Goal: Information Seeking & Learning: Understand process/instructions

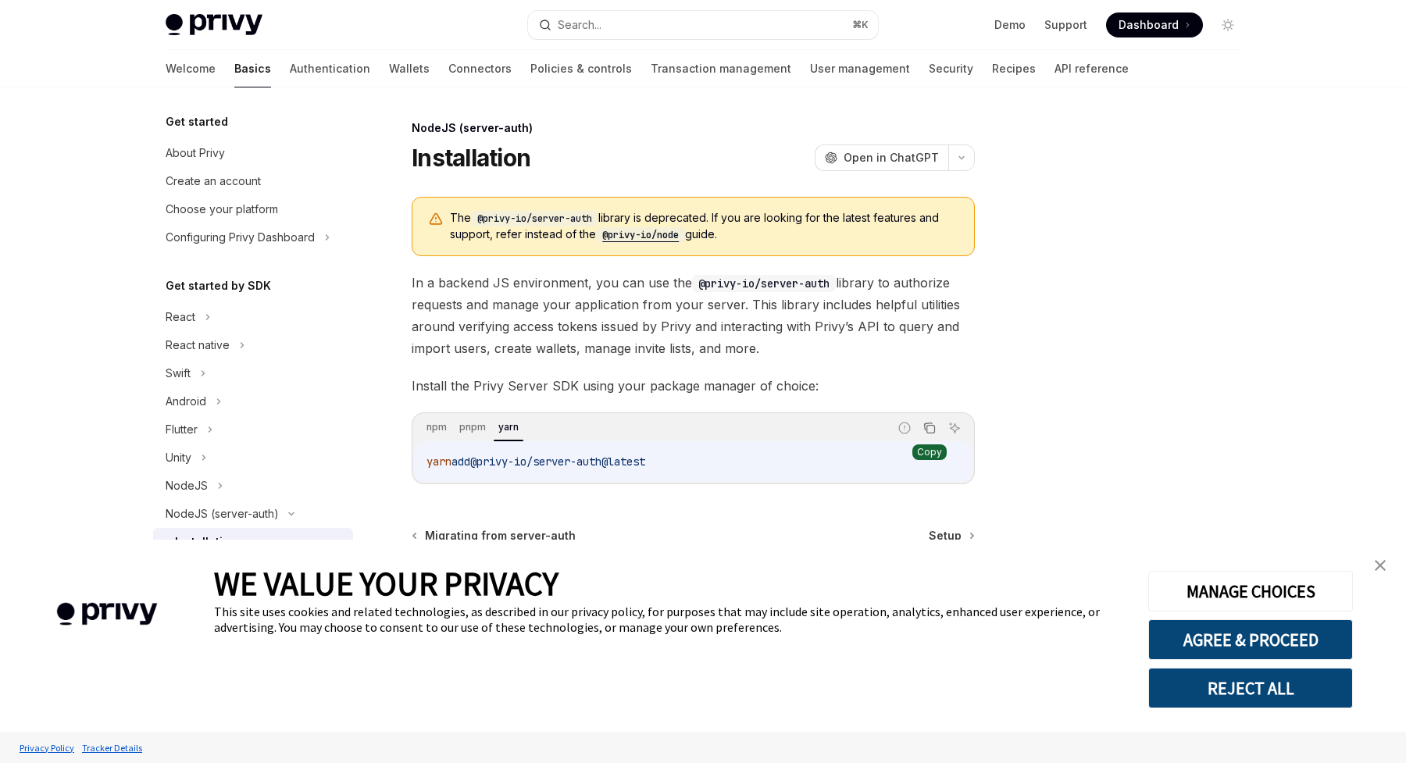
click at [934, 422] on icon "Copy the contents from the code block" at bounding box center [930, 428] width 13 height 13
click at [952, 538] on span "Setup" at bounding box center [945, 536] width 33 height 16
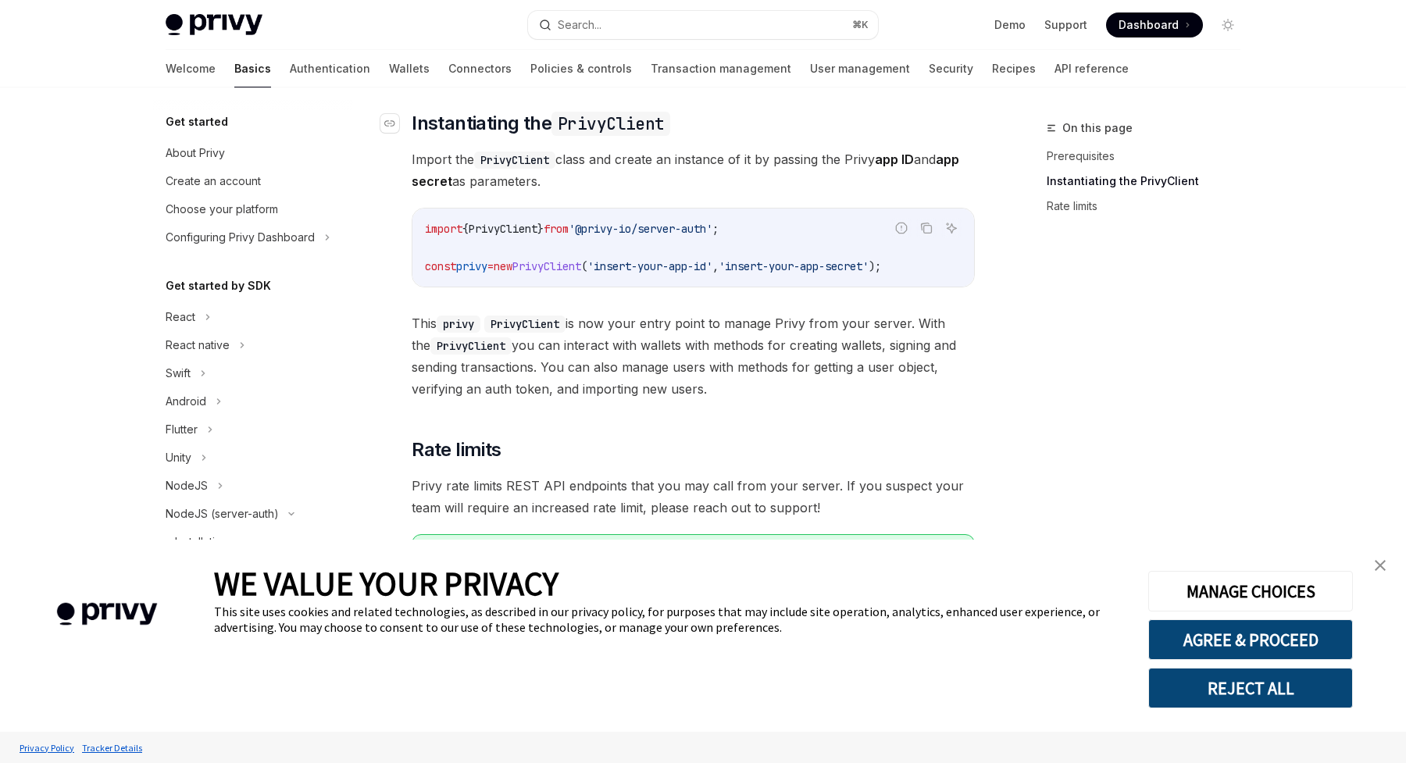
scroll to position [334, 0]
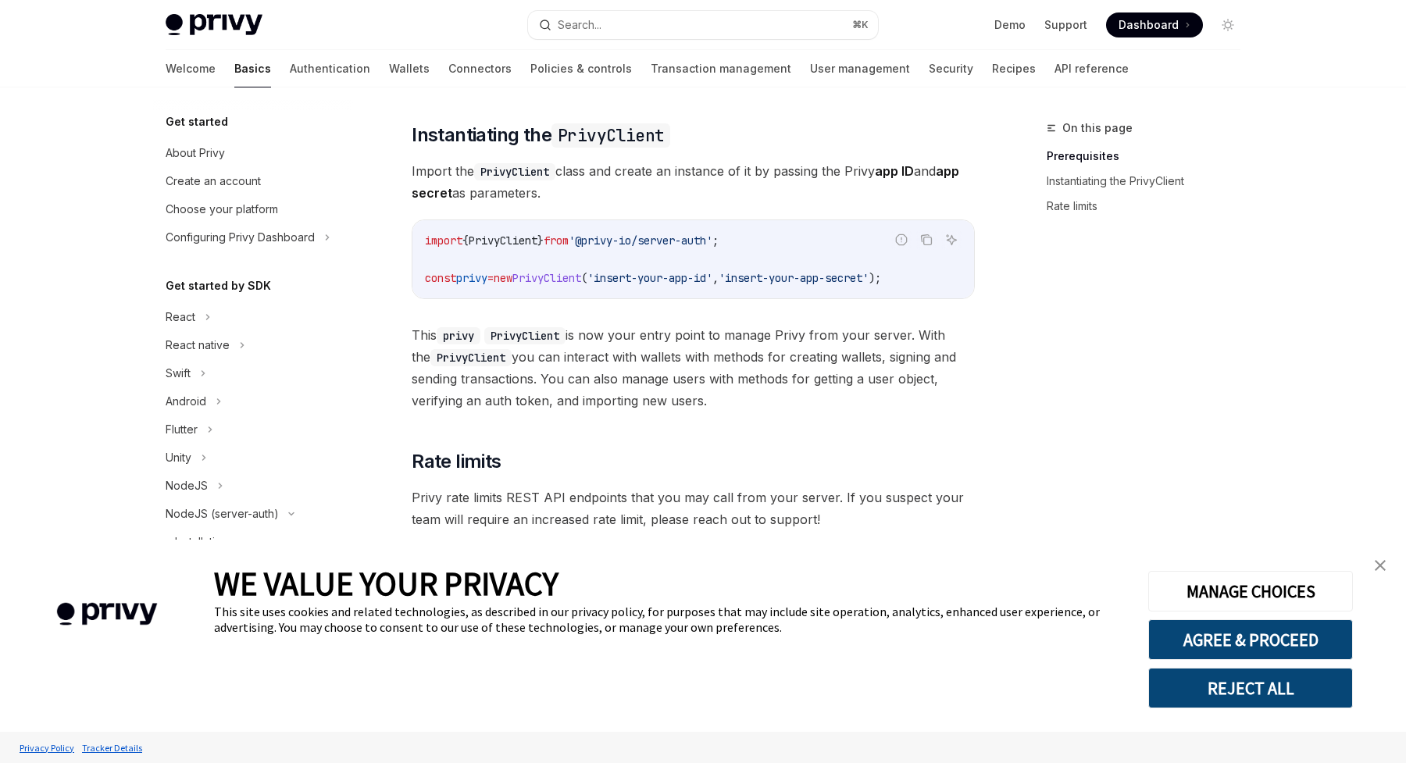
click at [590, 242] on span "'@privy-io/server-auth'" at bounding box center [641, 241] width 144 height 14
copy code "import { PrivyClient } from '@privy-io/server-auth' ;"
click at [432, 278] on span "const" at bounding box center [440, 278] width 31 height 14
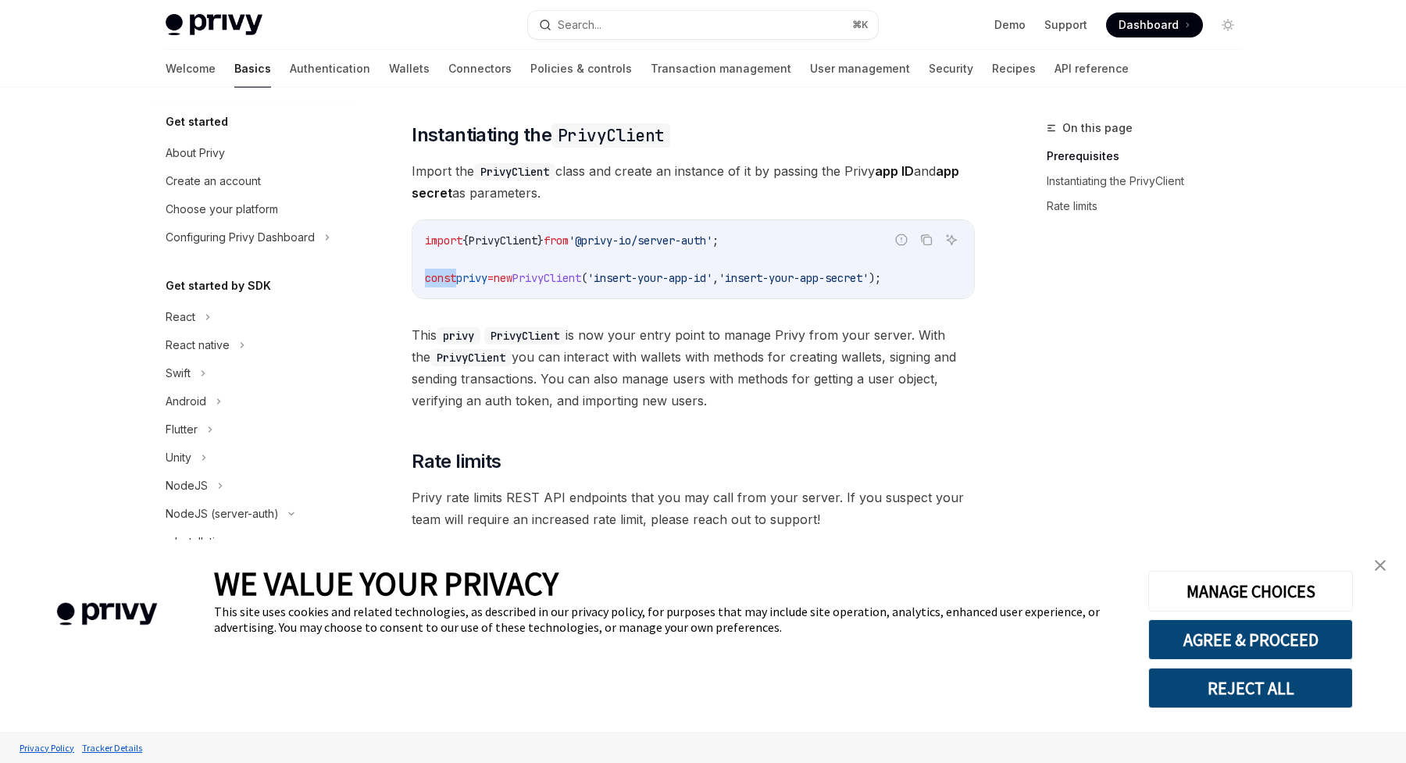
click at [432, 278] on span "const" at bounding box center [440, 278] width 31 height 14
copy div "const privy = new PrivyClient ( 'insert-your-app-id' , 'insert-your-app-secret'…"
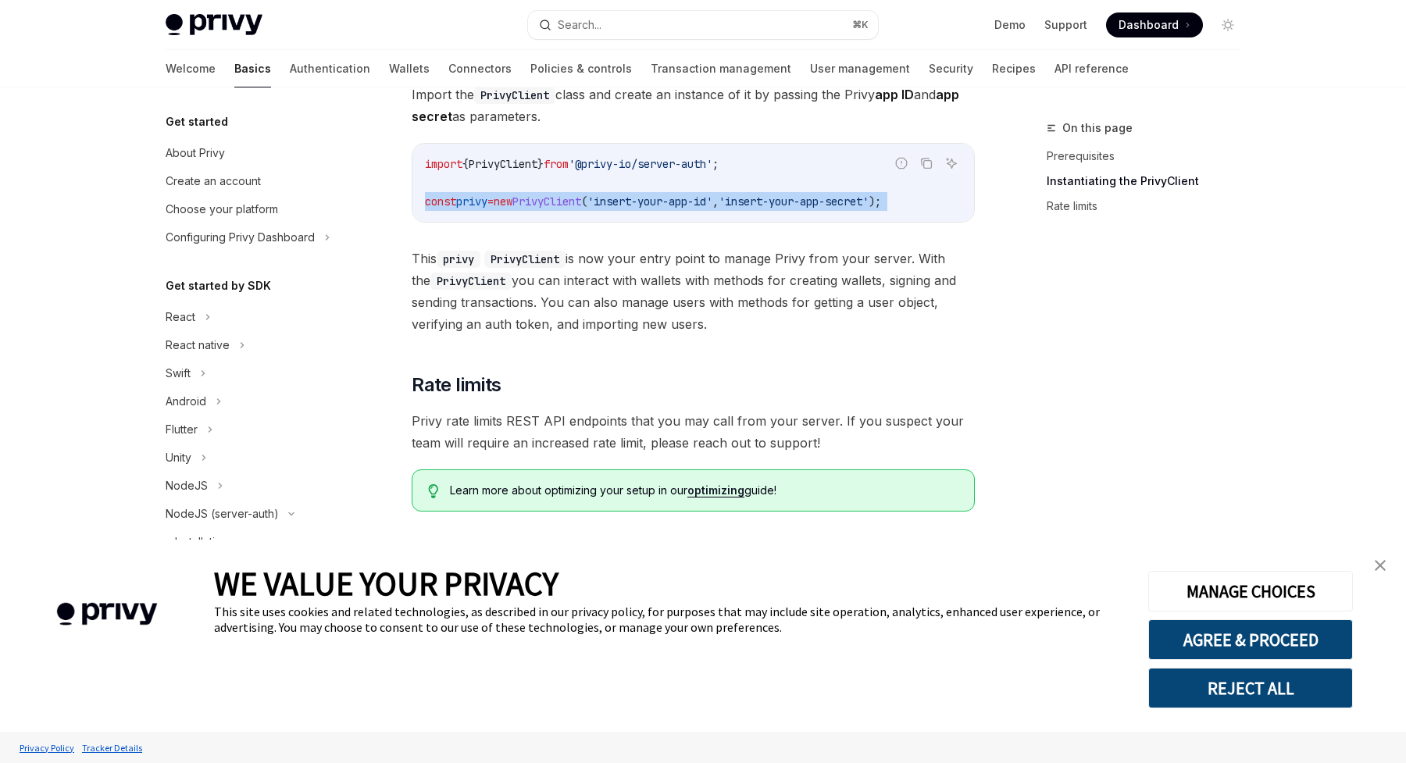
click at [1377, 563] on img "close banner" at bounding box center [1380, 565] width 11 height 11
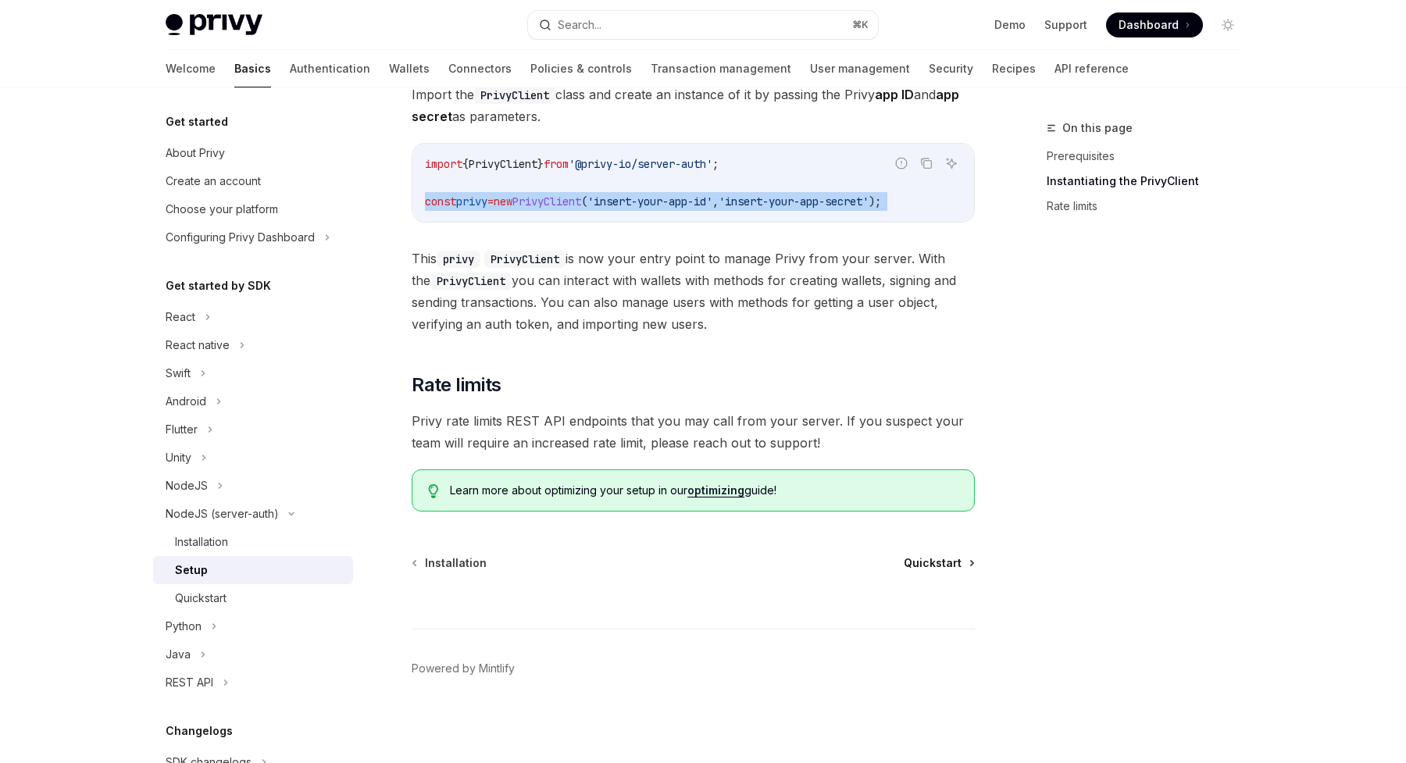
click at [927, 568] on span "Quickstart" at bounding box center [933, 564] width 58 height 16
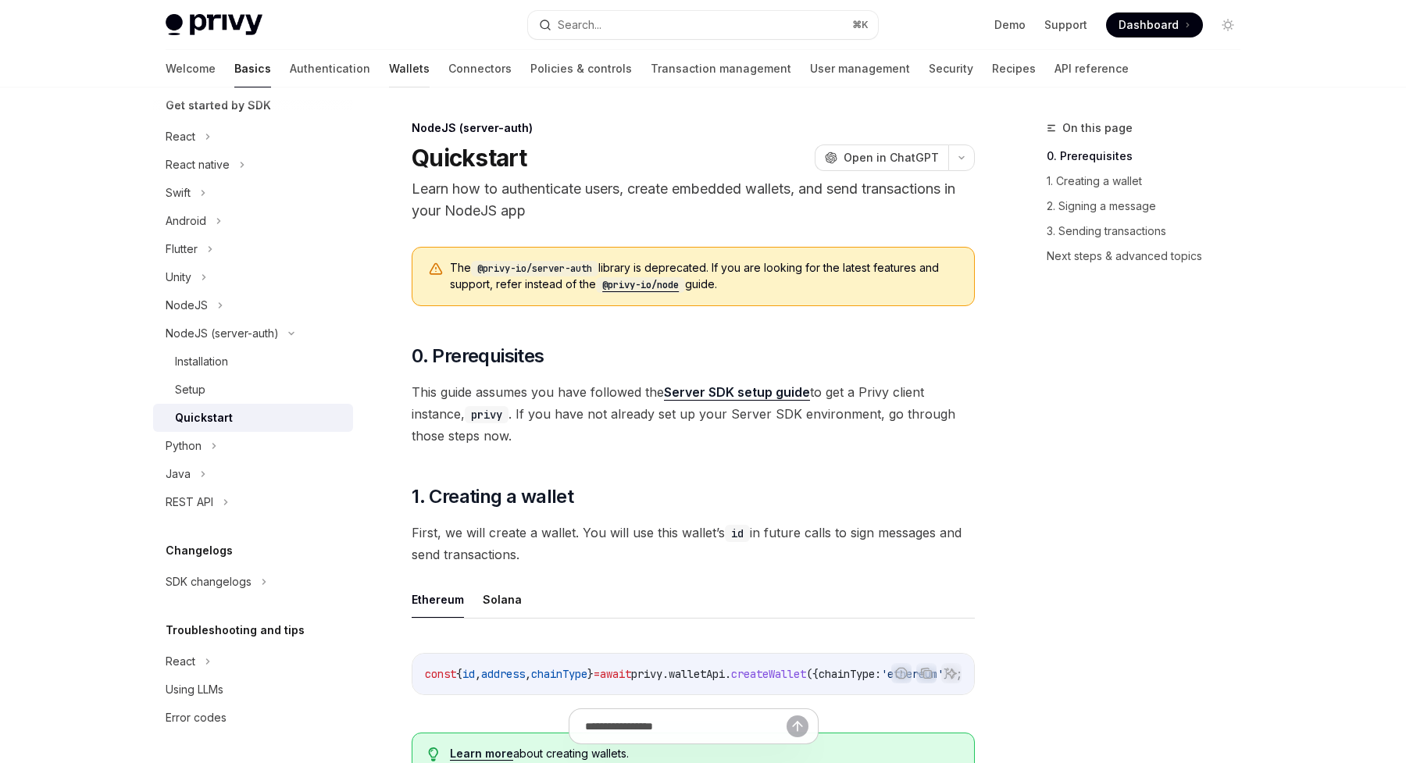
click at [389, 69] on link "Wallets" at bounding box center [409, 69] width 41 height 38
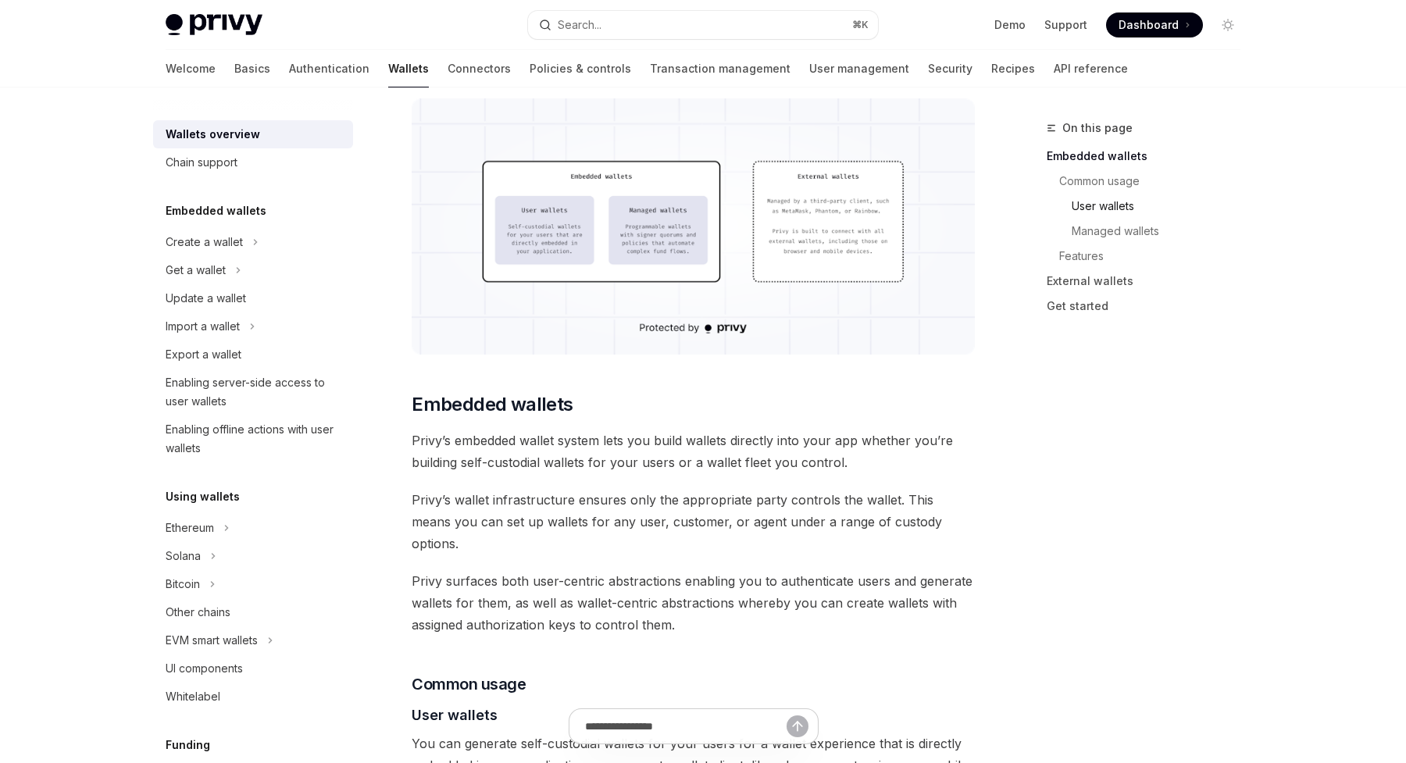
click at [1107, 211] on link "User wallets" at bounding box center [1162, 206] width 181 height 25
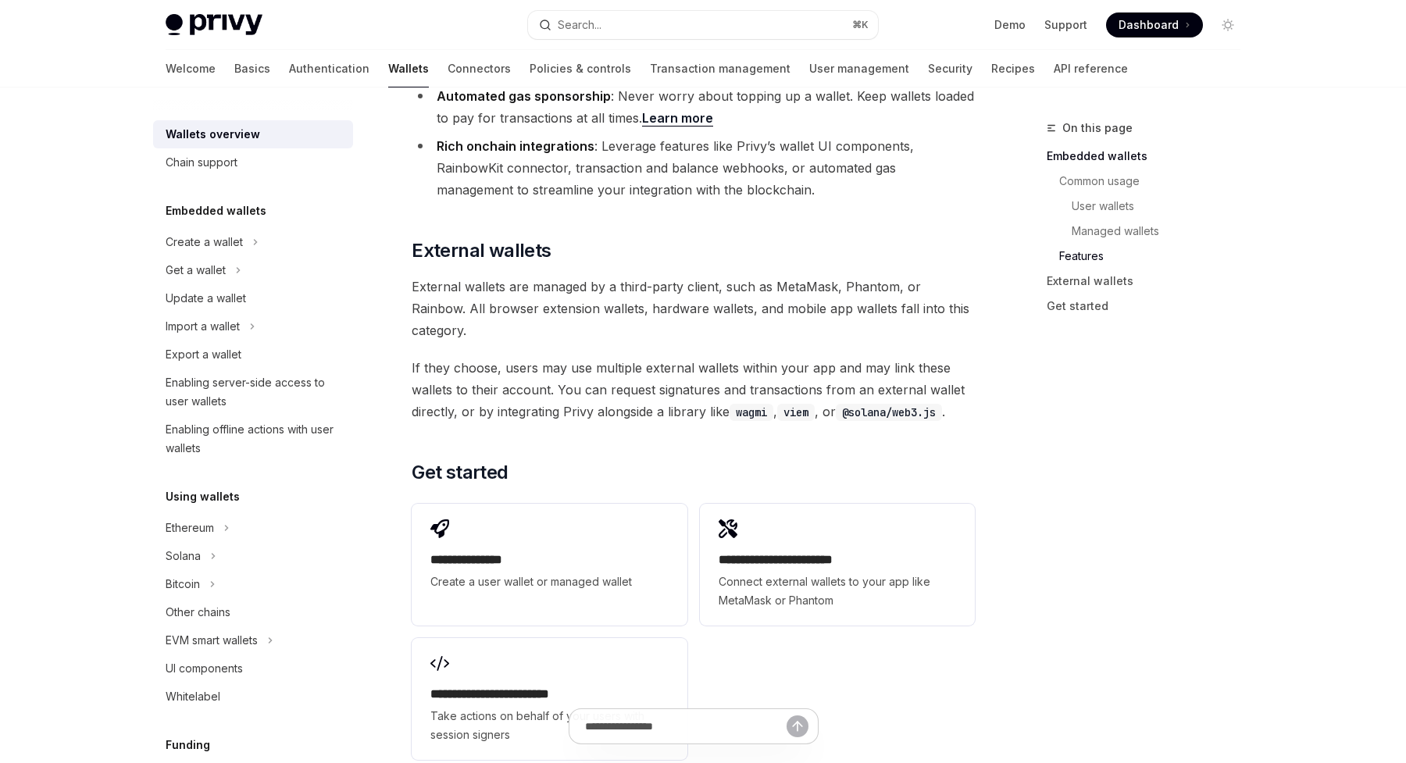
scroll to position [2301, 0]
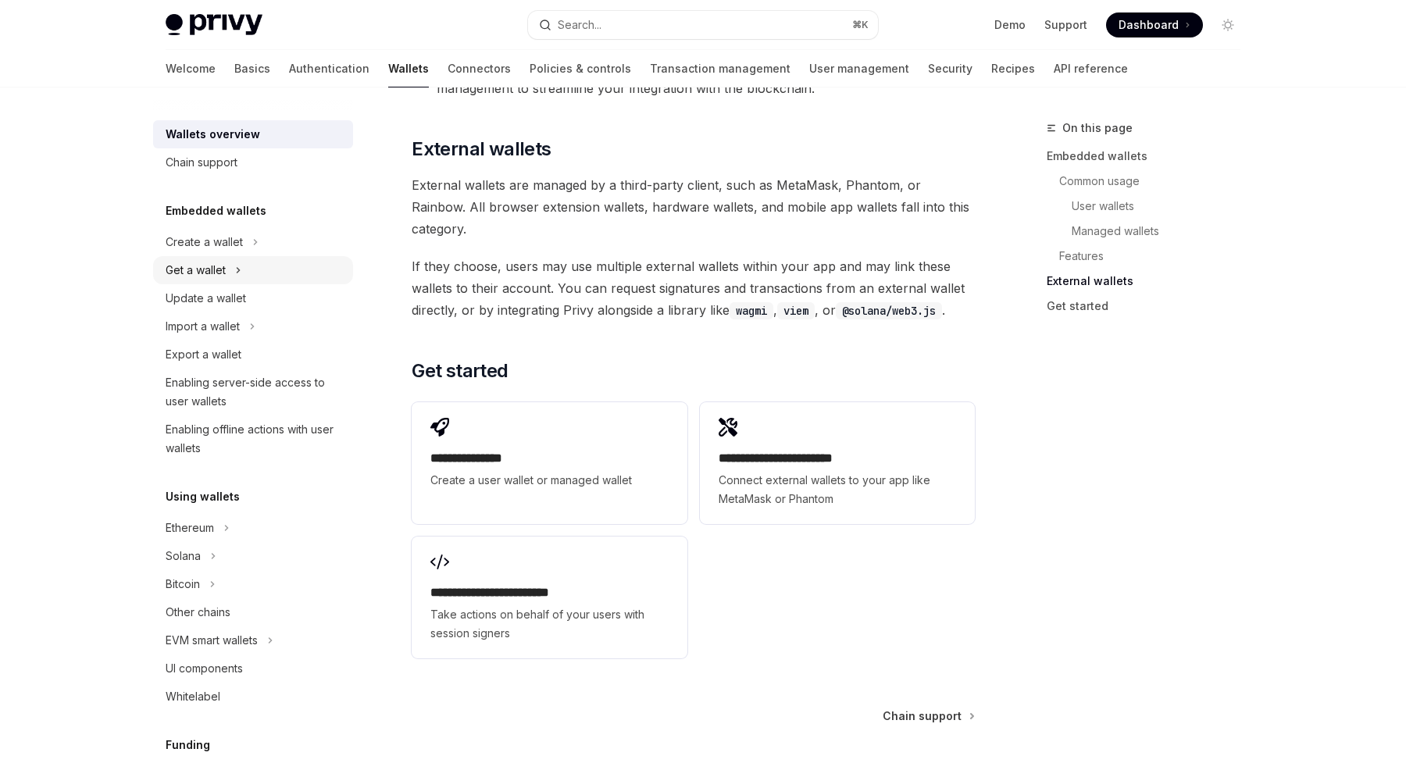
click at [207, 266] on div "Get a wallet" at bounding box center [196, 270] width 60 height 19
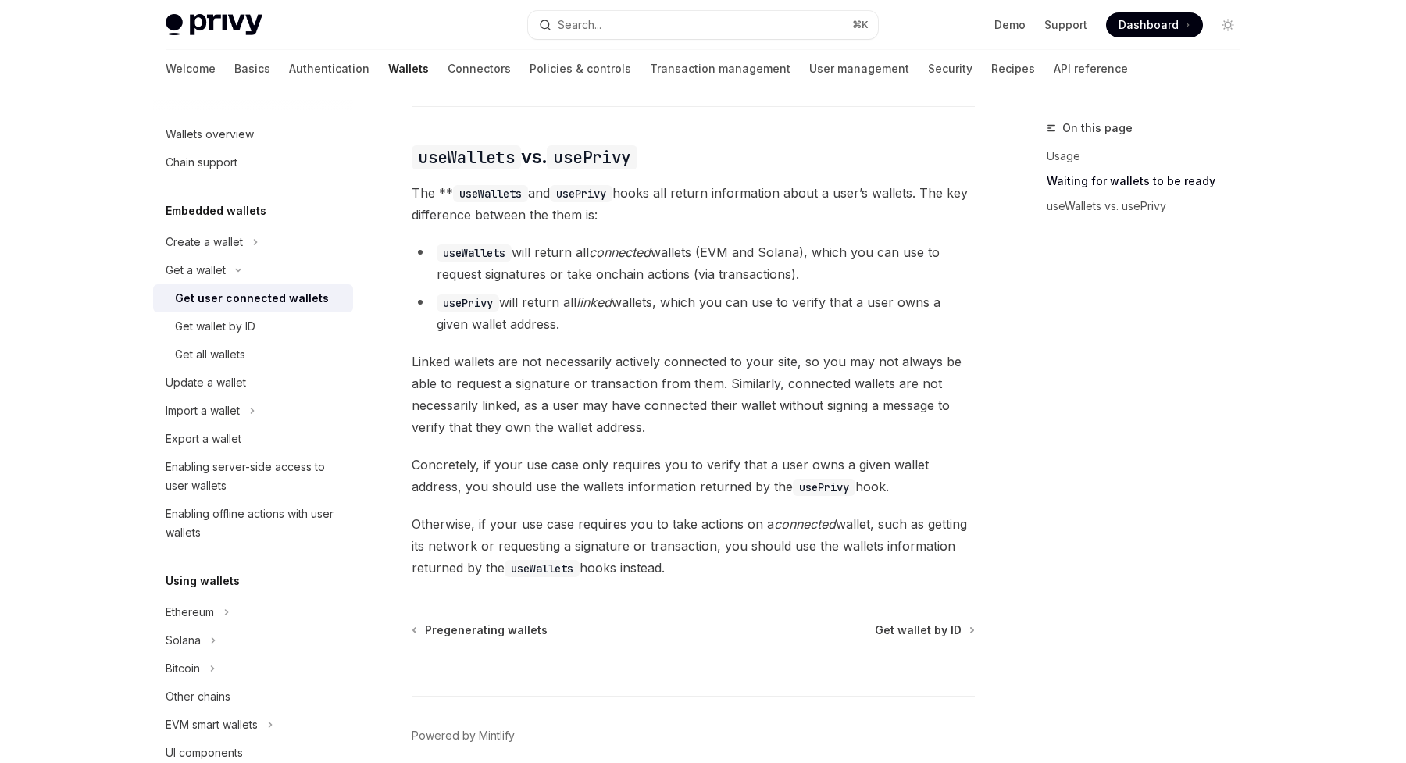
scroll to position [1326, 0]
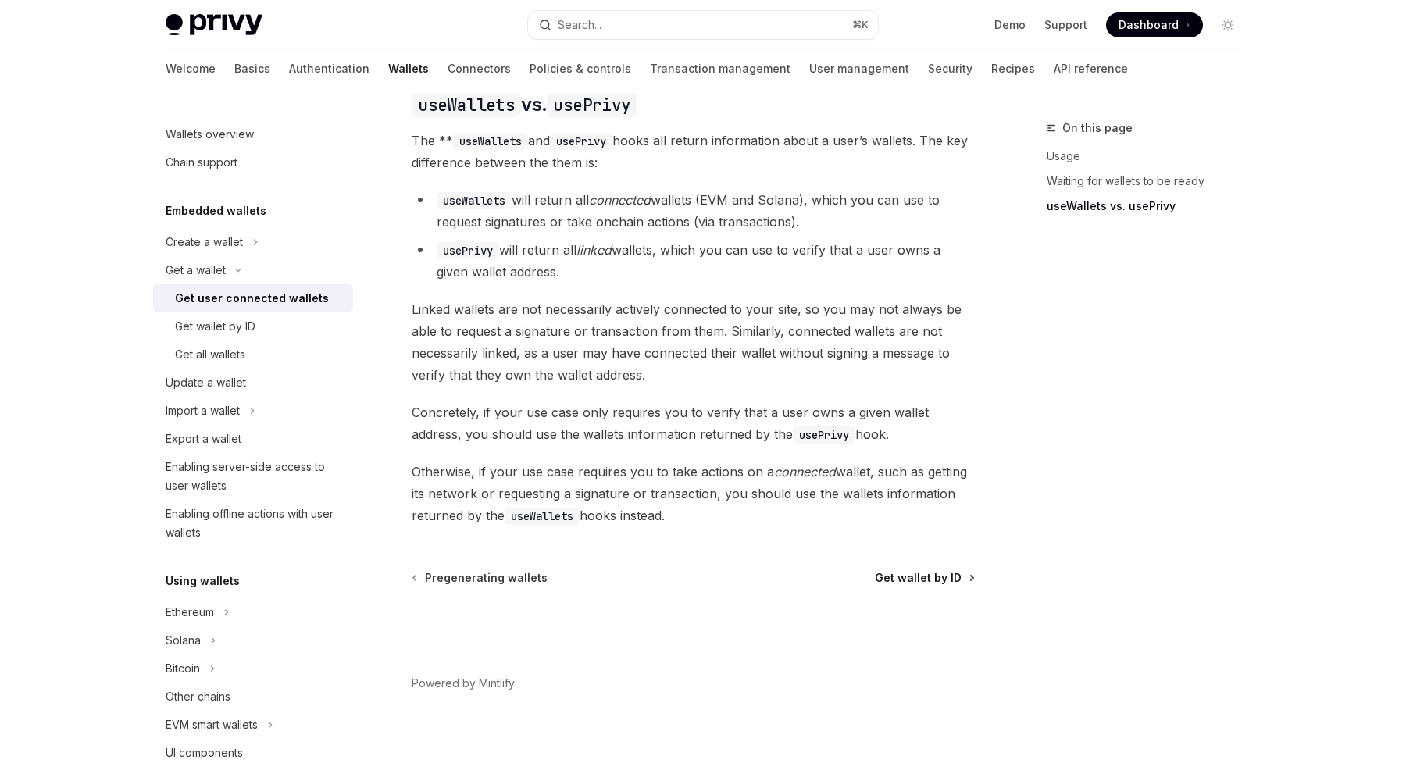
click at [924, 570] on span "Get wallet by ID" at bounding box center [918, 578] width 87 height 16
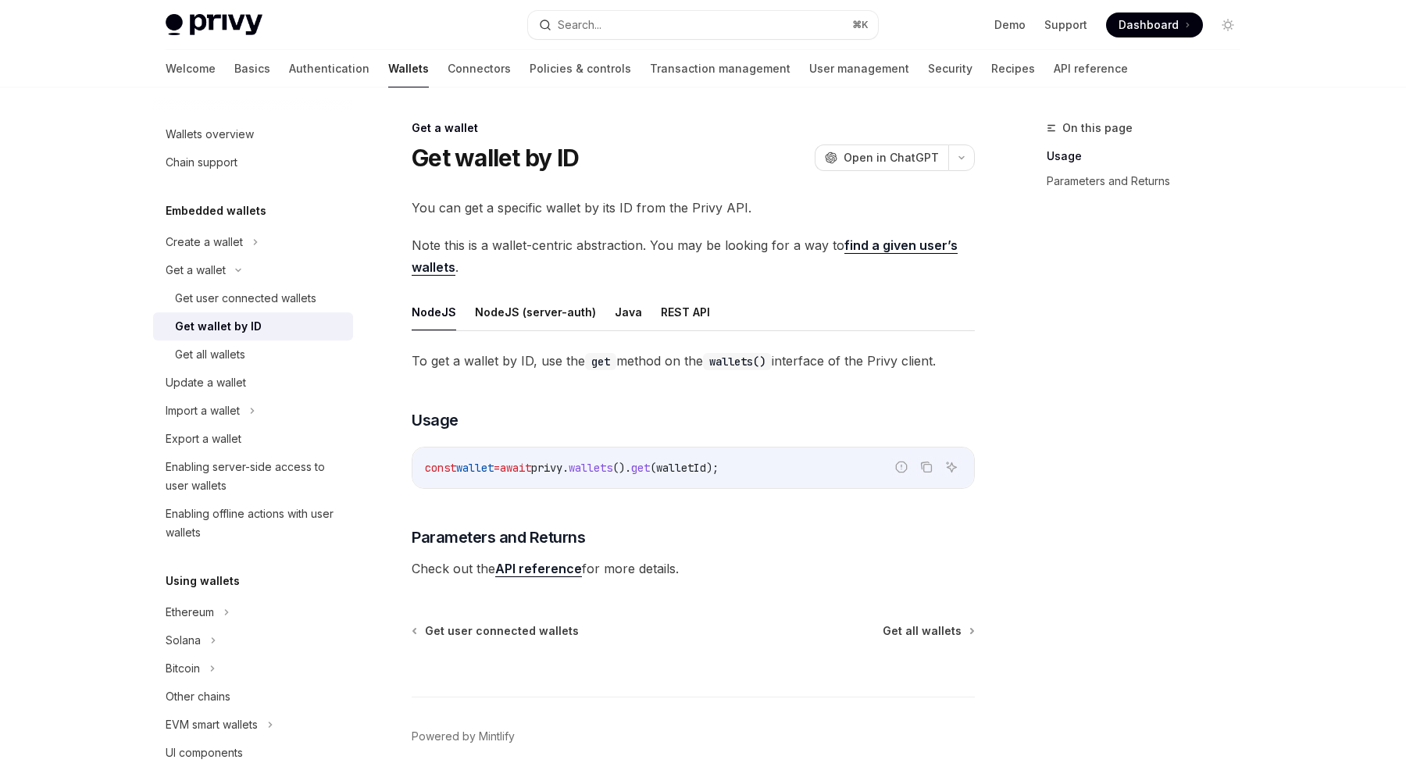
click at [902, 246] on link "find a given user’s wallets" at bounding box center [685, 257] width 546 height 38
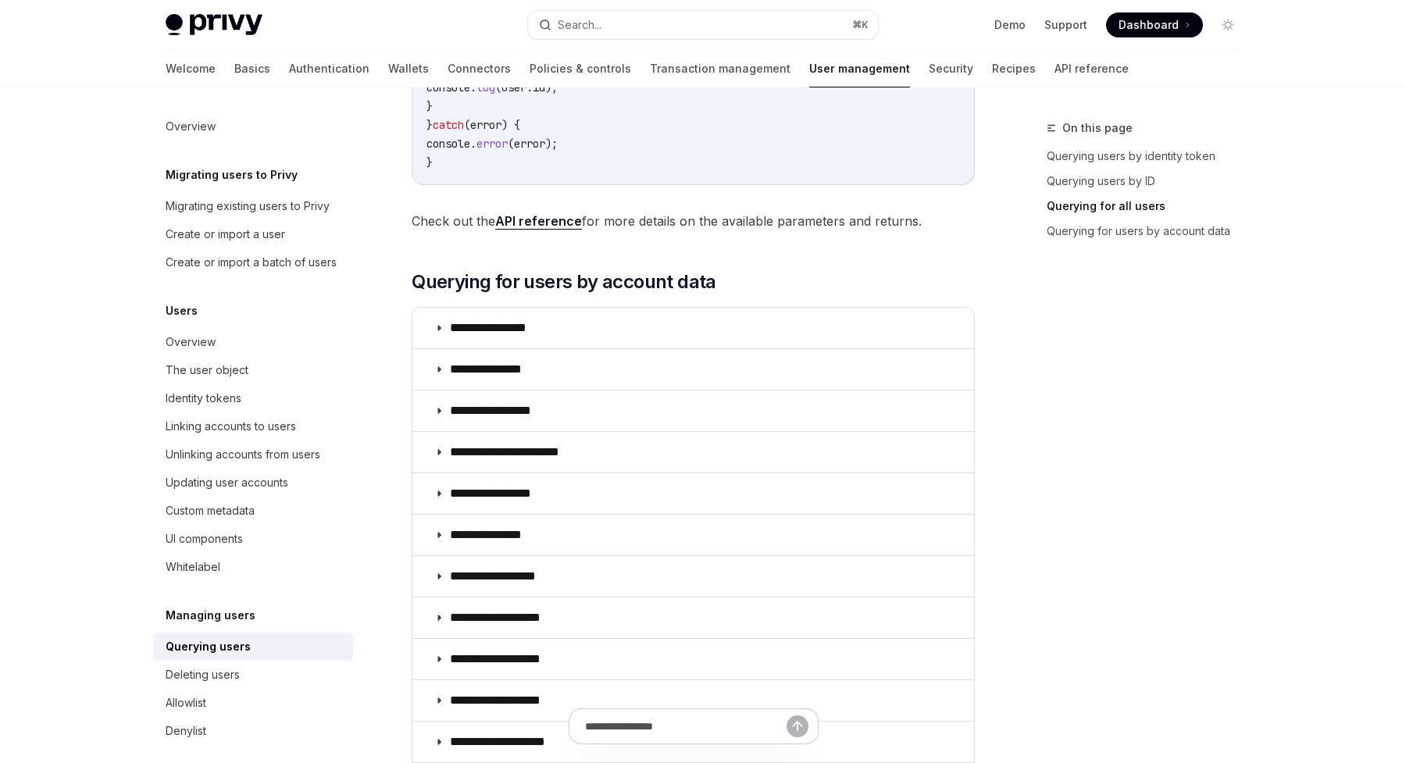
scroll to position [969, 0]
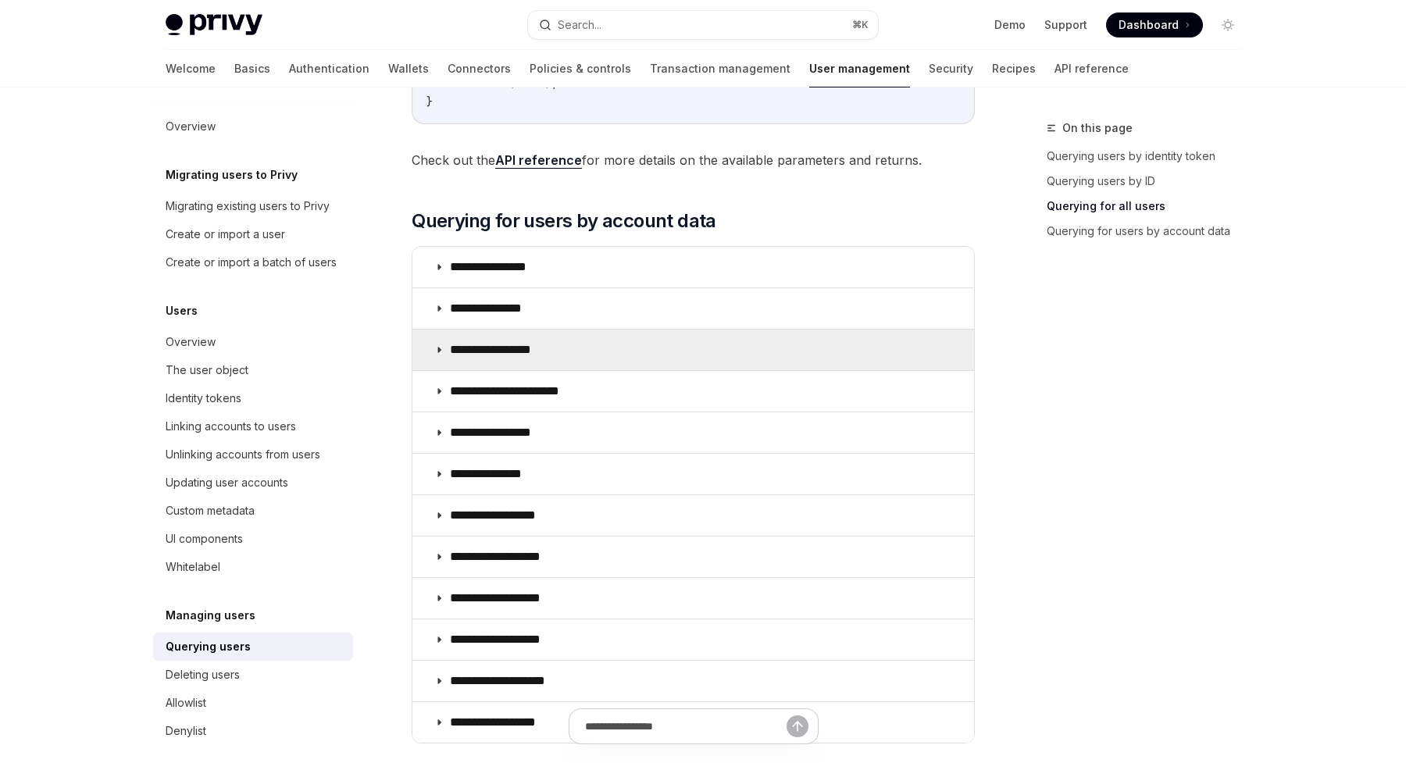
click at [453, 338] on summary "**********" at bounding box center [694, 350] width 562 height 41
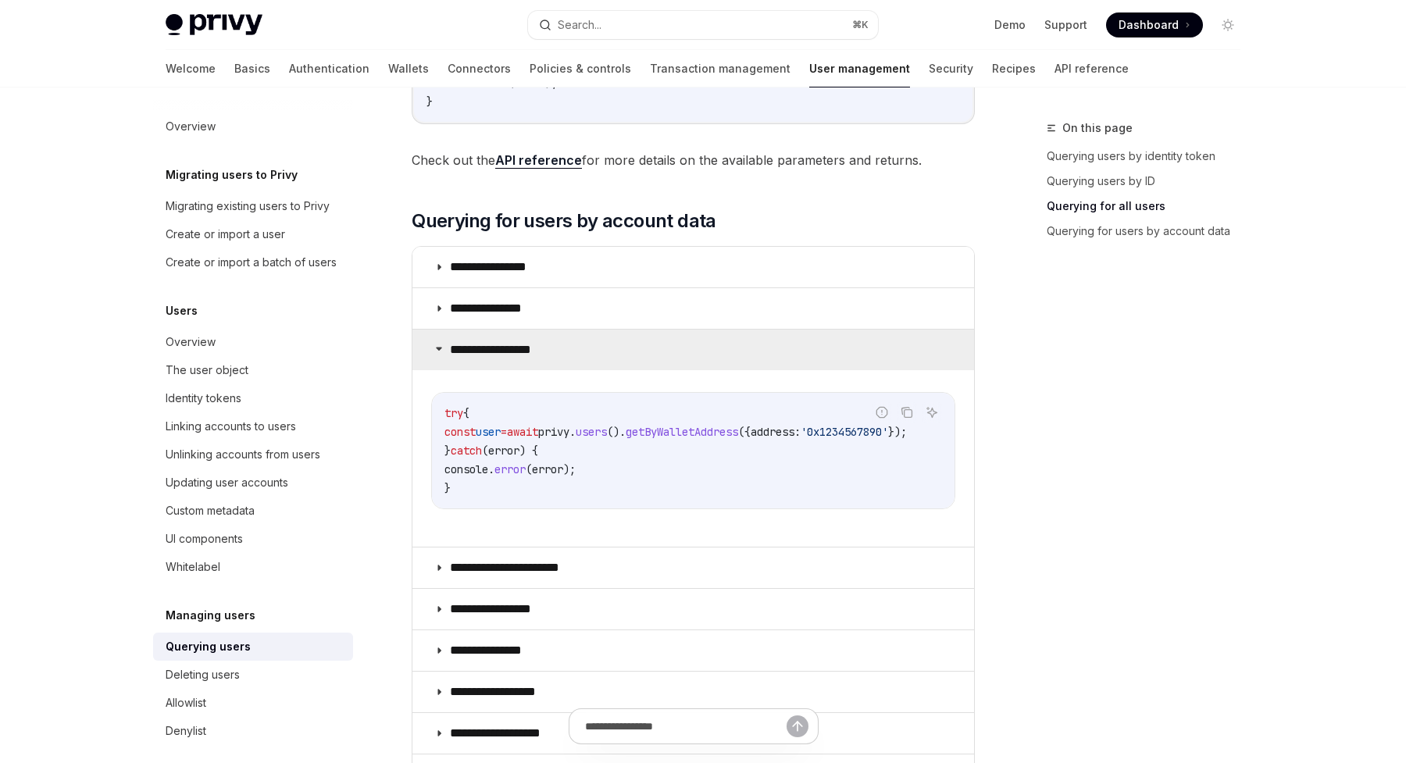
click at [454, 341] on summary "**********" at bounding box center [694, 350] width 562 height 41
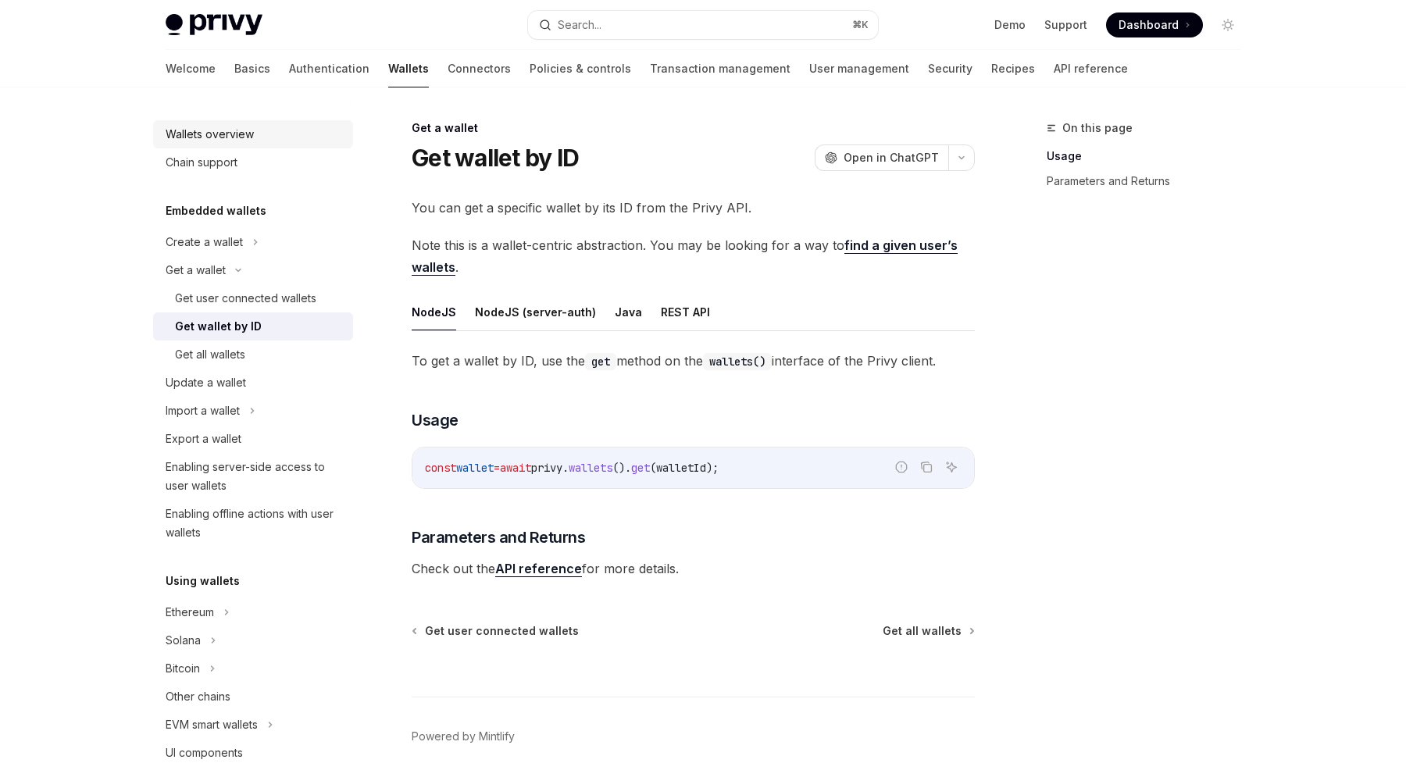
click at [271, 139] on div "Wallets overview" at bounding box center [255, 134] width 178 height 19
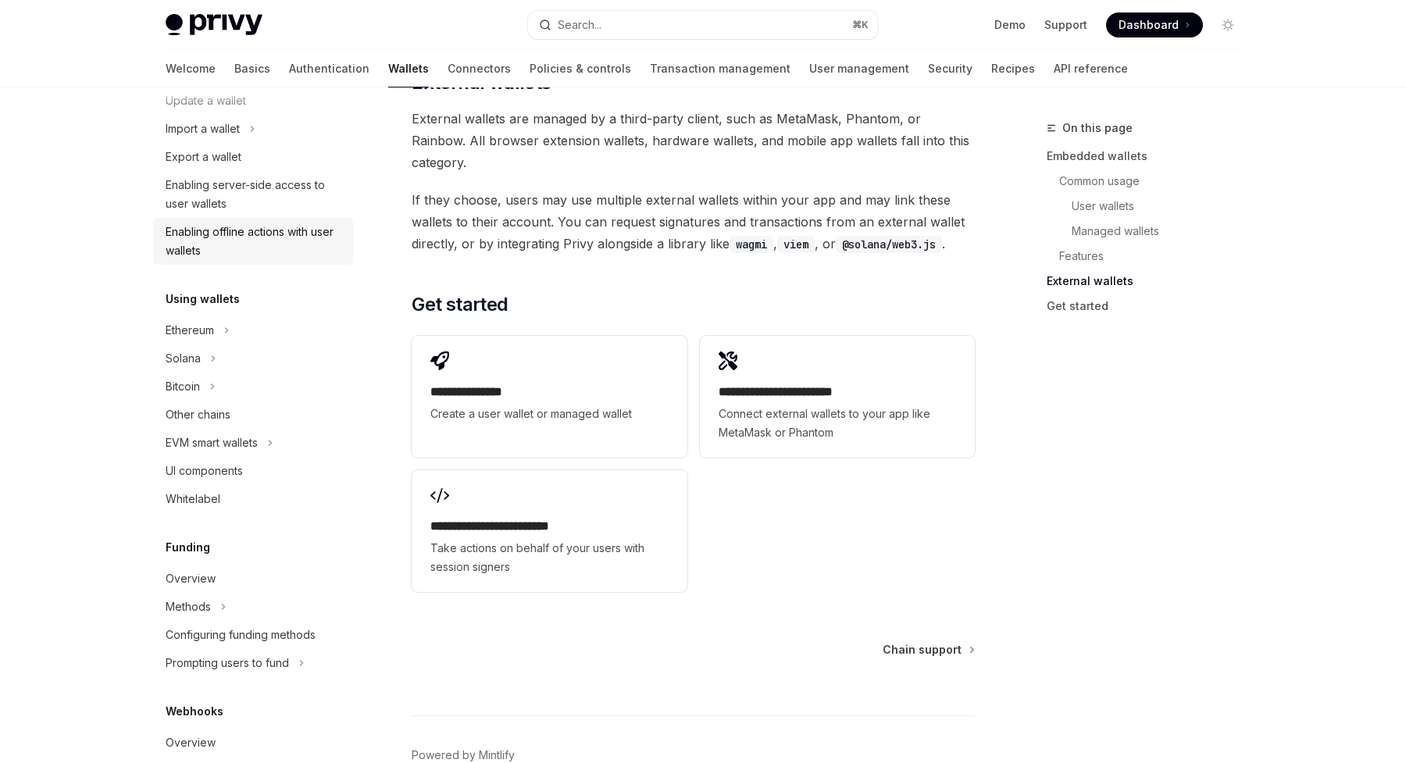
scroll to position [291, 0]
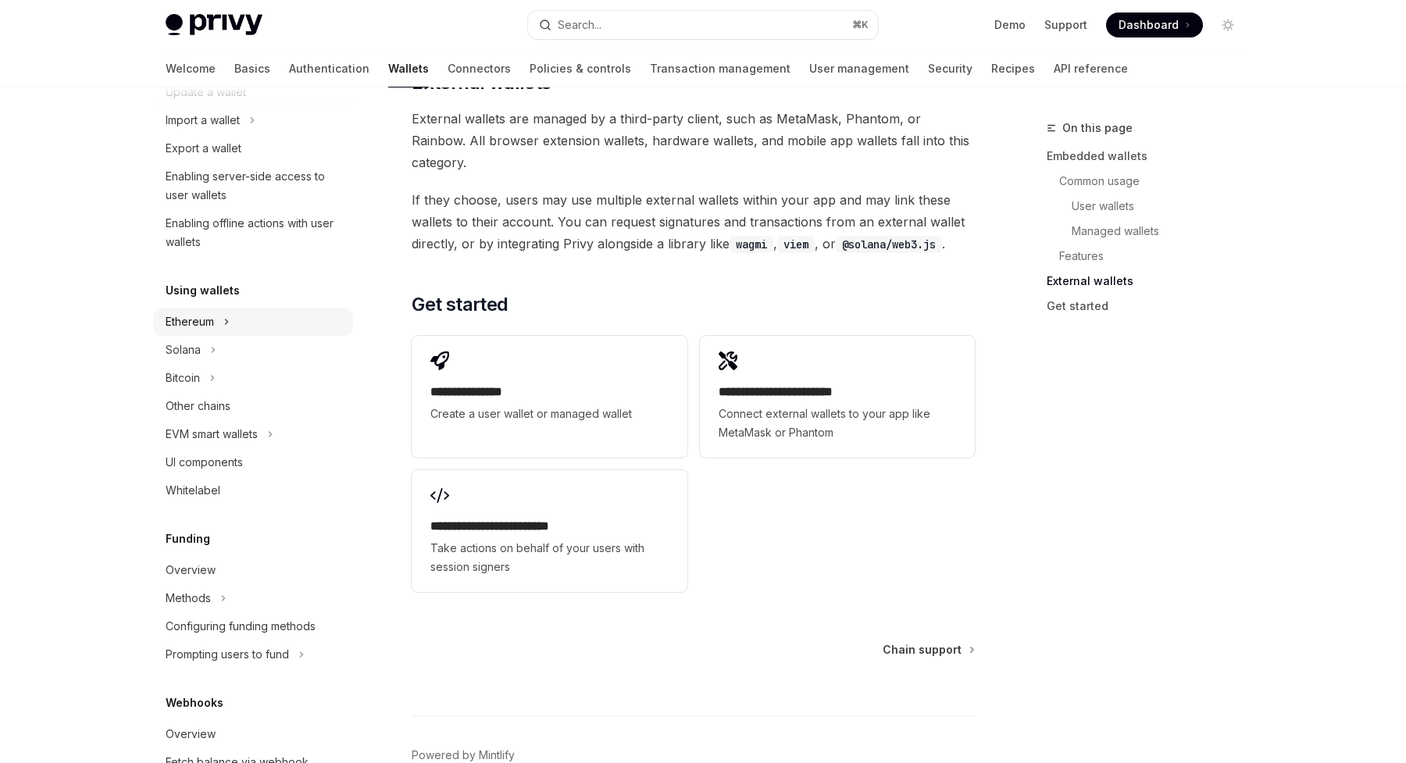
click at [202, 326] on div "Ethereum" at bounding box center [190, 322] width 48 height 19
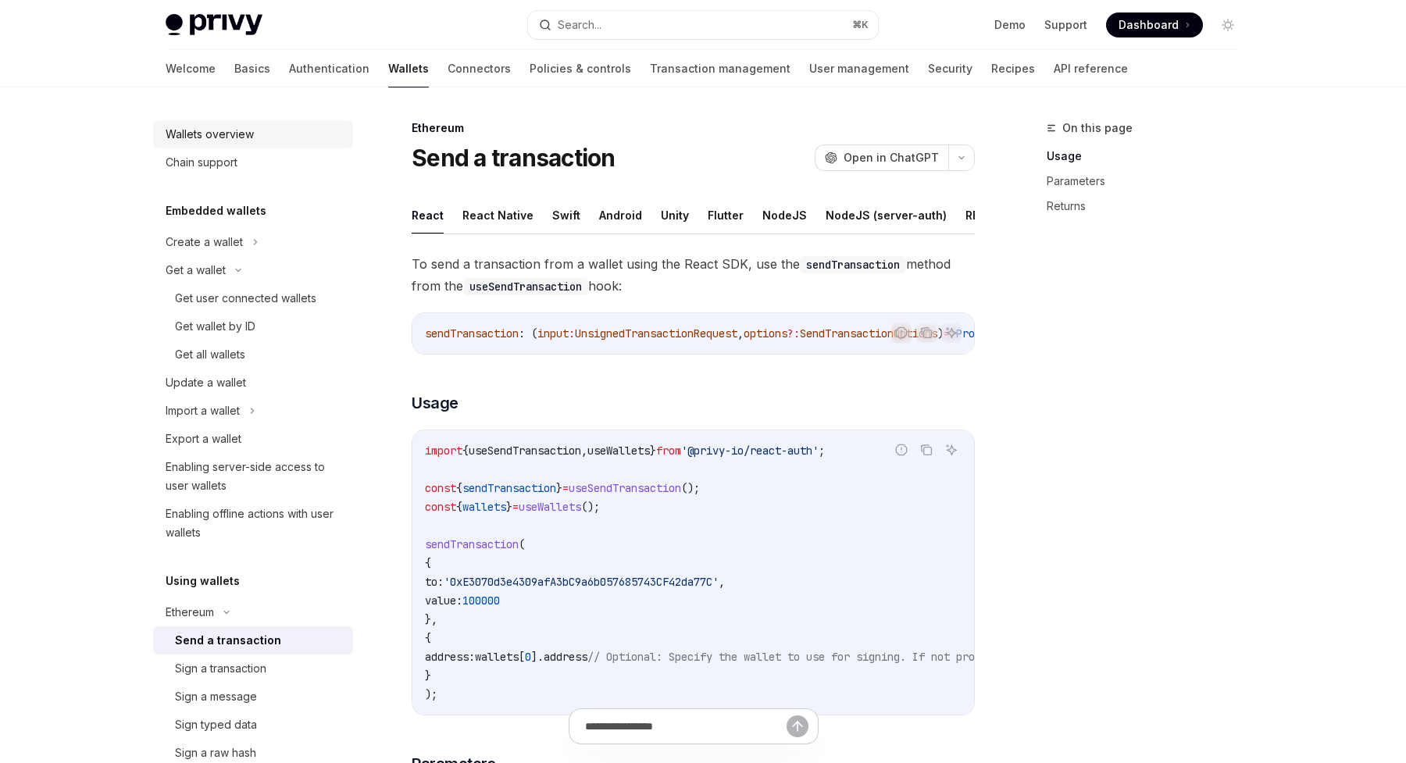
click at [211, 128] on div "Wallets overview" at bounding box center [210, 134] width 88 height 19
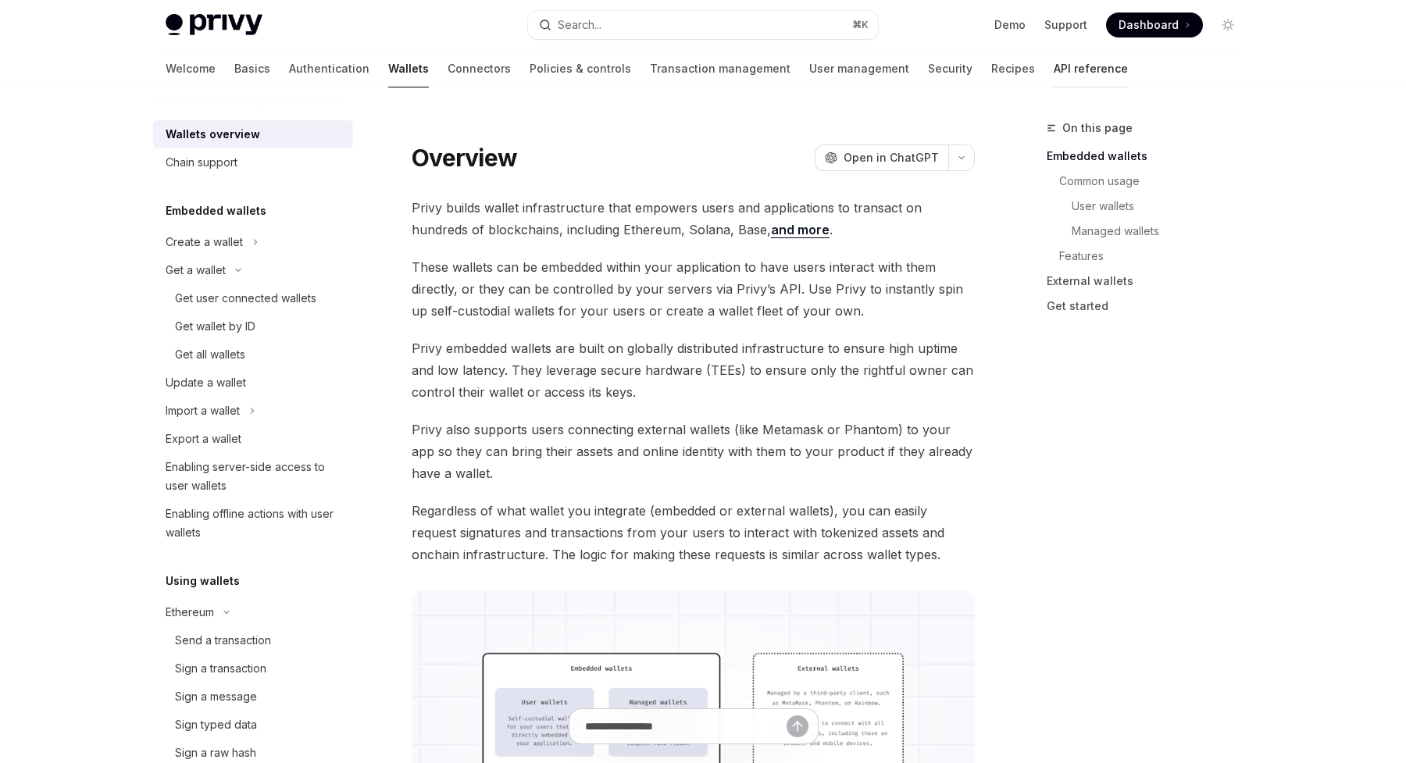
click at [1054, 68] on link "API reference" at bounding box center [1091, 69] width 74 height 38
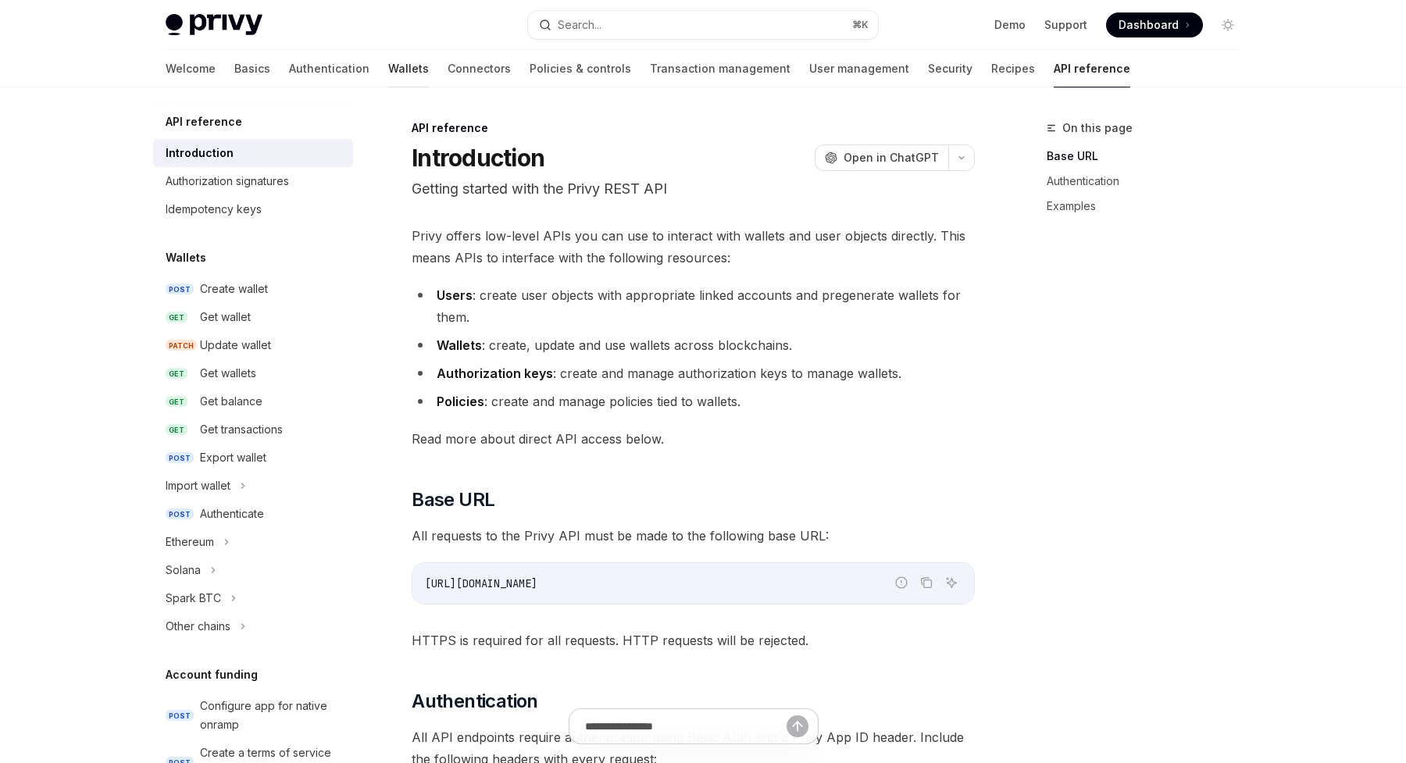
click at [388, 70] on link "Wallets" at bounding box center [408, 69] width 41 height 38
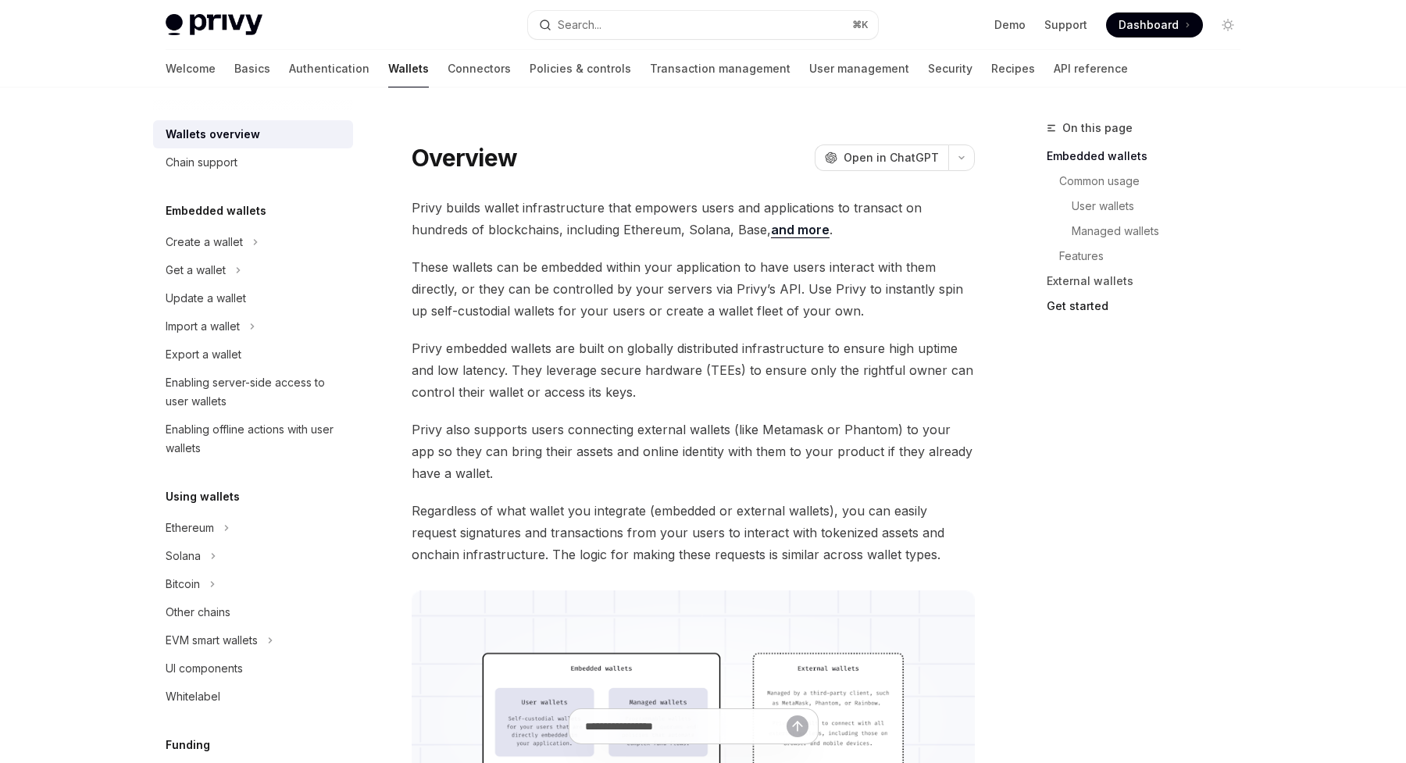
click at [1071, 314] on link "Get started" at bounding box center [1150, 306] width 206 height 25
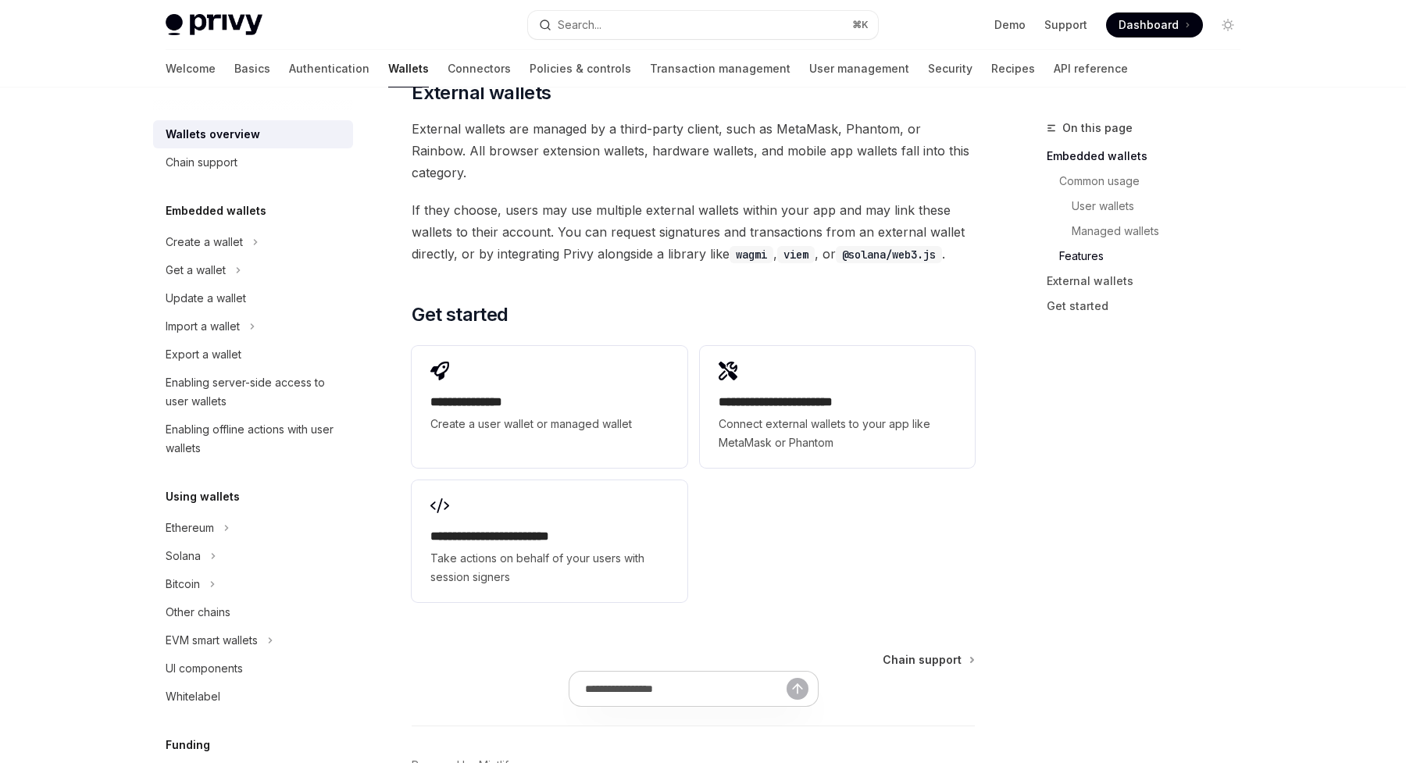
scroll to position [2367, 0]
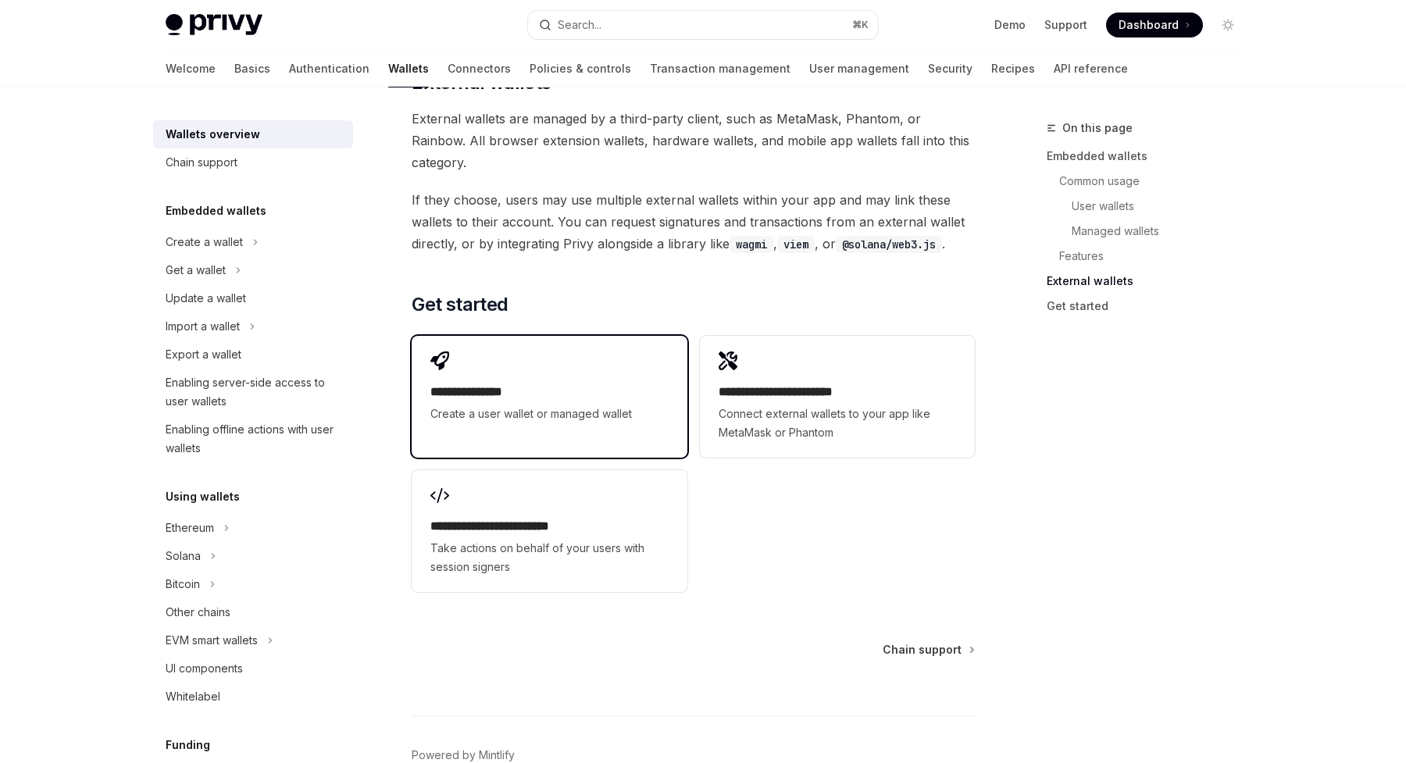
click at [568, 405] on span "Create a user wallet or managed wallet" at bounding box center [550, 414] width 238 height 19
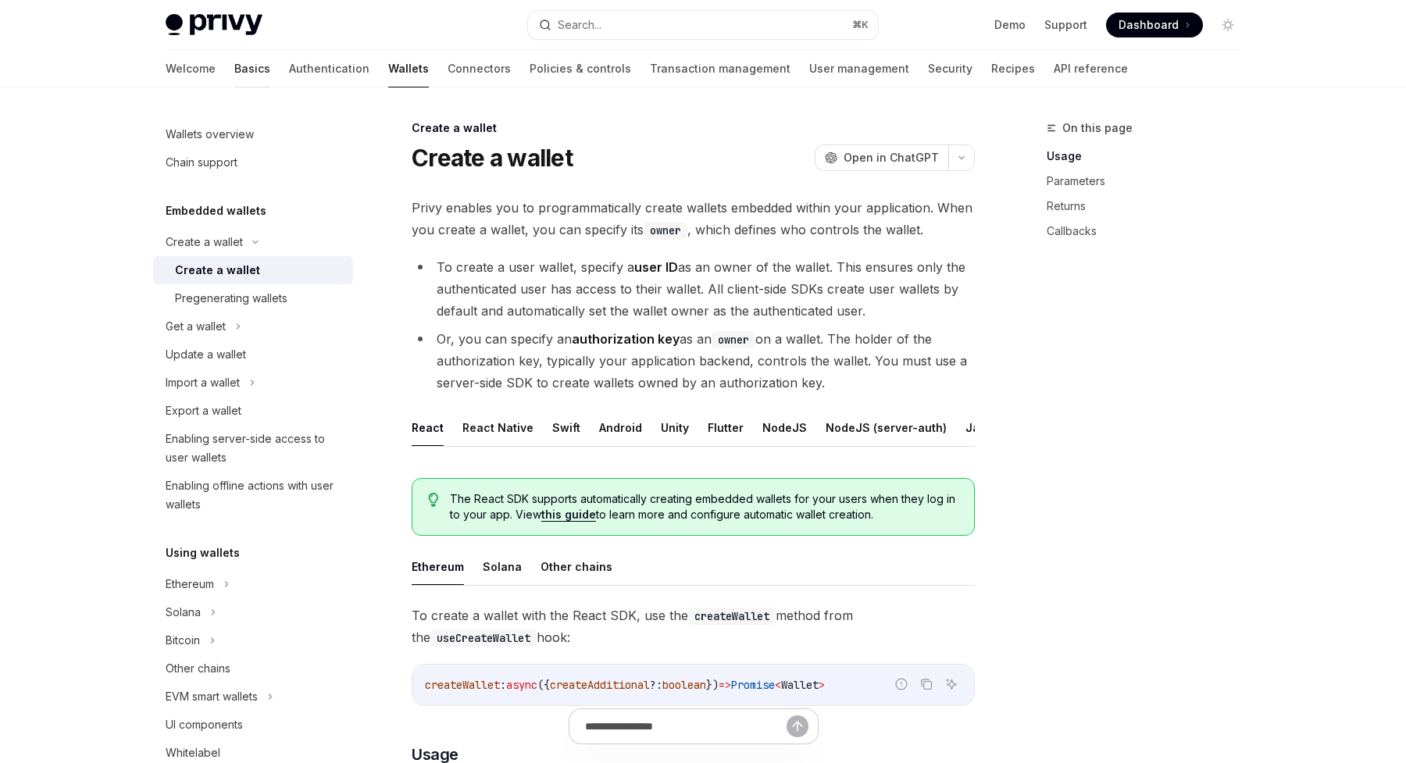
click at [234, 71] on link "Basics" at bounding box center [252, 69] width 36 height 38
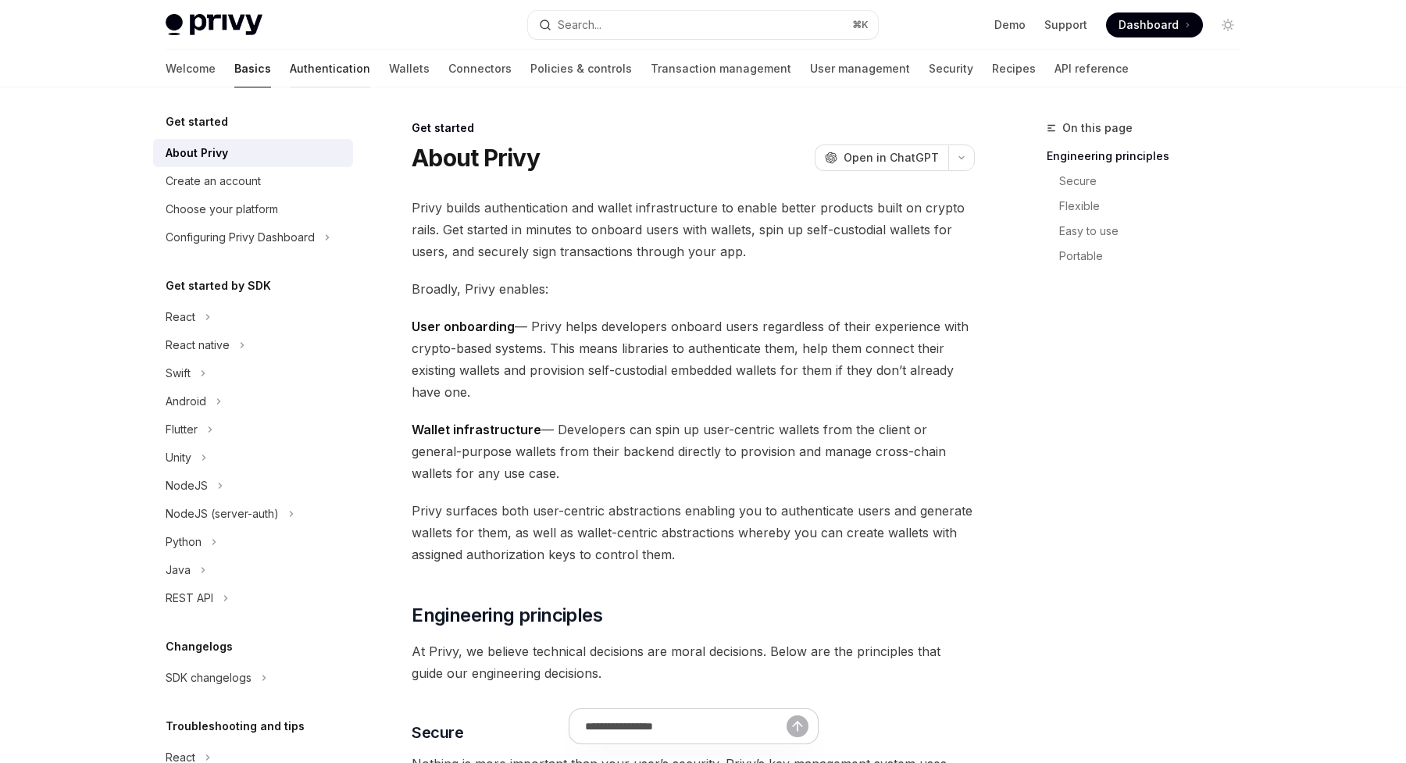
click at [290, 73] on link "Authentication" at bounding box center [330, 69] width 80 height 38
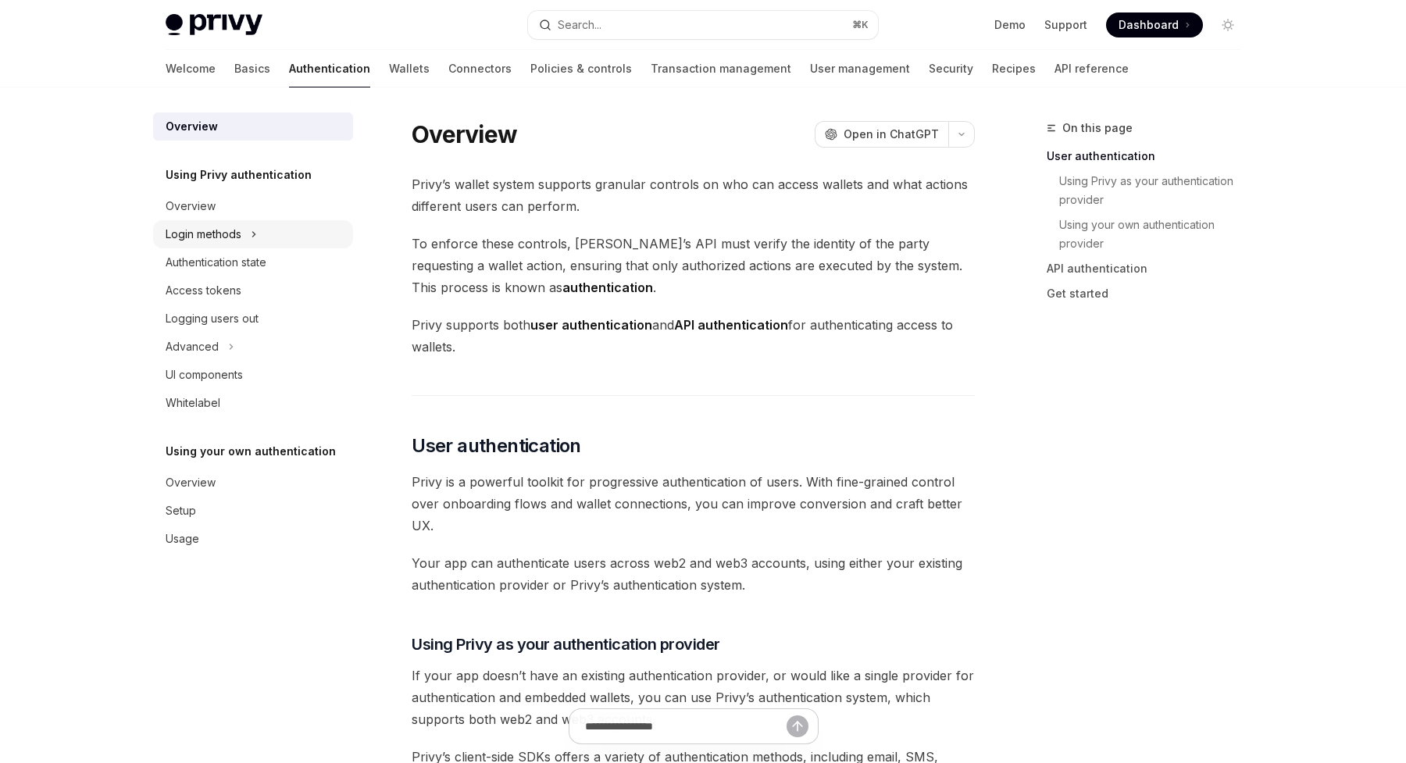
click at [187, 230] on div "Login methods" at bounding box center [204, 234] width 76 height 19
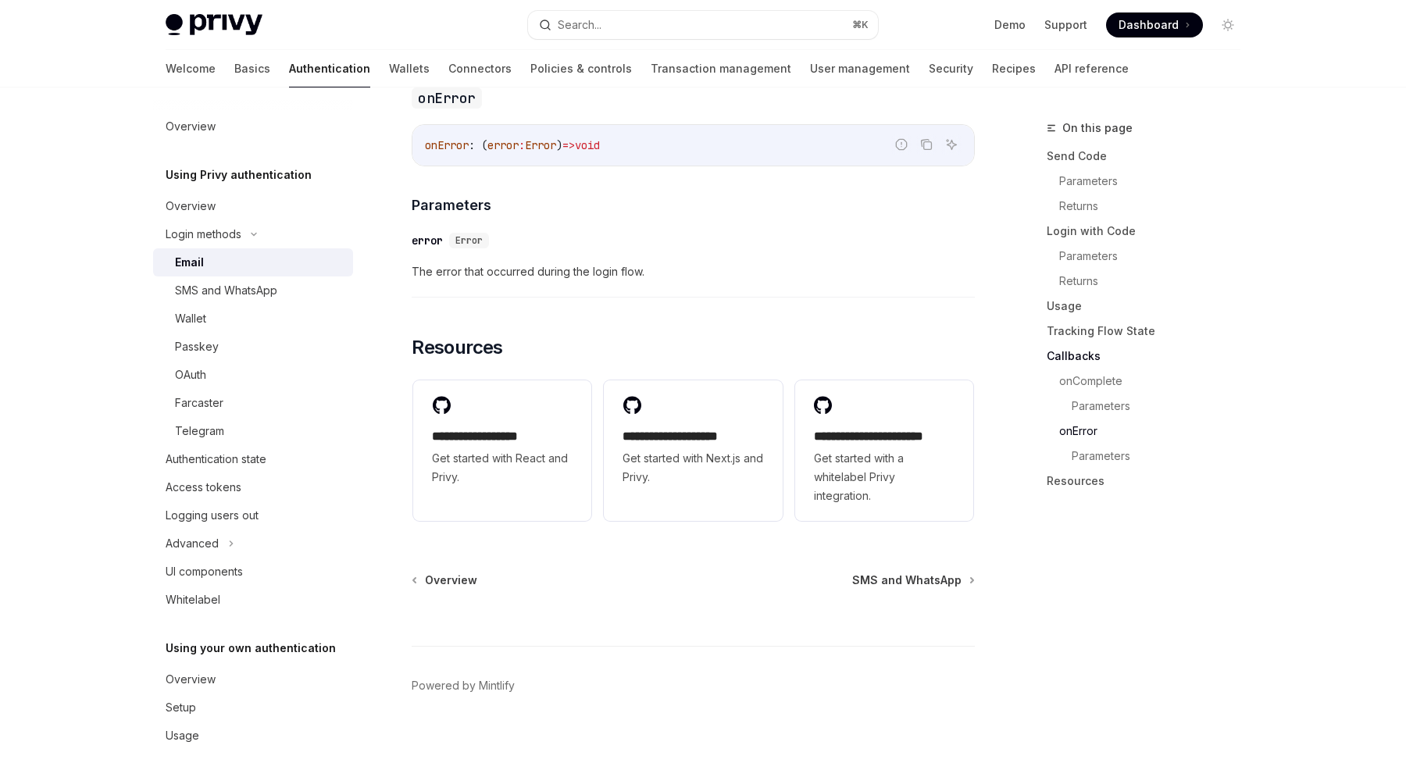
scroll to position [3074, 0]
click at [245, 319] on div "Wallet" at bounding box center [259, 318] width 169 height 19
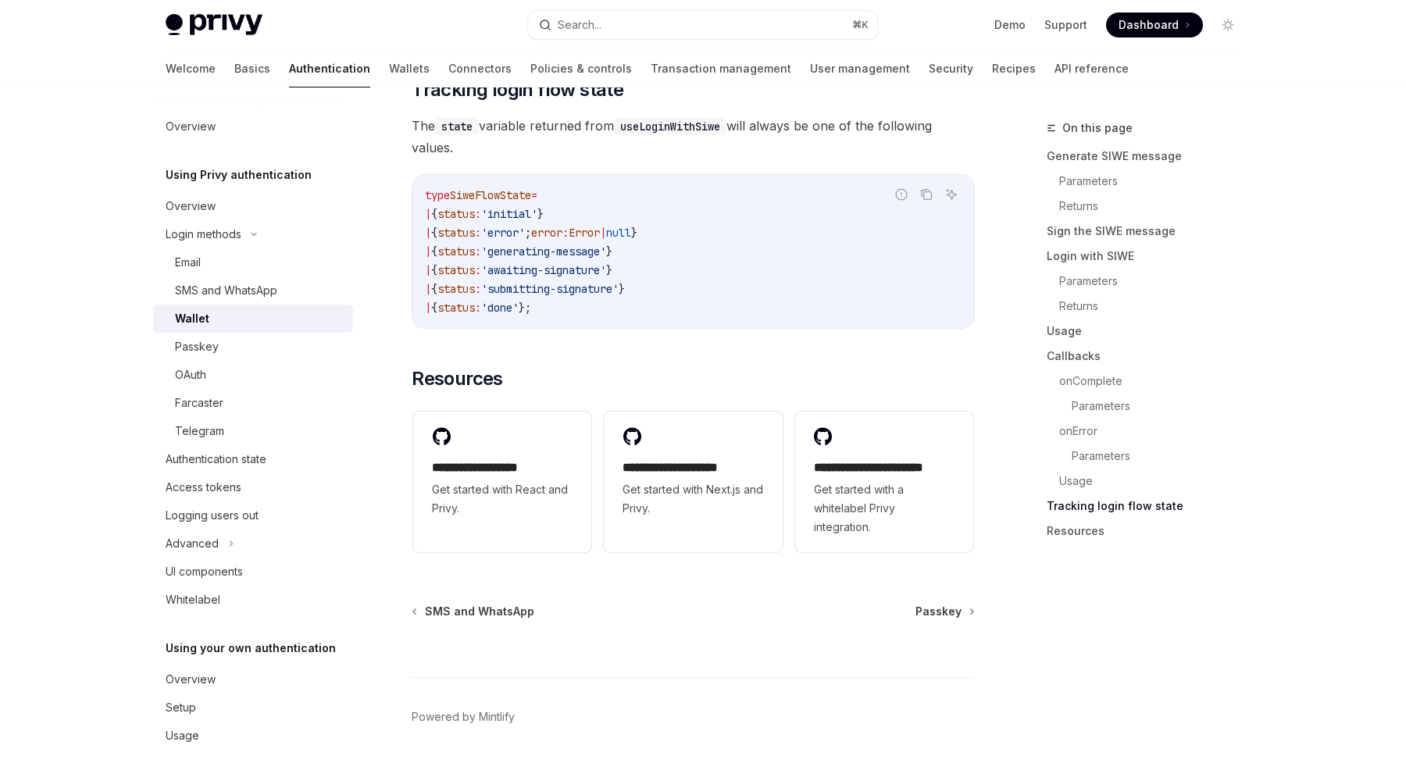
scroll to position [3944, 0]
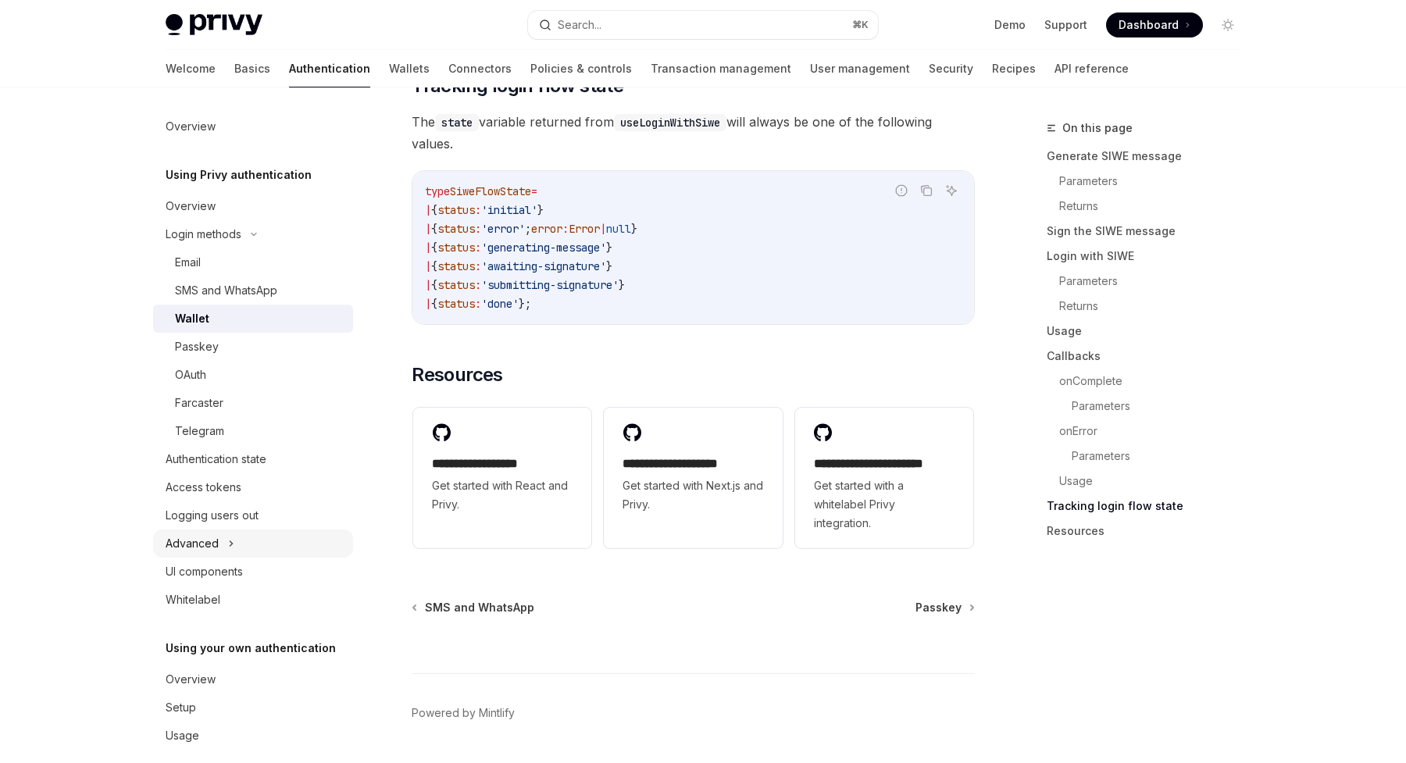
click at [218, 539] on div "Advanced" at bounding box center [253, 544] width 200 height 28
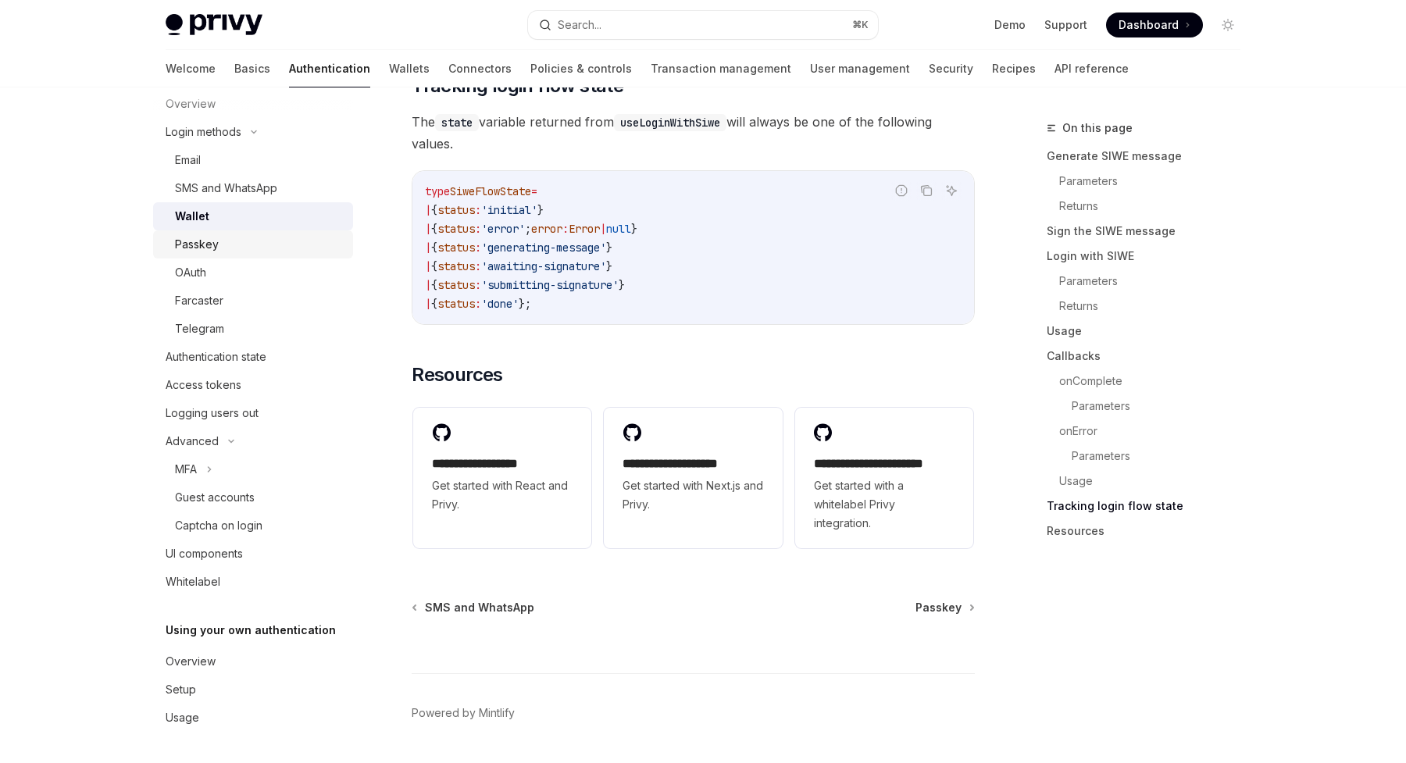
scroll to position [0, 0]
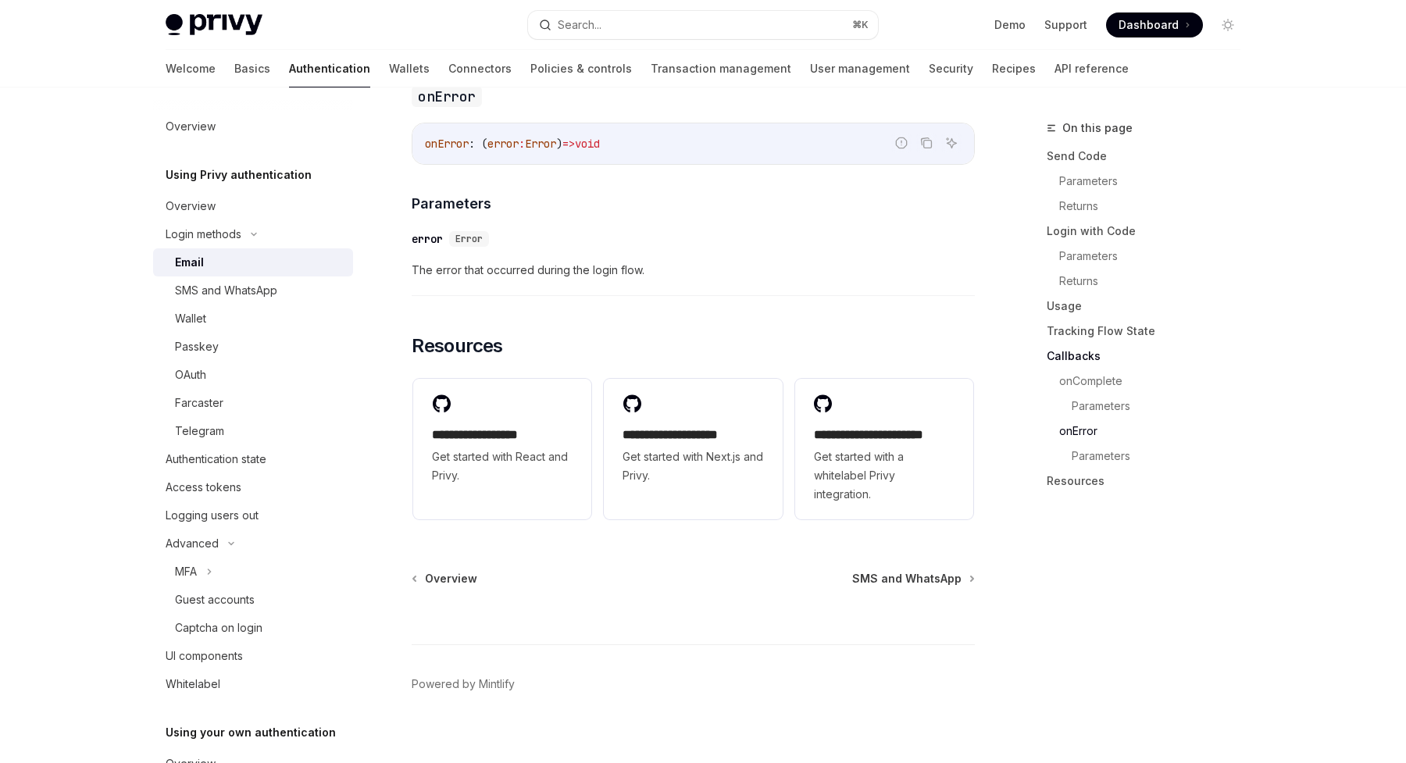
type textarea "*"
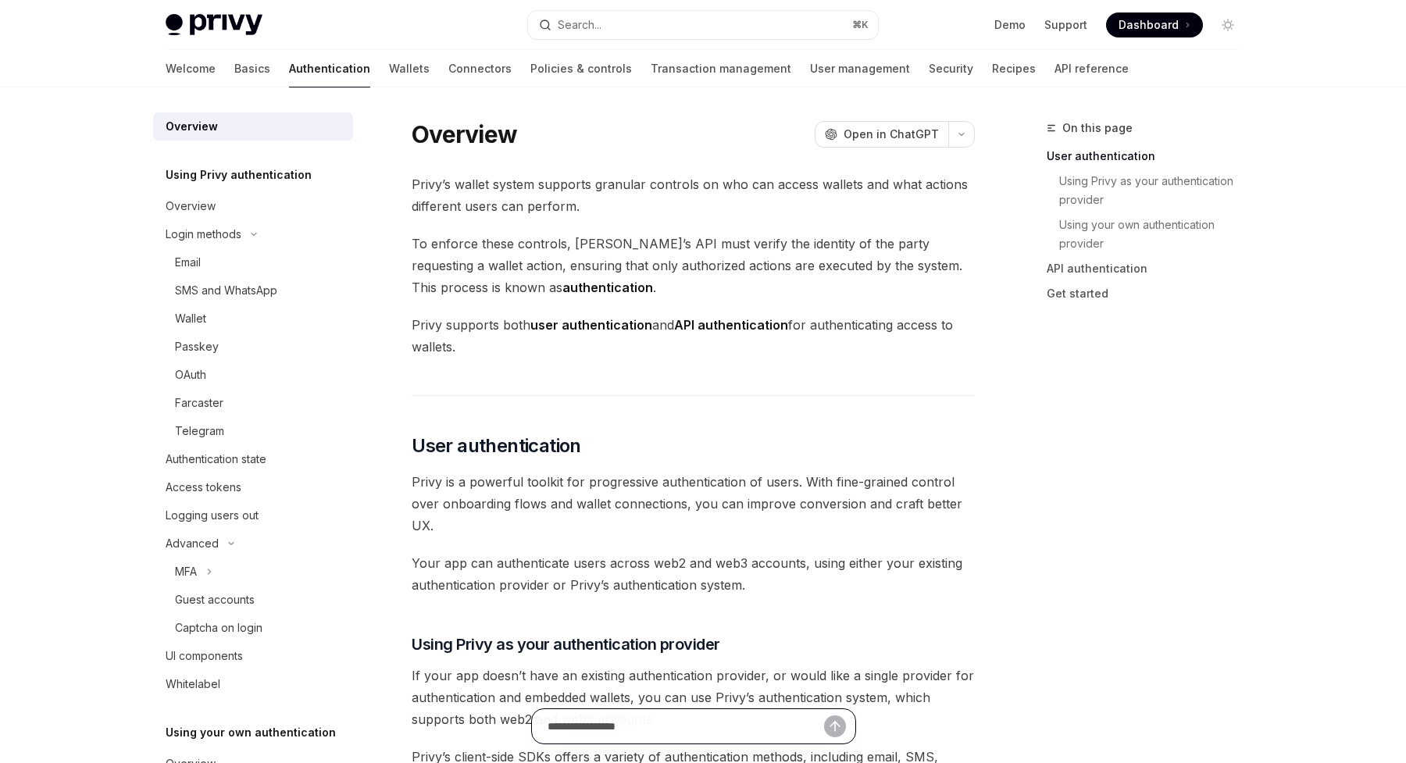
click at [668, 728] on input "text" at bounding box center [686, 726] width 277 height 34
type input "**********"
type textarea "*"
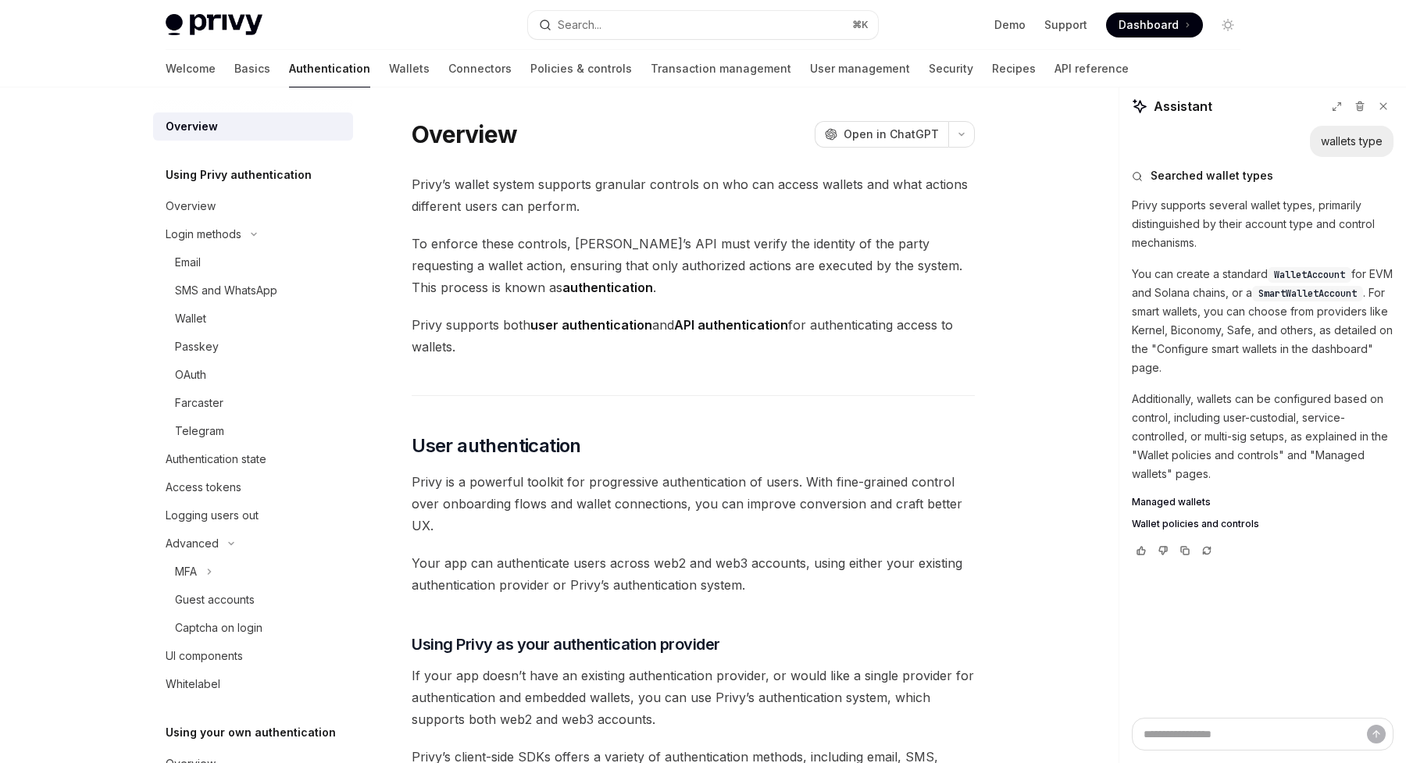
type textarea "*"
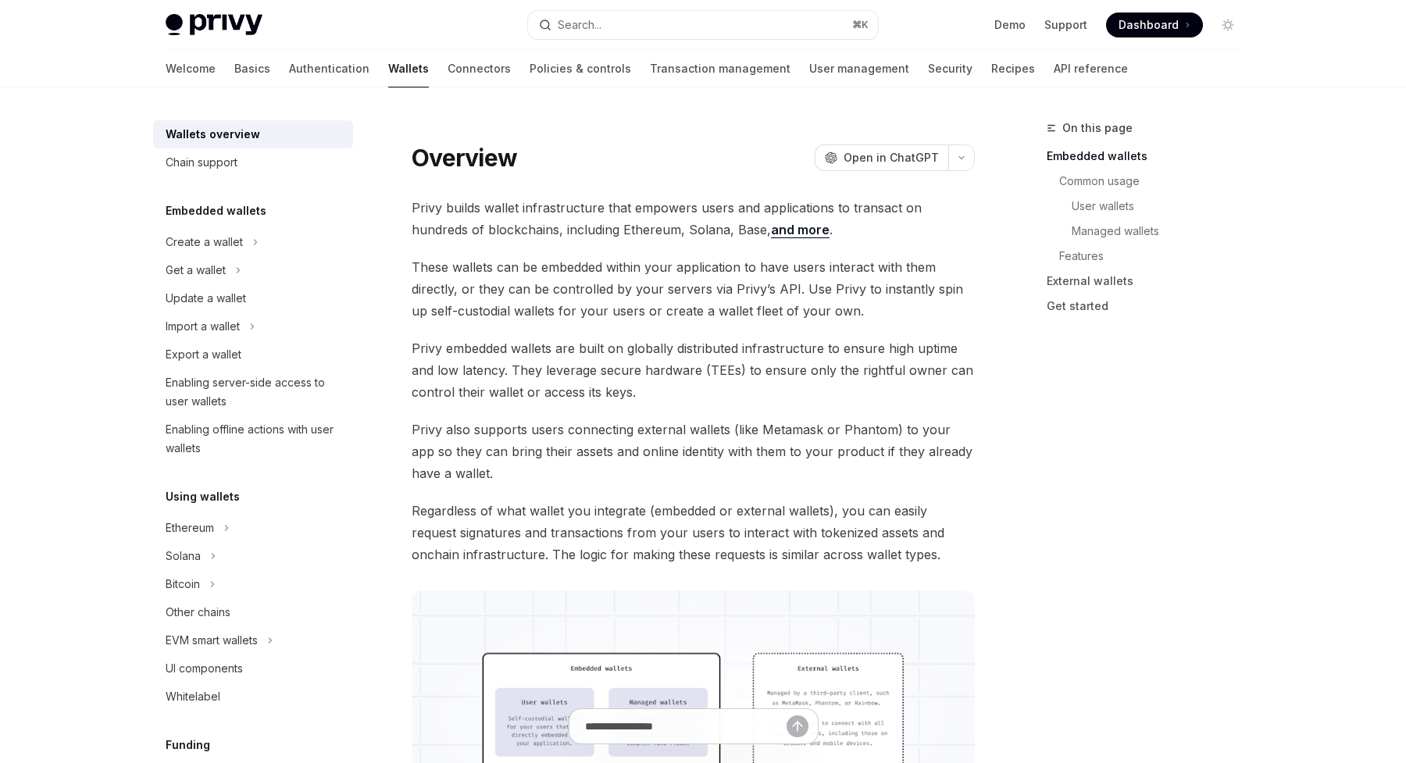
type textarea "*"
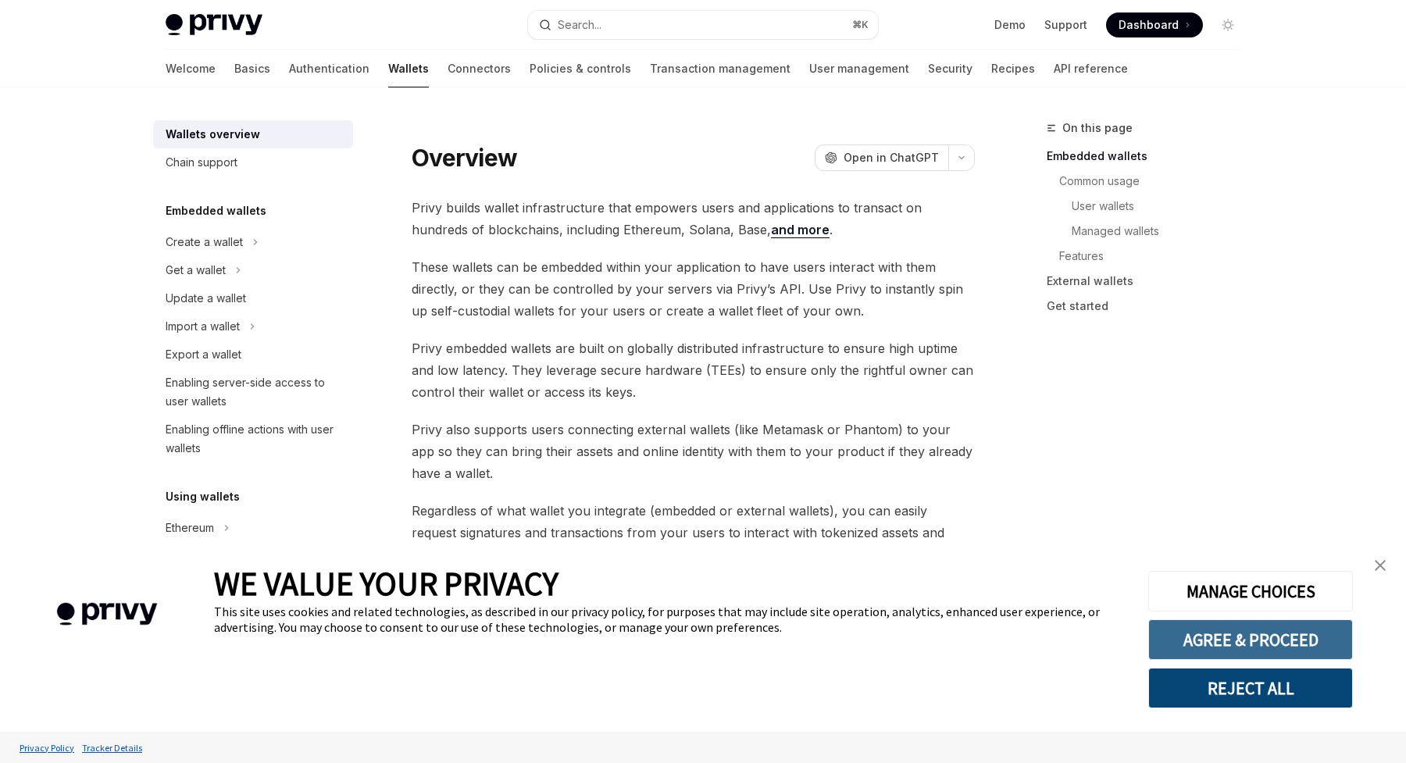
click at [1272, 645] on button "AGREE & PROCEED" at bounding box center [1251, 640] width 205 height 41
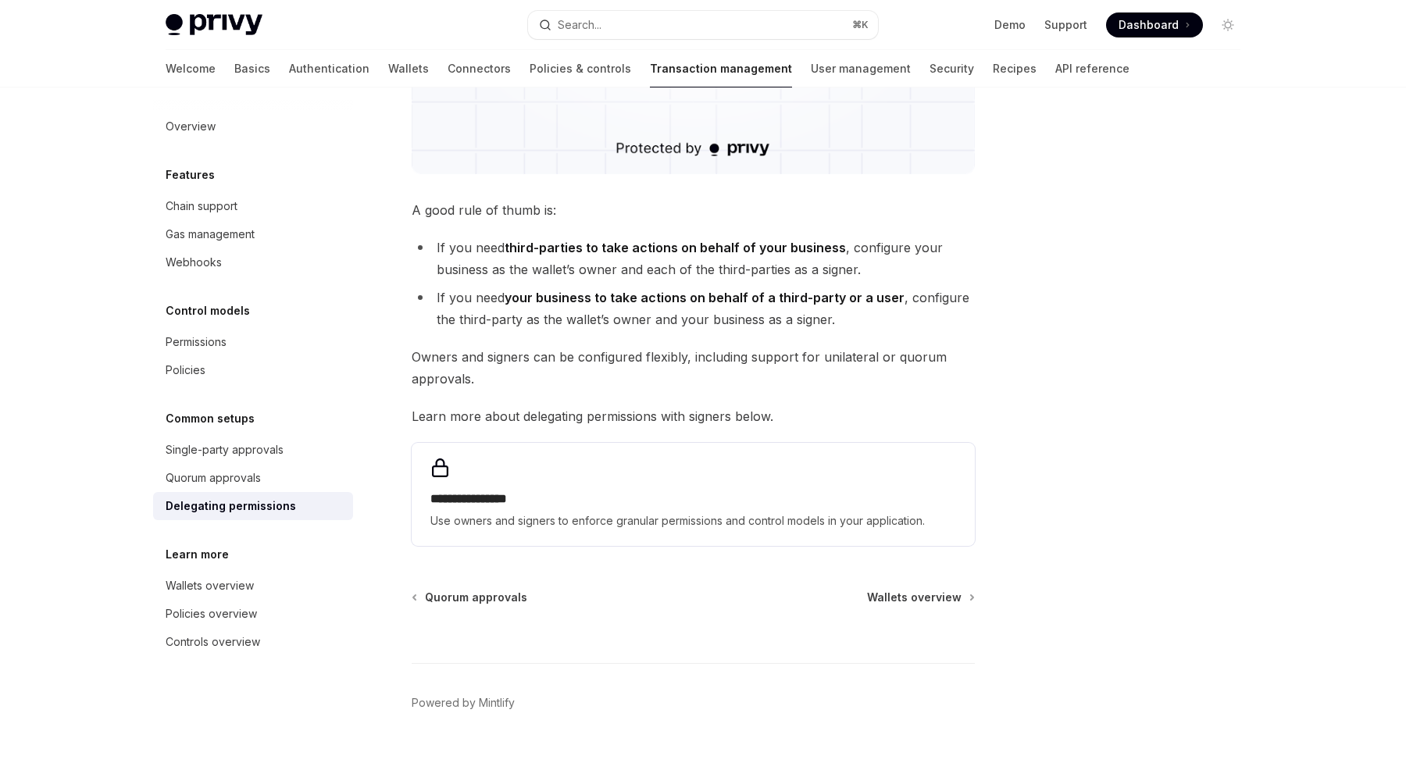
scroll to position [573, 0]
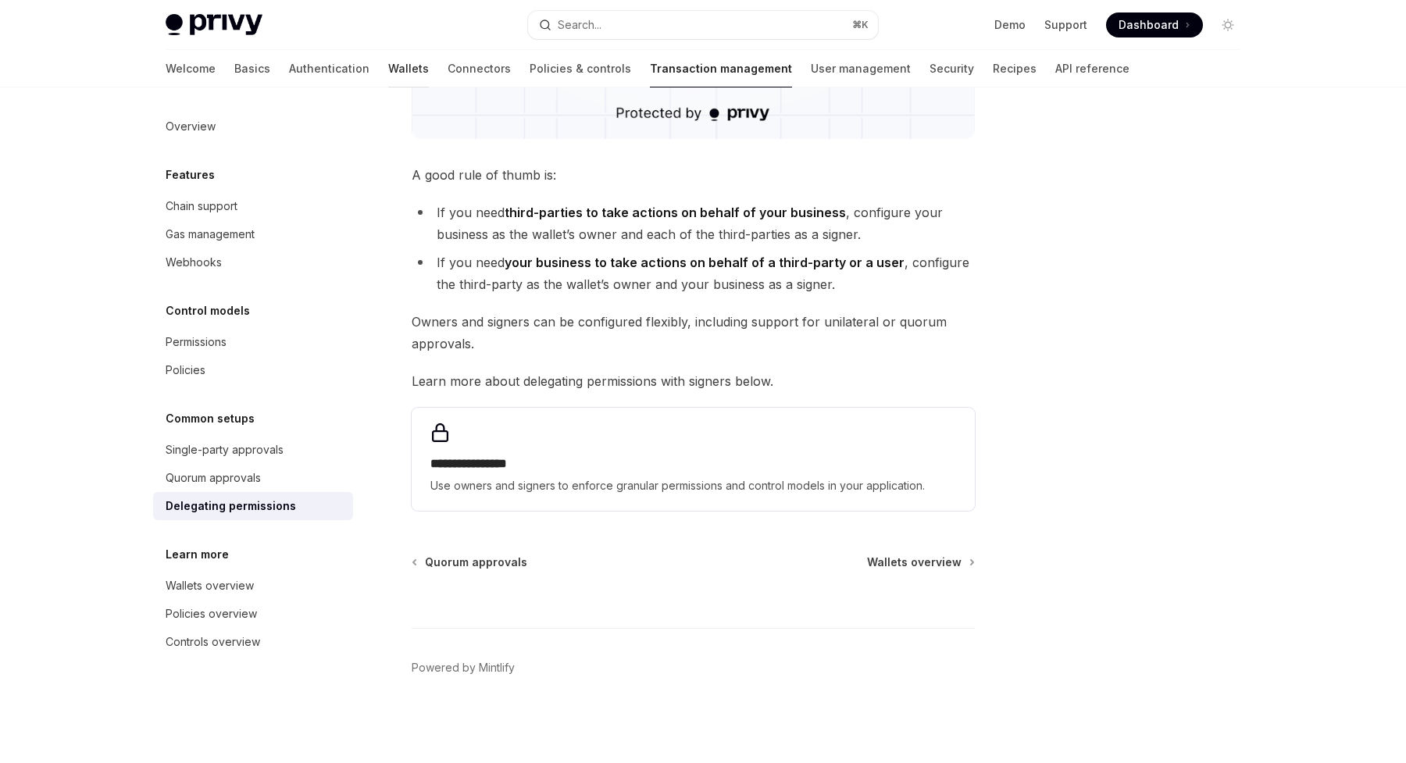
click at [388, 69] on link "Wallets" at bounding box center [408, 69] width 41 height 38
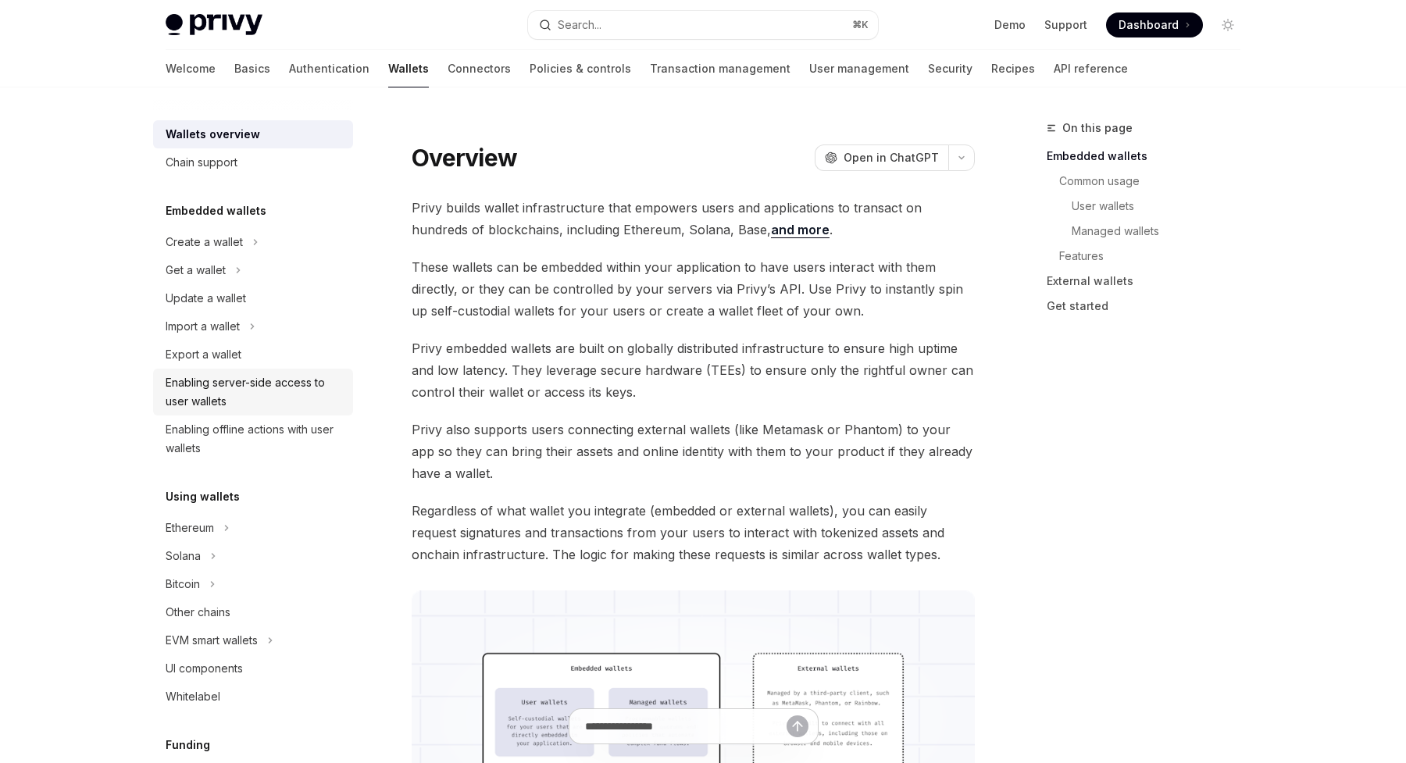
click at [278, 391] on div "Enabling server-side access to user wallets" at bounding box center [255, 392] width 178 height 38
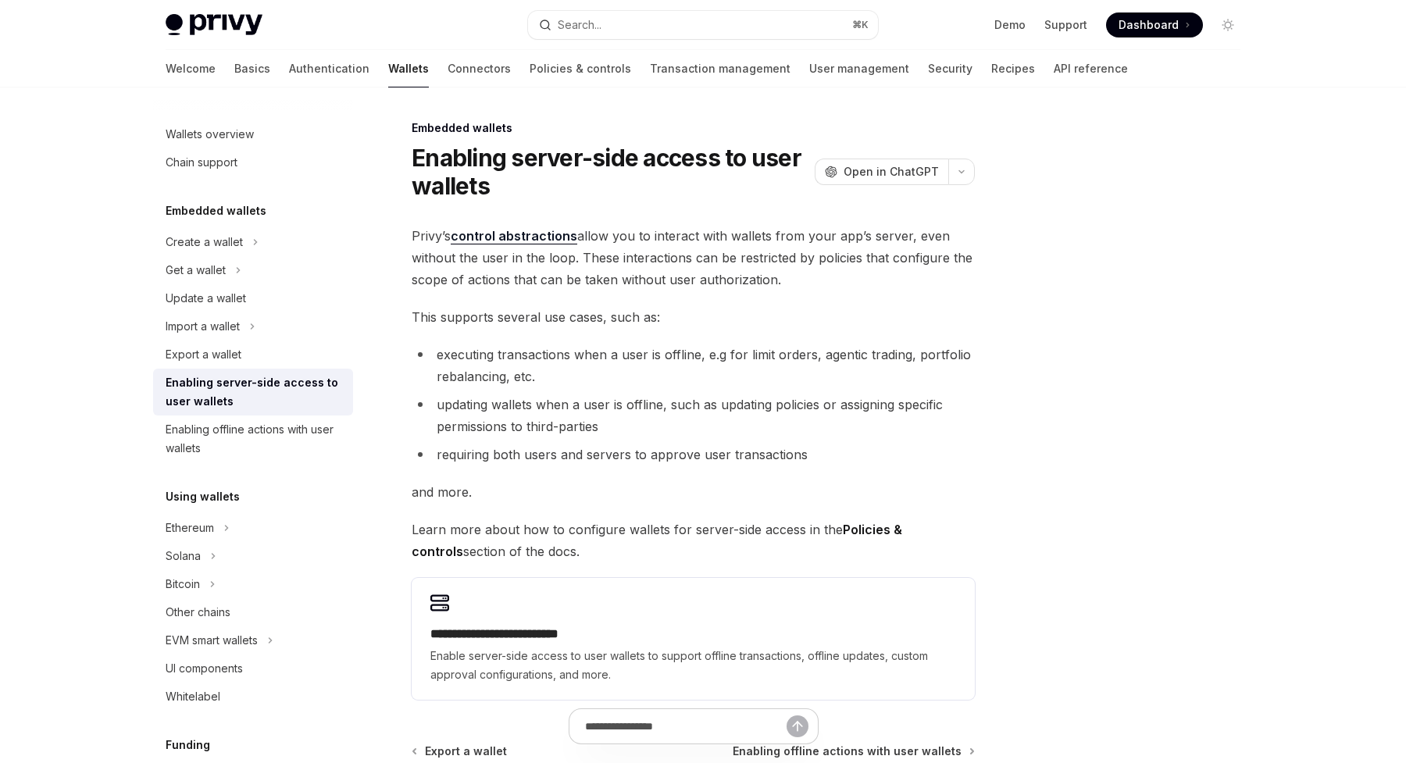
scroll to position [189, 0]
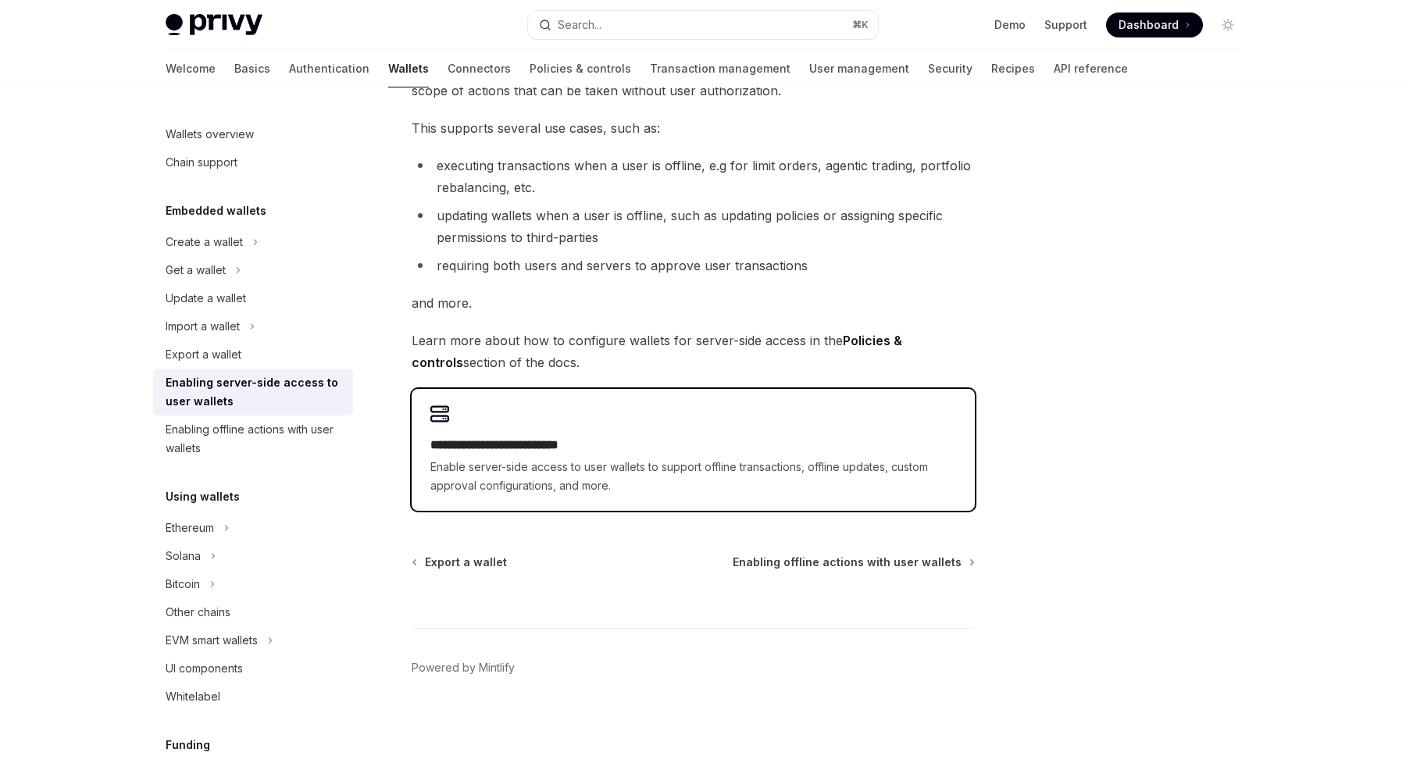
click at [587, 398] on div "**********" at bounding box center [693, 450] width 563 height 122
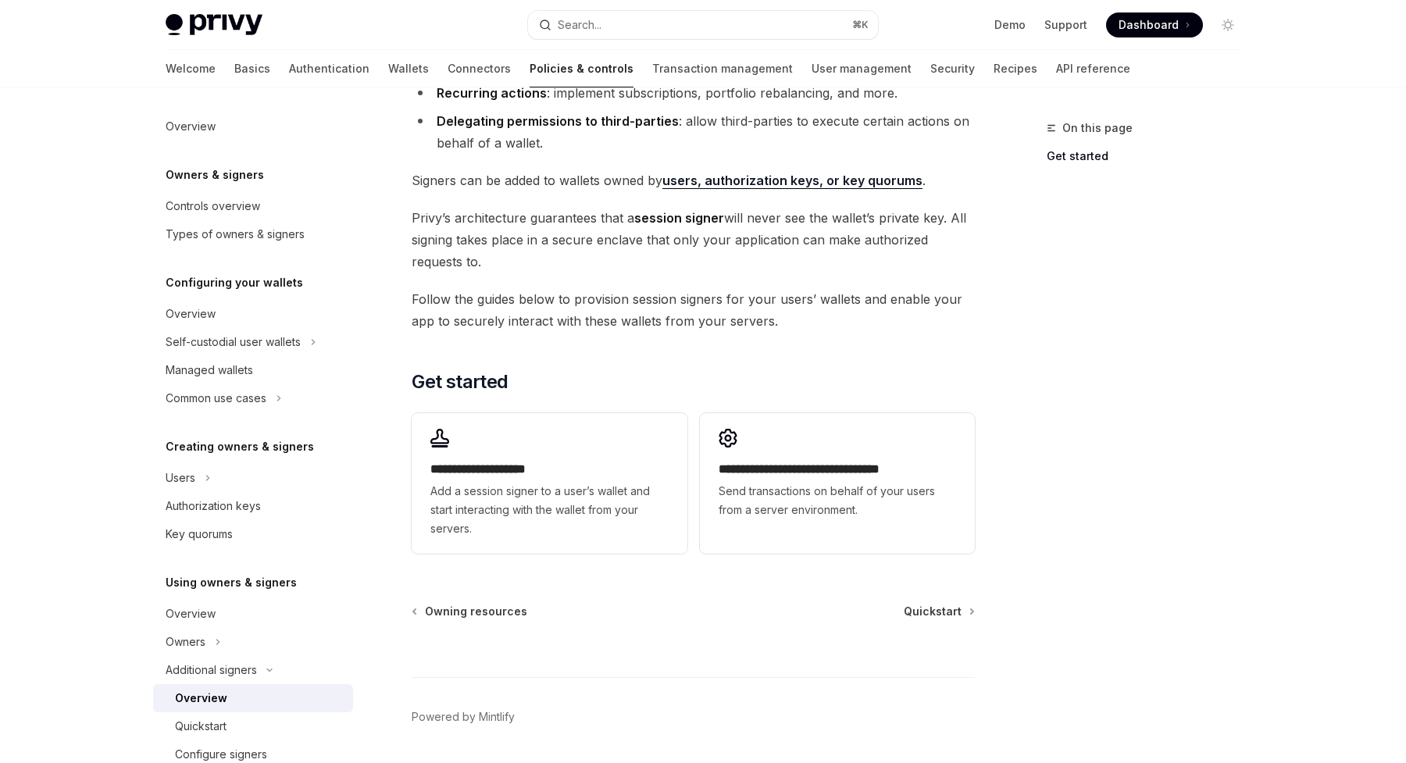
scroll to position [295, 0]
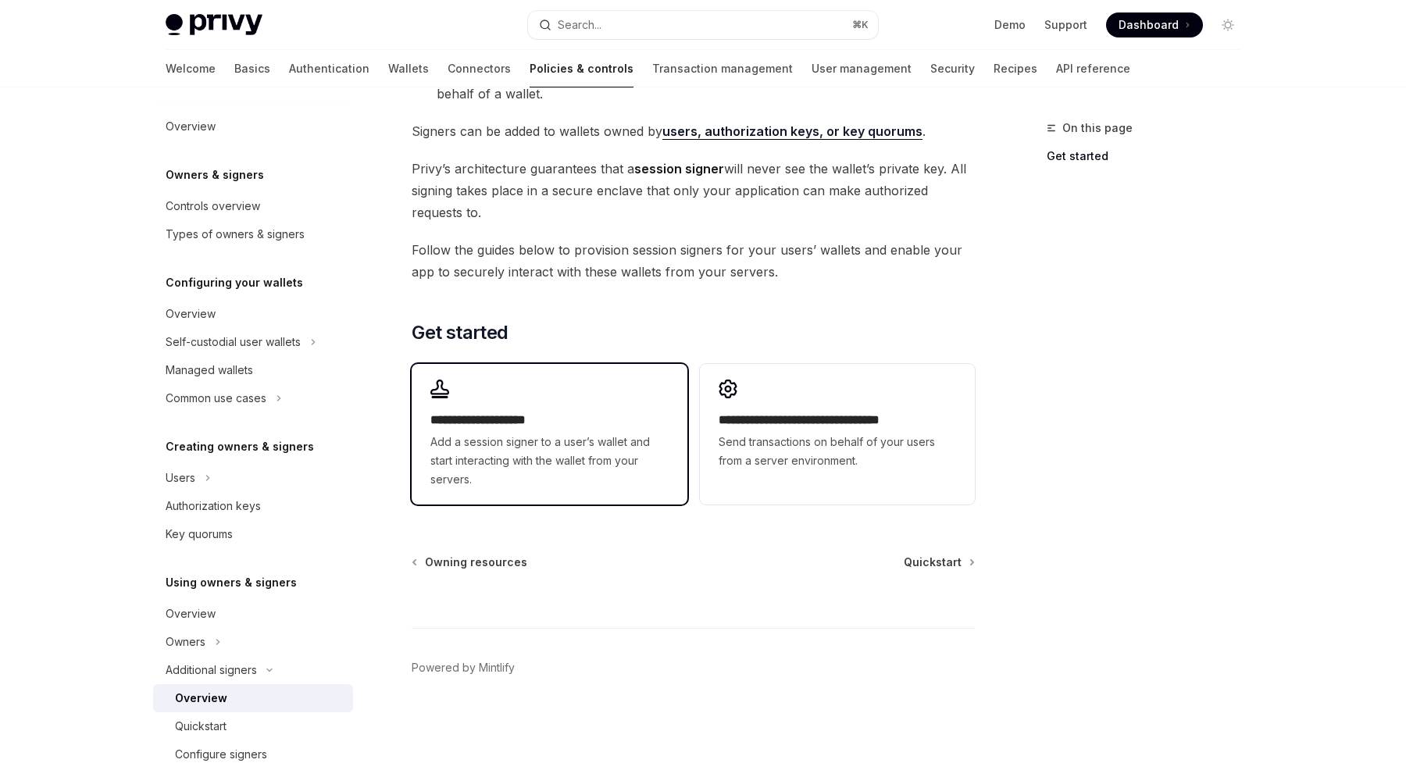
click at [579, 417] on h2 "**********" at bounding box center [550, 420] width 238 height 19
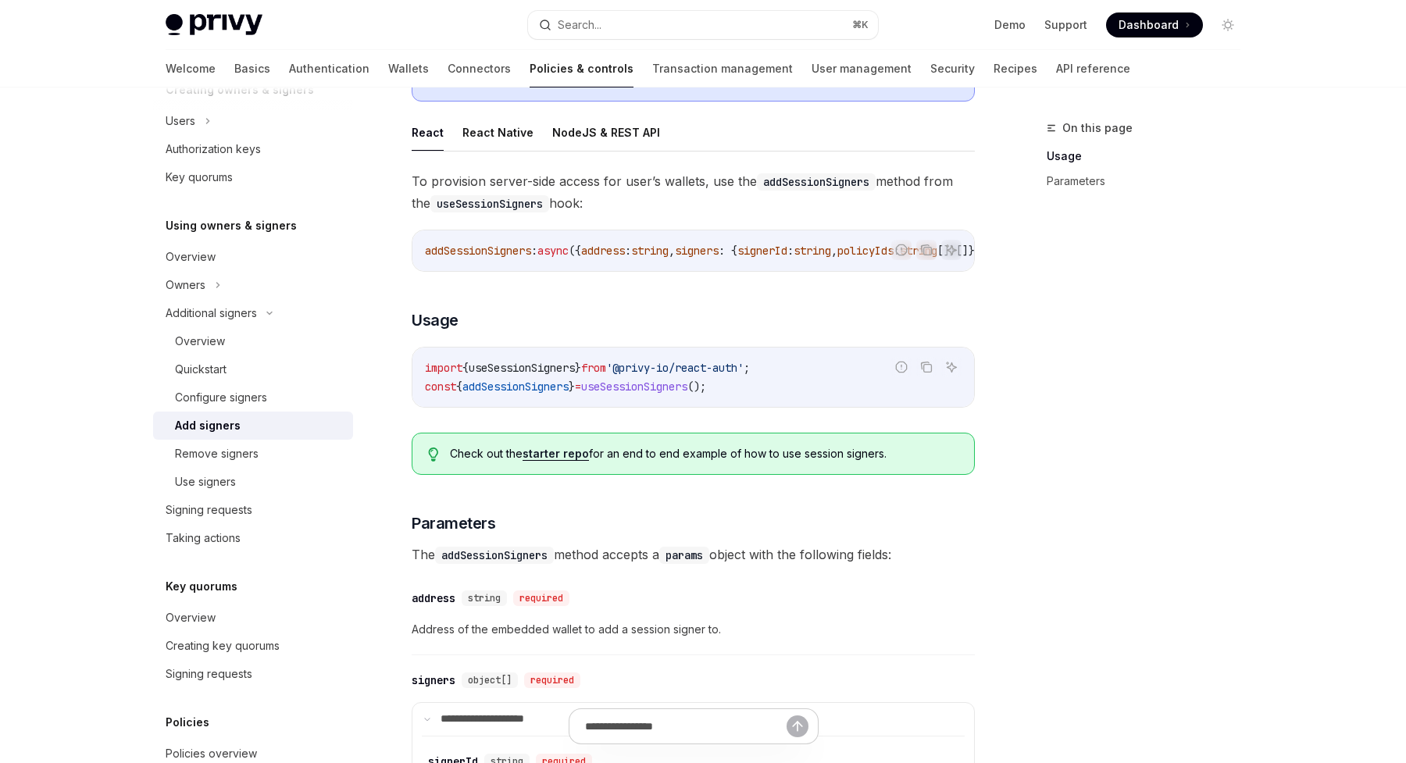
scroll to position [186, 0]
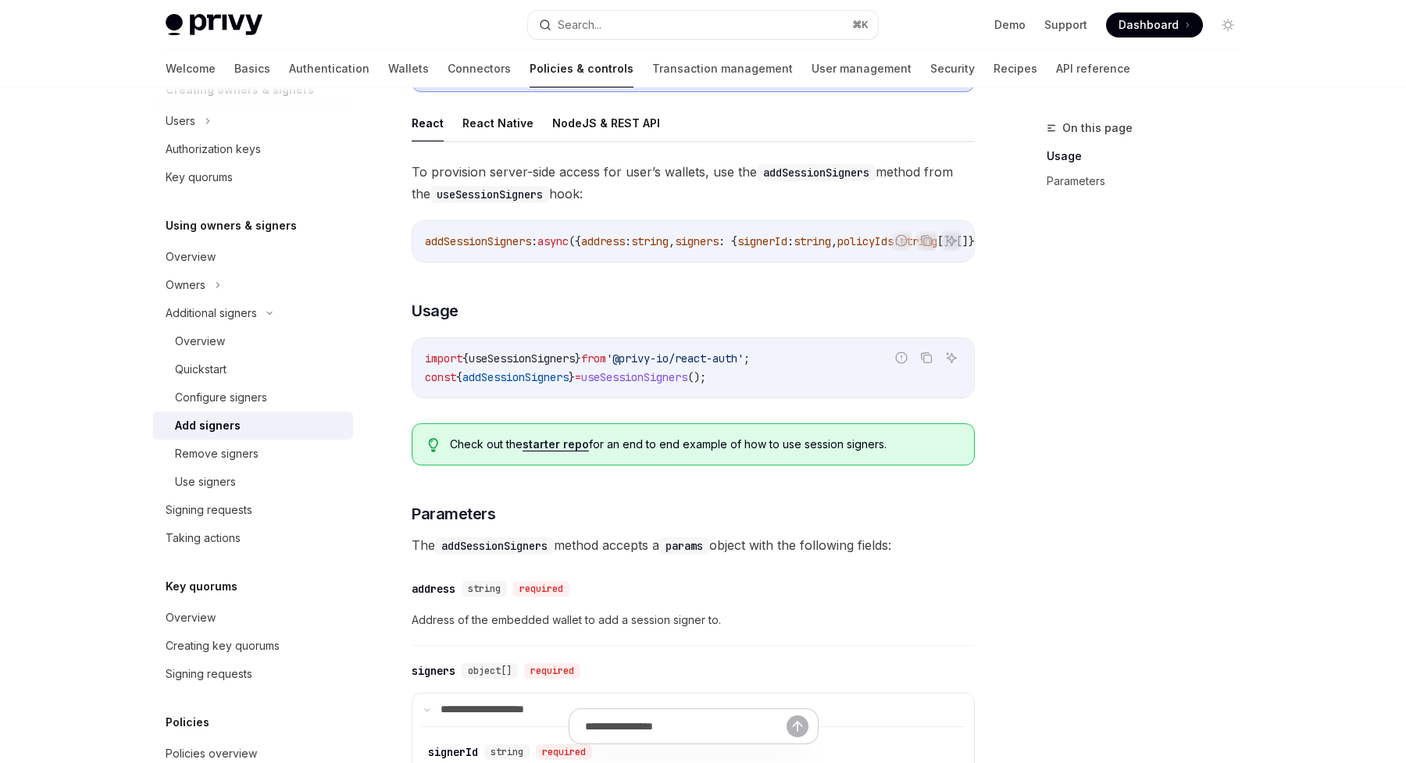
click at [545, 366] on span "useSessionSigners" at bounding box center [522, 359] width 106 height 14
copy span "useSessionSigners"
click at [525, 382] on span "addSessionSigners" at bounding box center [516, 377] width 106 height 14
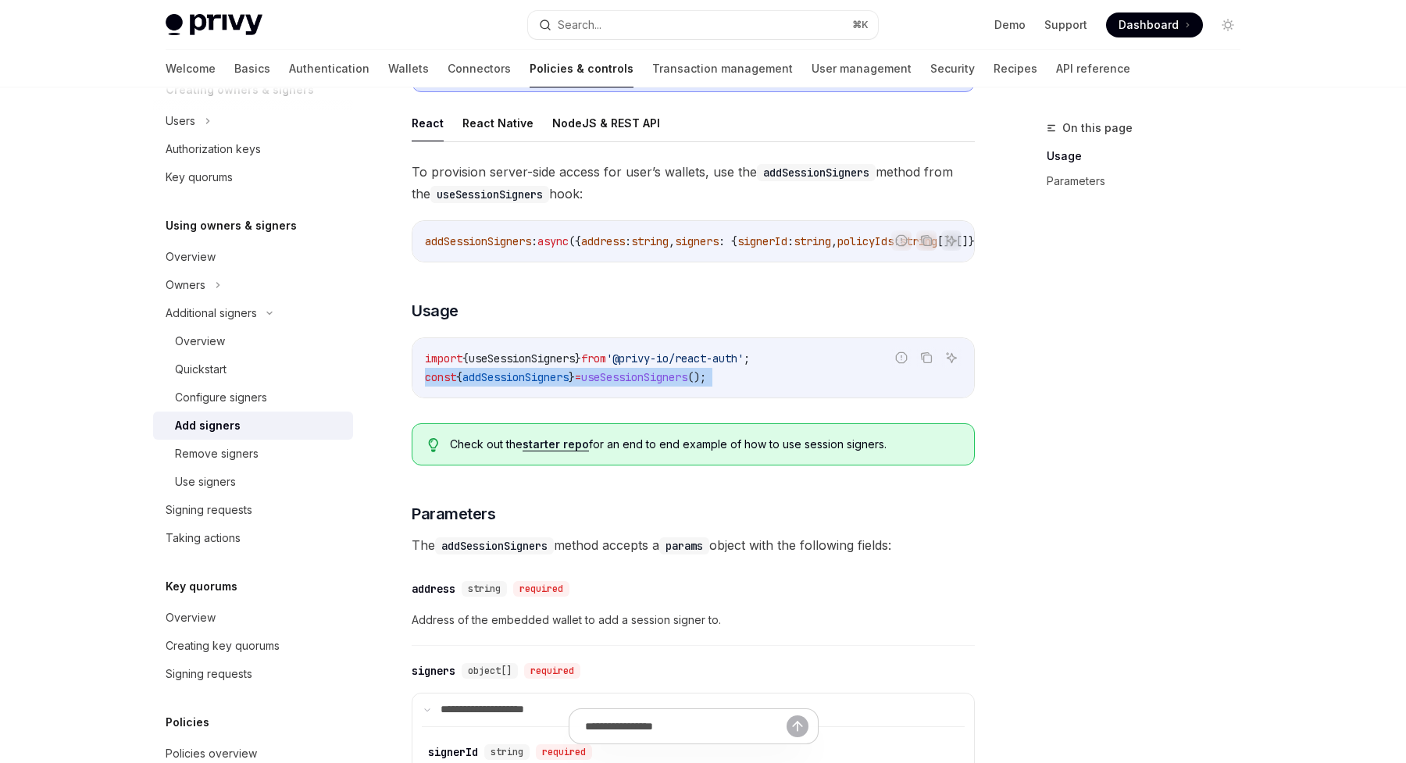
click at [525, 382] on span "addSessionSigners" at bounding box center [516, 377] width 106 height 14
copy div "const { addSessionSigners } = useSessionSigners ();"
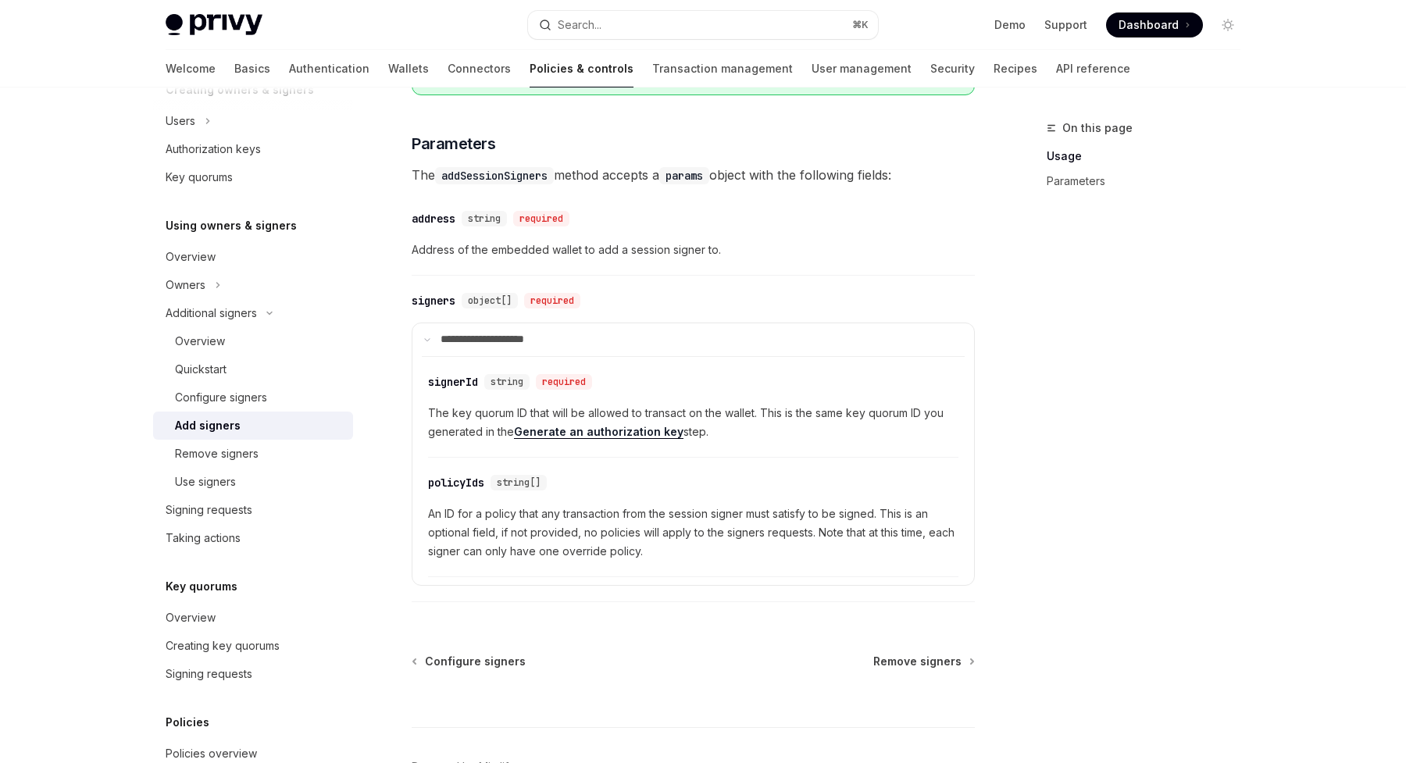
scroll to position [571, 0]
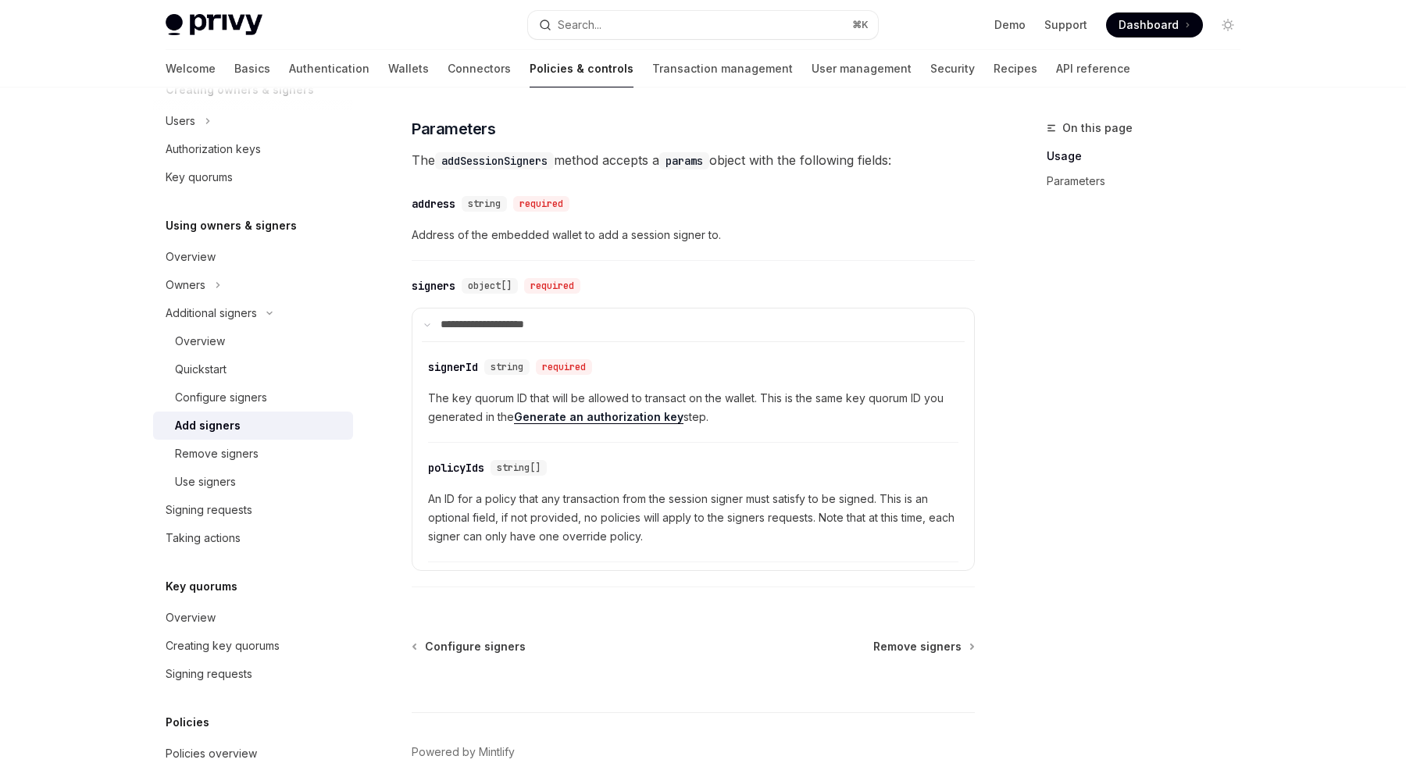
click at [487, 406] on span "The key quorum ID that will be allowed to transact on the wallet. This is the s…" at bounding box center [693, 408] width 531 height 38
click at [216, 520] on link "Signing requests" at bounding box center [253, 510] width 200 height 28
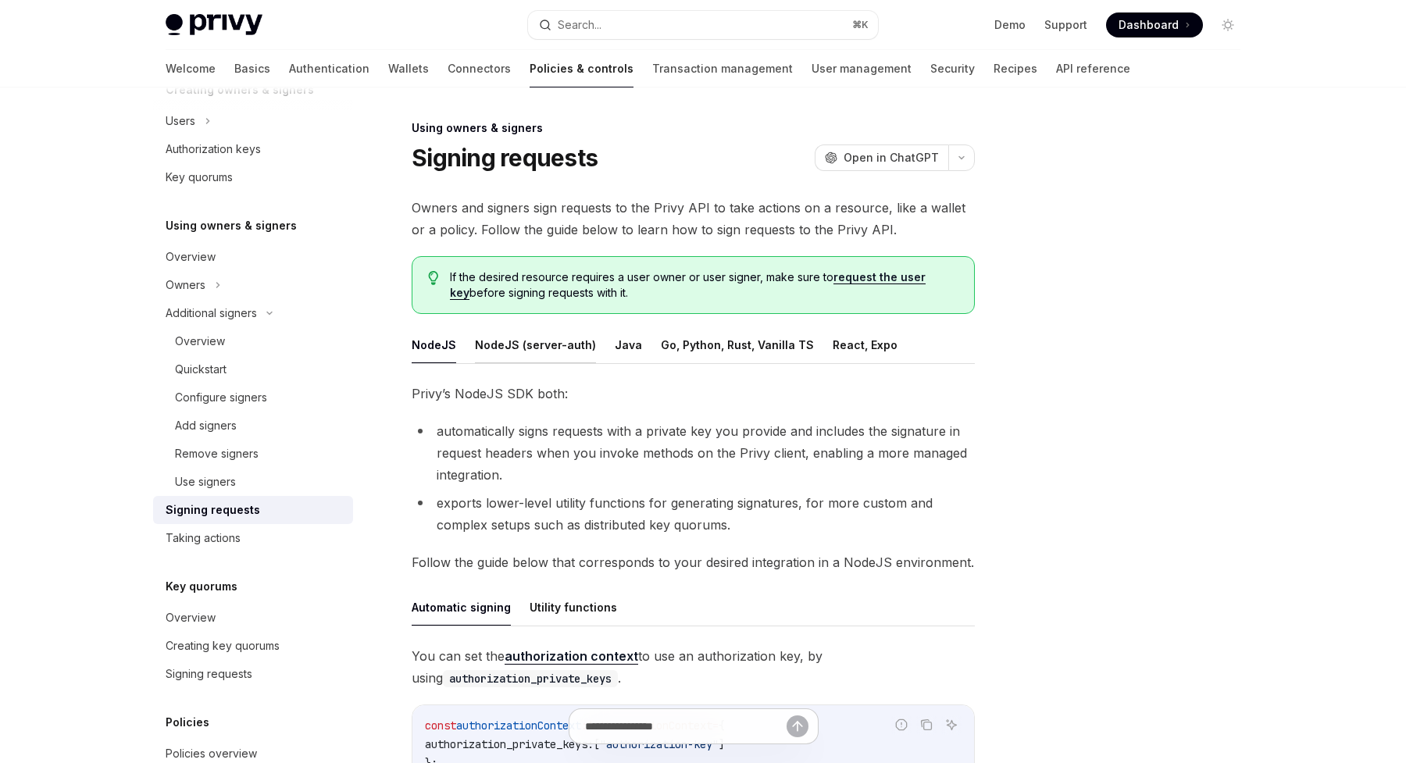
click at [548, 330] on button "NodeJS (server-auth)" at bounding box center [535, 345] width 121 height 37
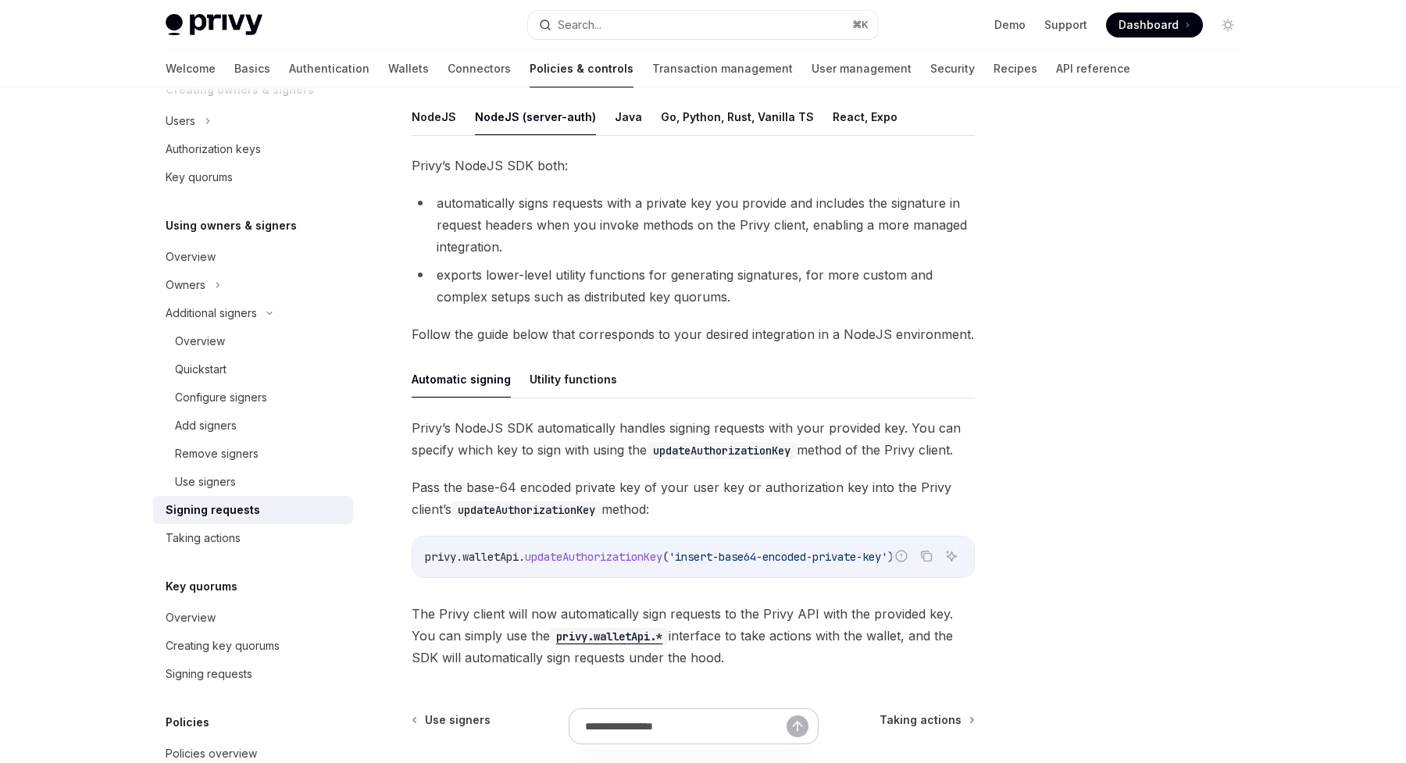
scroll to position [386, 0]
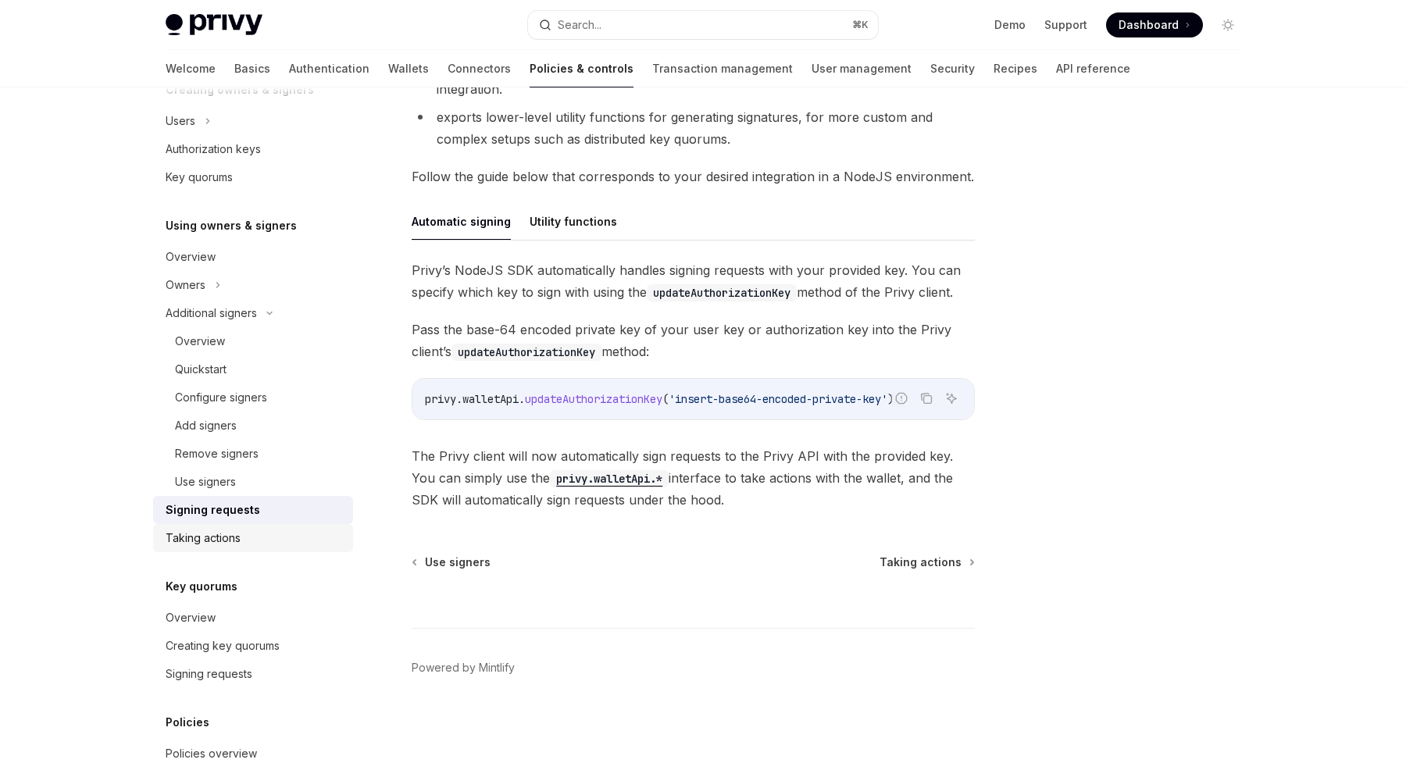
click at [200, 541] on div "Taking actions" at bounding box center [203, 538] width 75 height 19
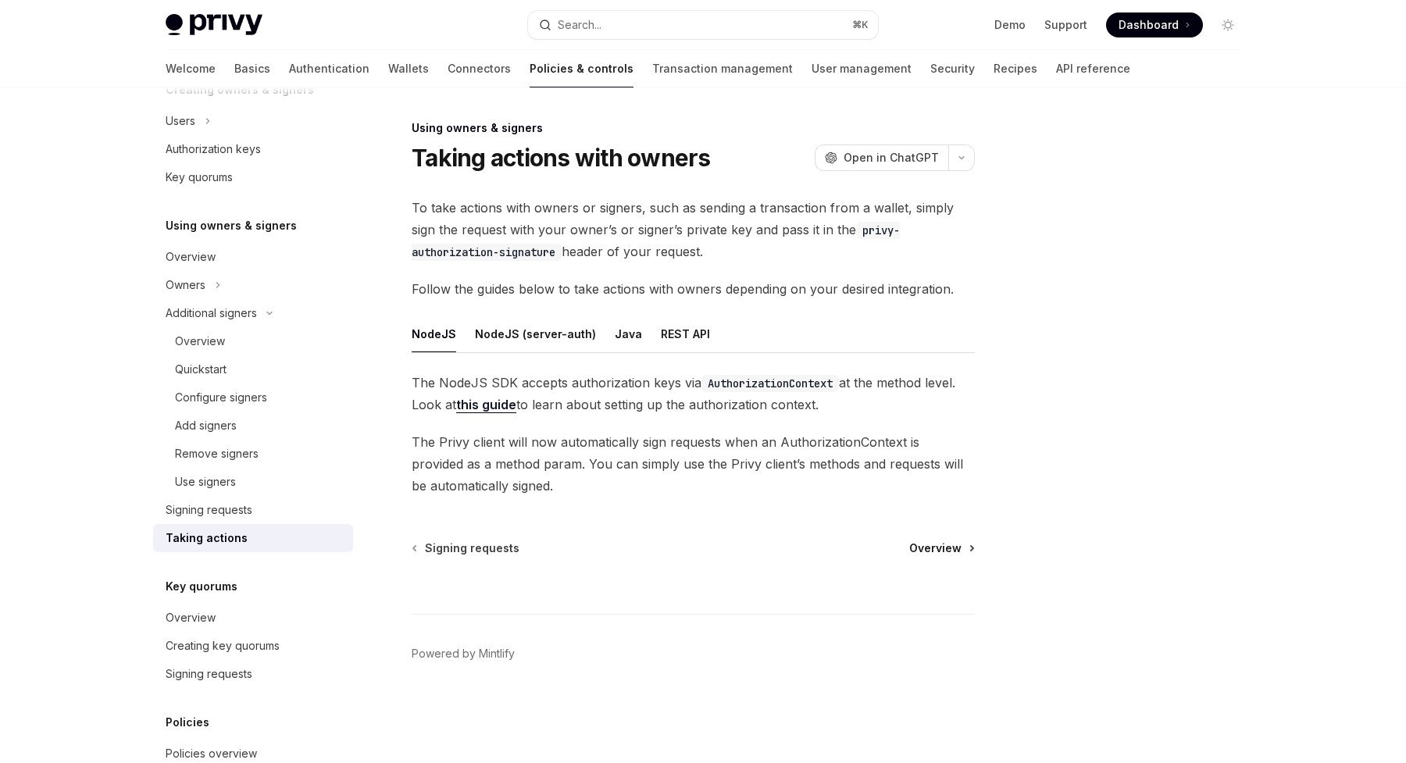
click at [951, 552] on span "Overview" at bounding box center [935, 549] width 52 height 16
click at [1056, 68] on link "API reference" at bounding box center [1093, 69] width 74 height 38
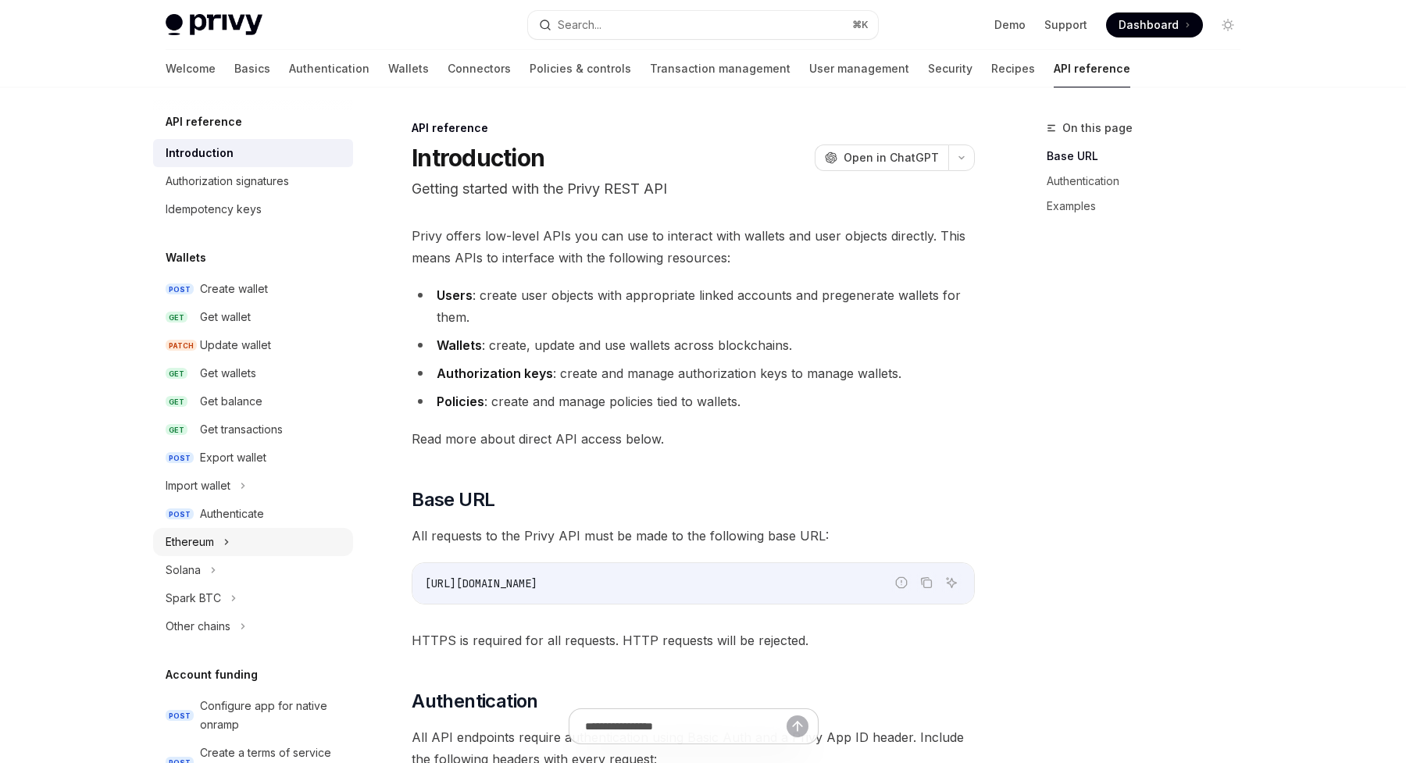
click at [223, 540] on div "Ethereum" at bounding box center [253, 542] width 200 height 28
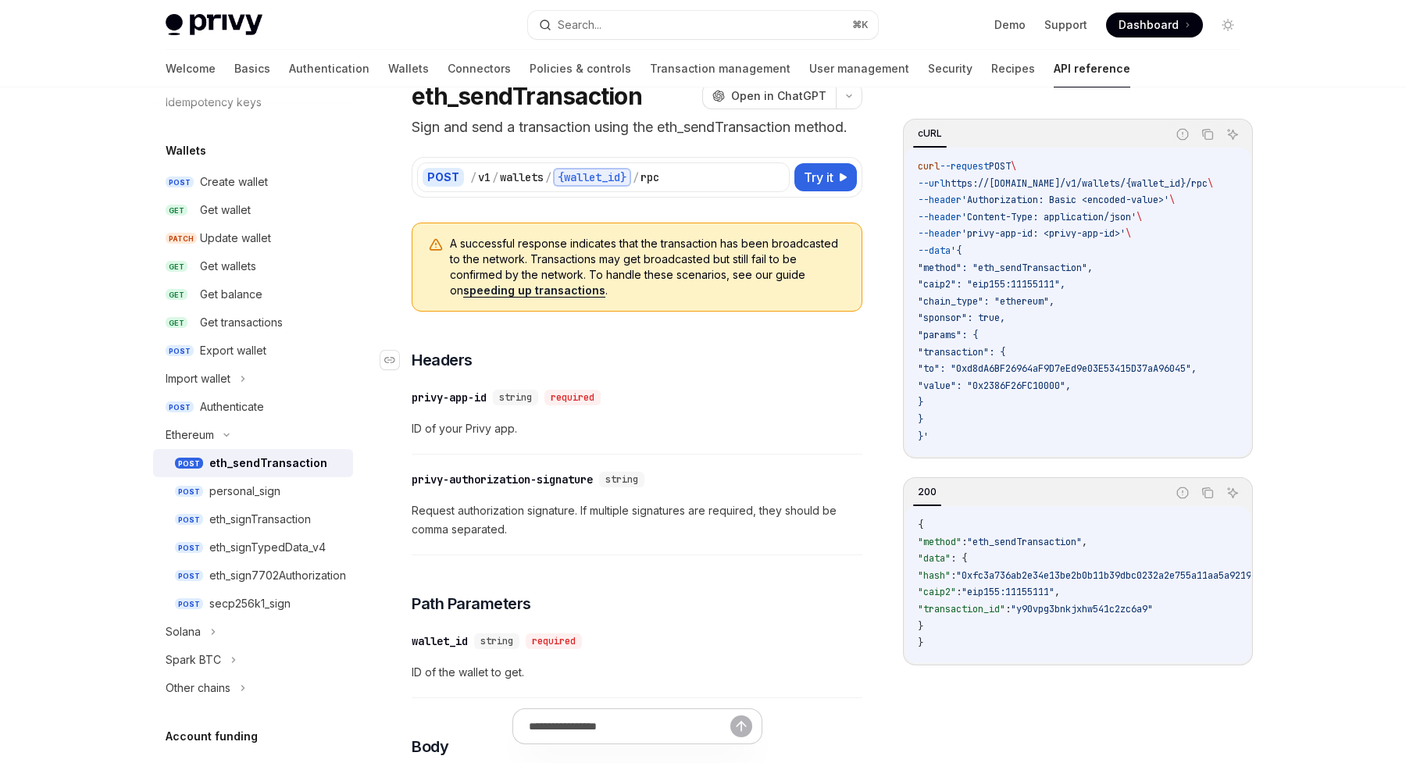
scroll to position [41, 0]
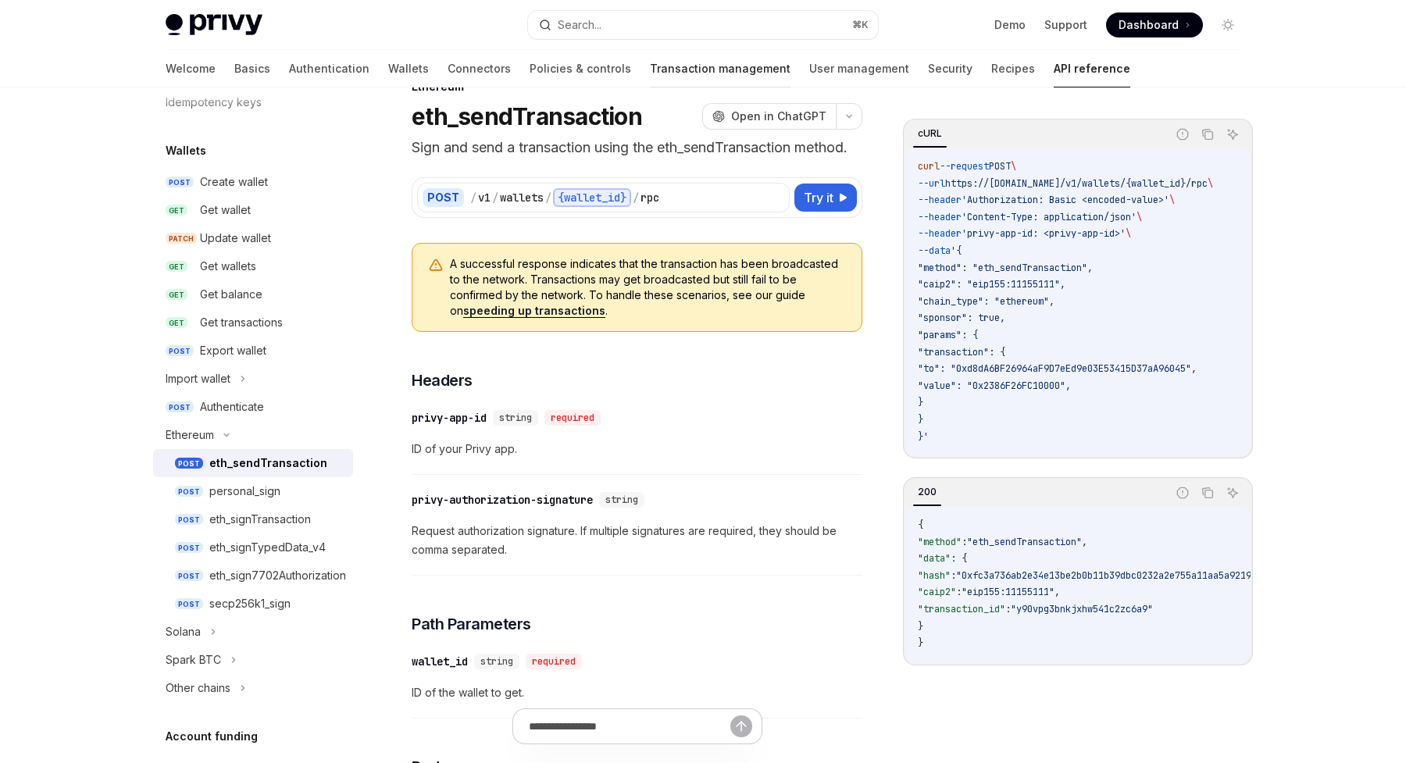
click at [650, 62] on link "Transaction management" at bounding box center [720, 69] width 141 height 38
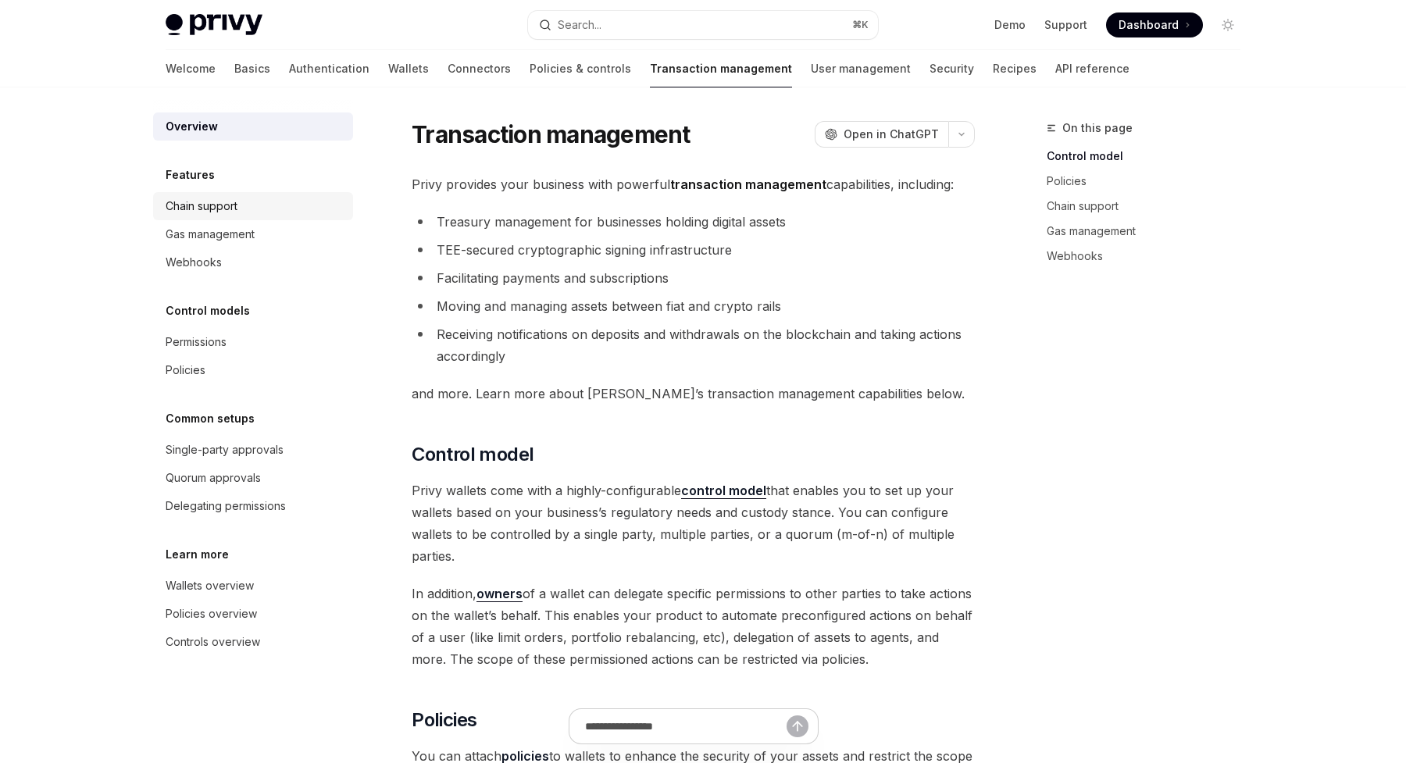
click at [230, 212] on div "Chain support" at bounding box center [202, 206] width 72 height 19
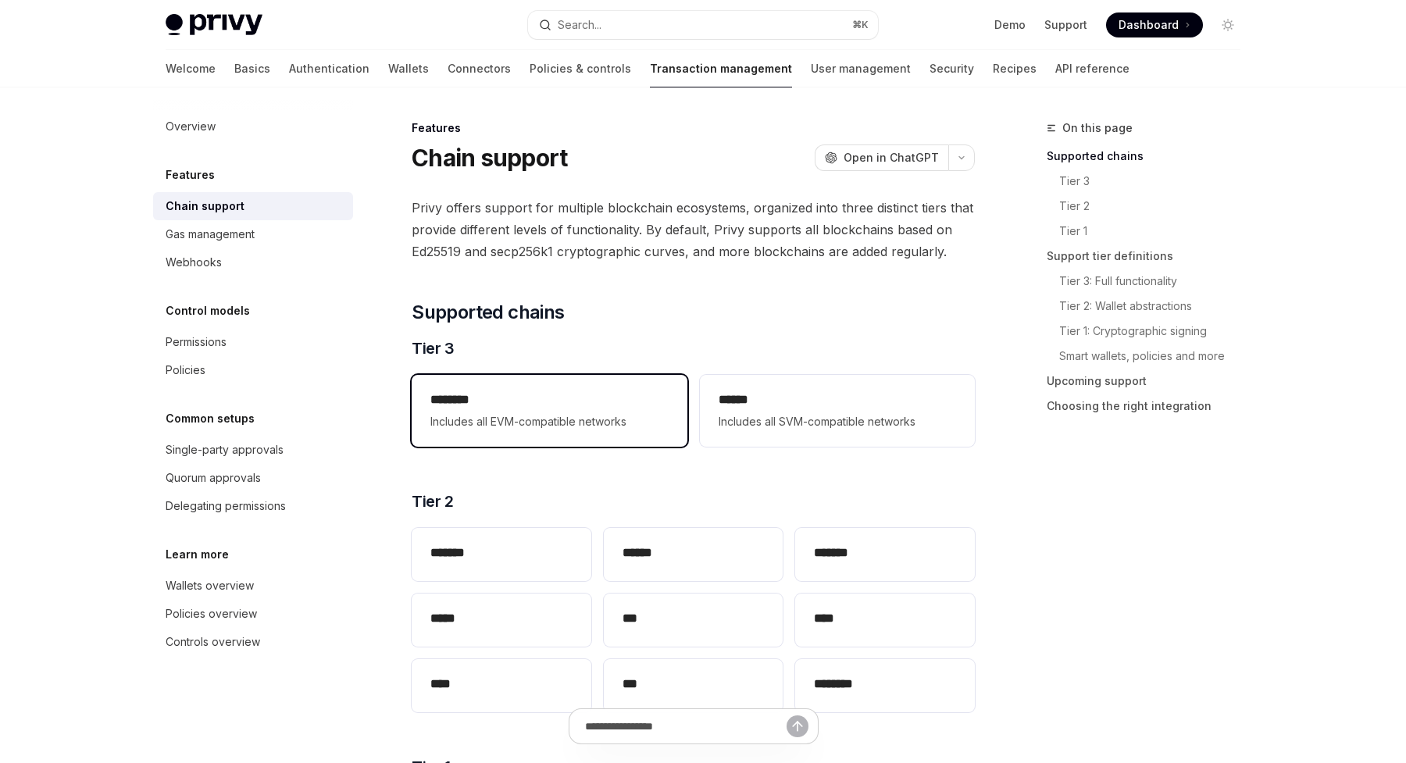
click at [586, 403] on h2 "********" at bounding box center [550, 400] width 238 height 19
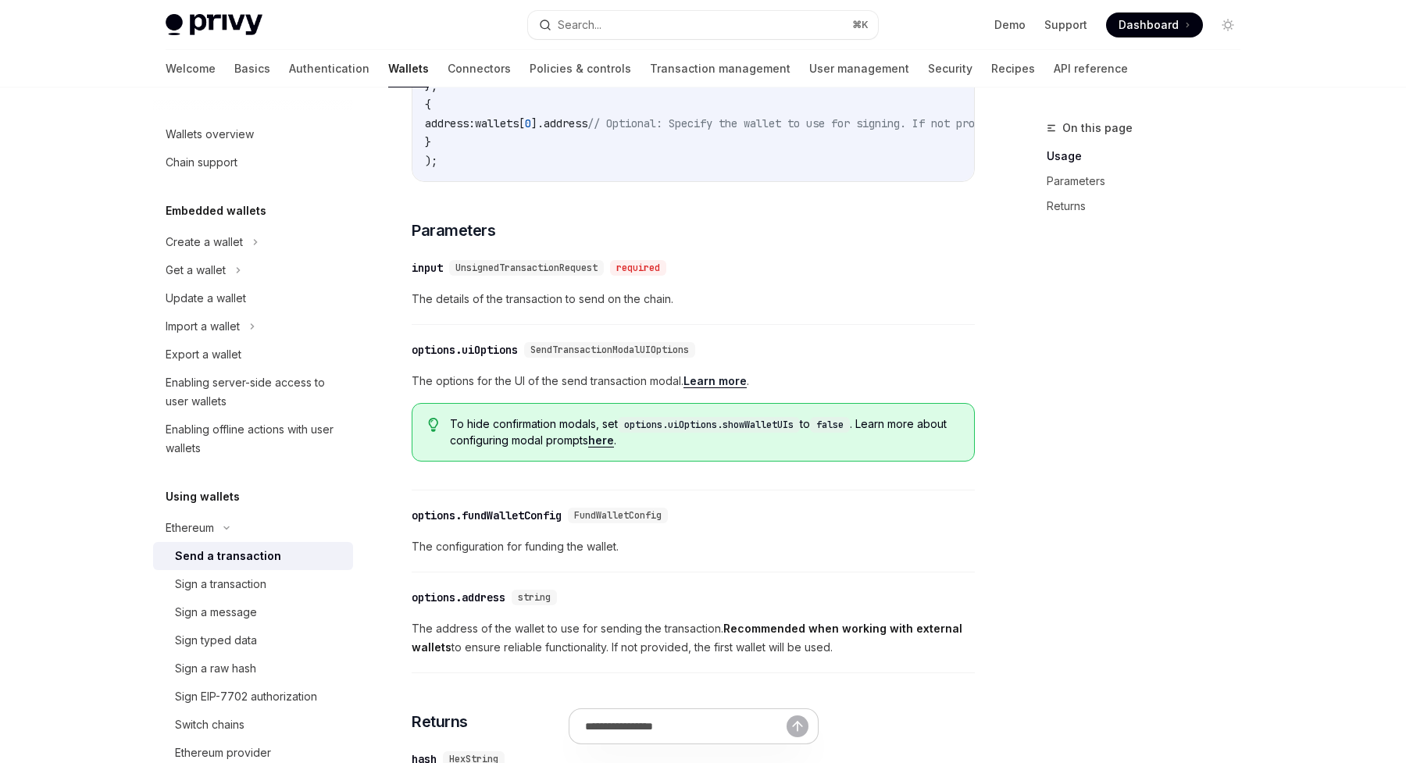
scroll to position [542, 0]
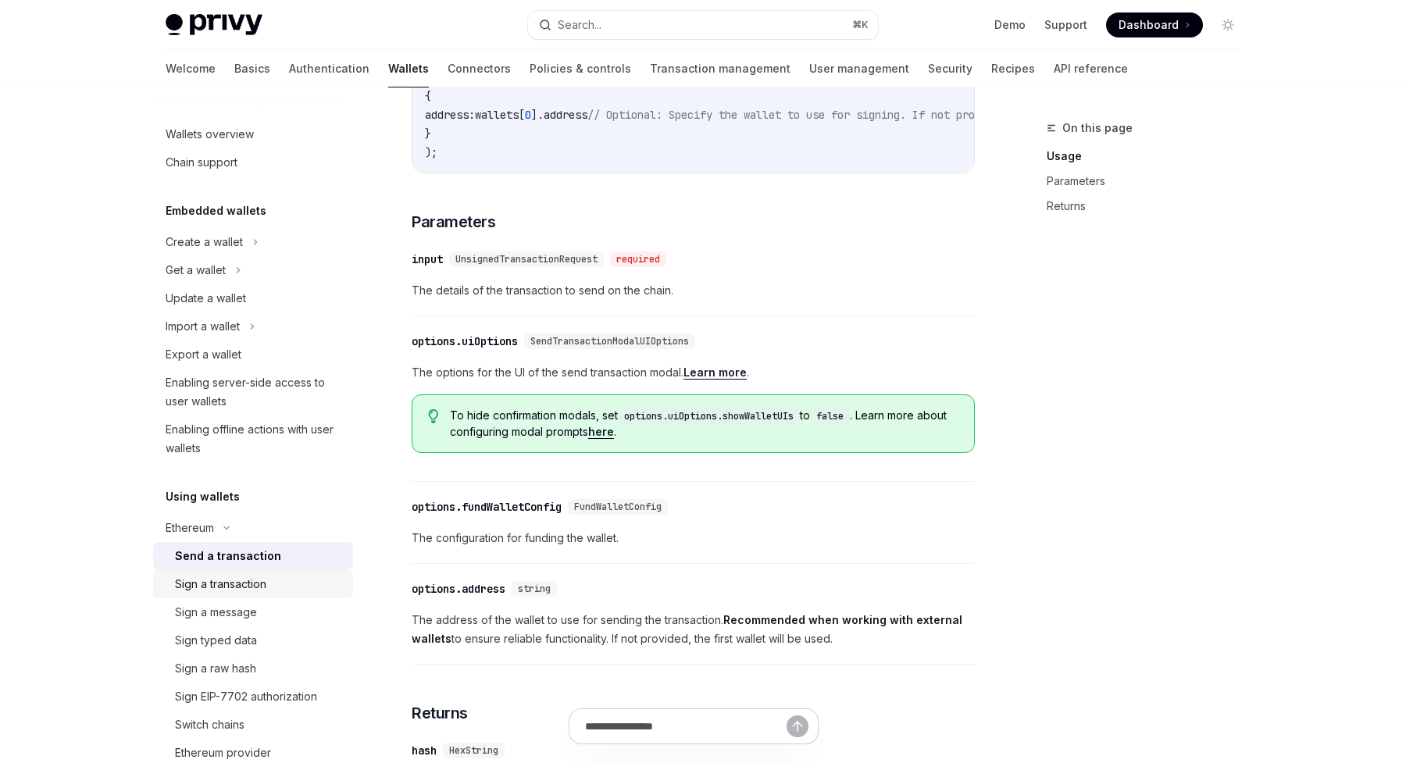
click at [241, 579] on div "Sign a transaction" at bounding box center [220, 584] width 91 height 19
type textarea "*"
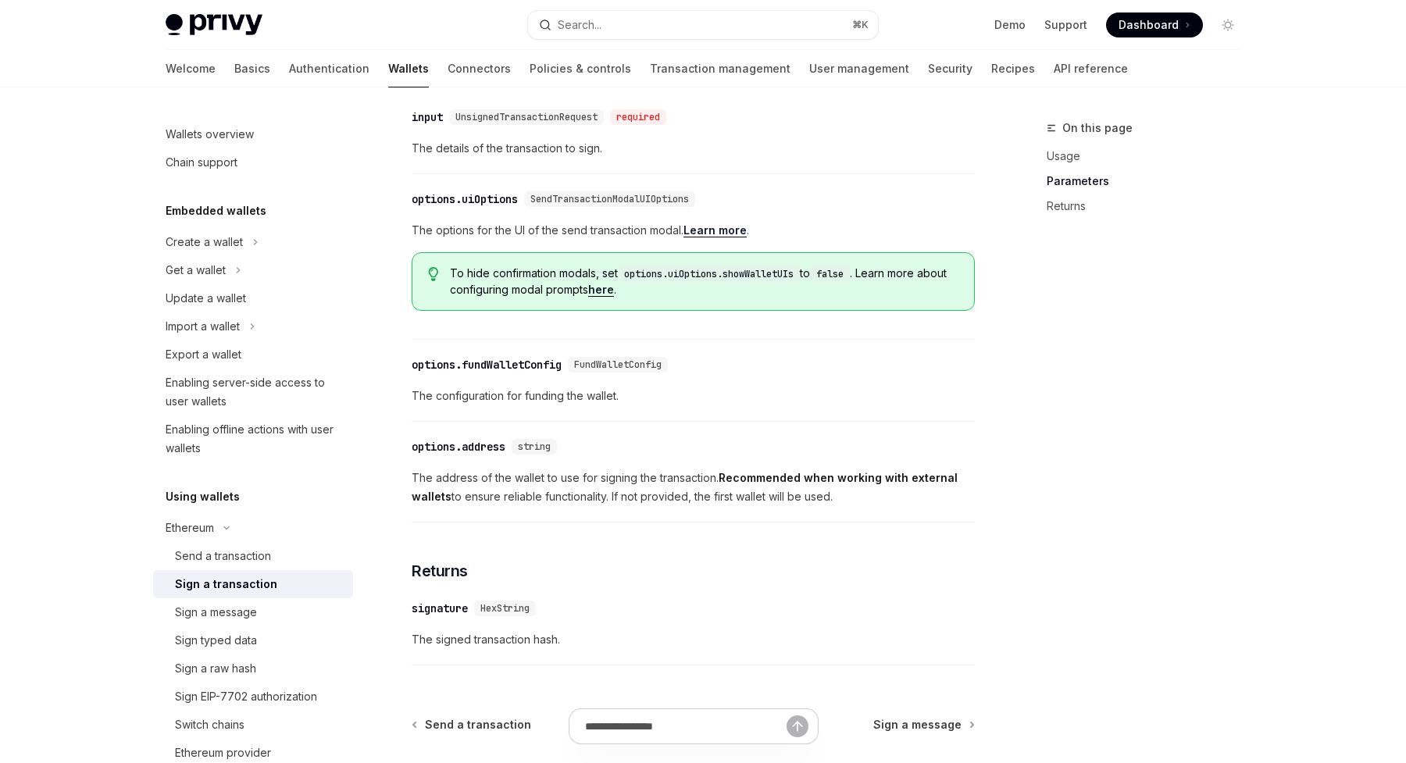
scroll to position [678, 0]
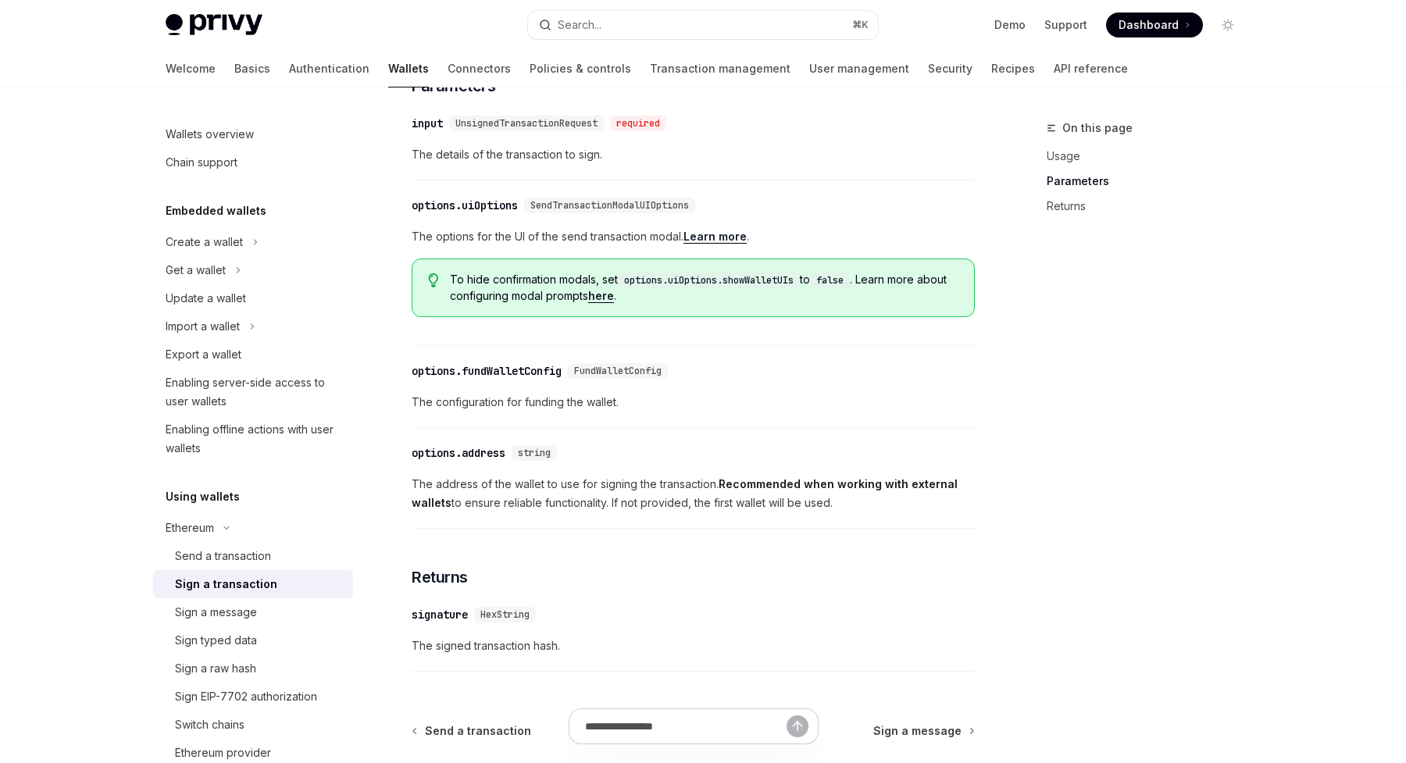
click at [614, 303] on link "here" at bounding box center [601, 296] width 26 height 14
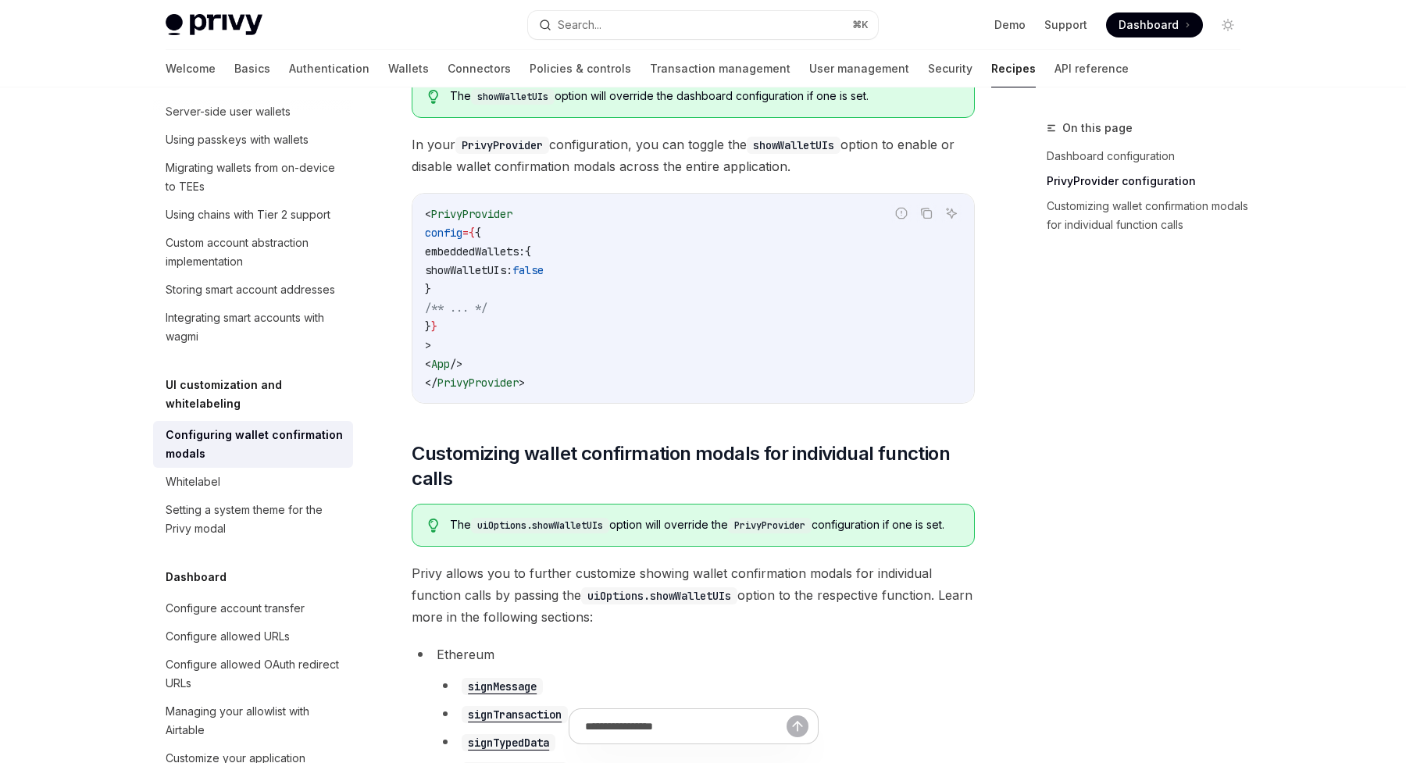
scroll to position [458, 0]
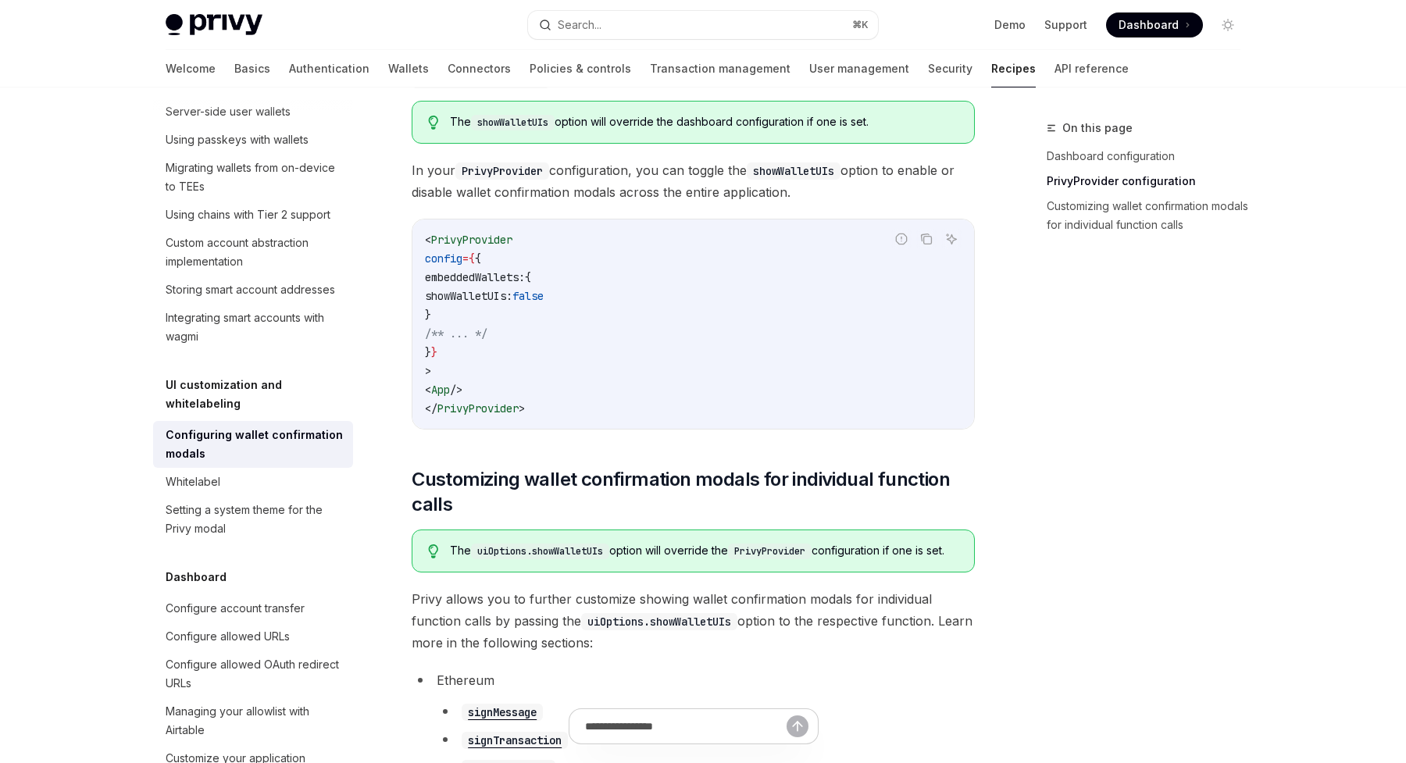
drag, startPoint x: 466, startPoint y: 310, endPoint x: 450, endPoint y: 281, distance: 33.2
click at [450, 281] on code "< PrivyProvider config = { { embeddedWallets: { showWalletUIs: false } /** ... …" at bounding box center [693, 324] width 537 height 188
copy code "embeddedWallets: { showWalletUIs: false }"
